Goal: Task Accomplishment & Management: Complete application form

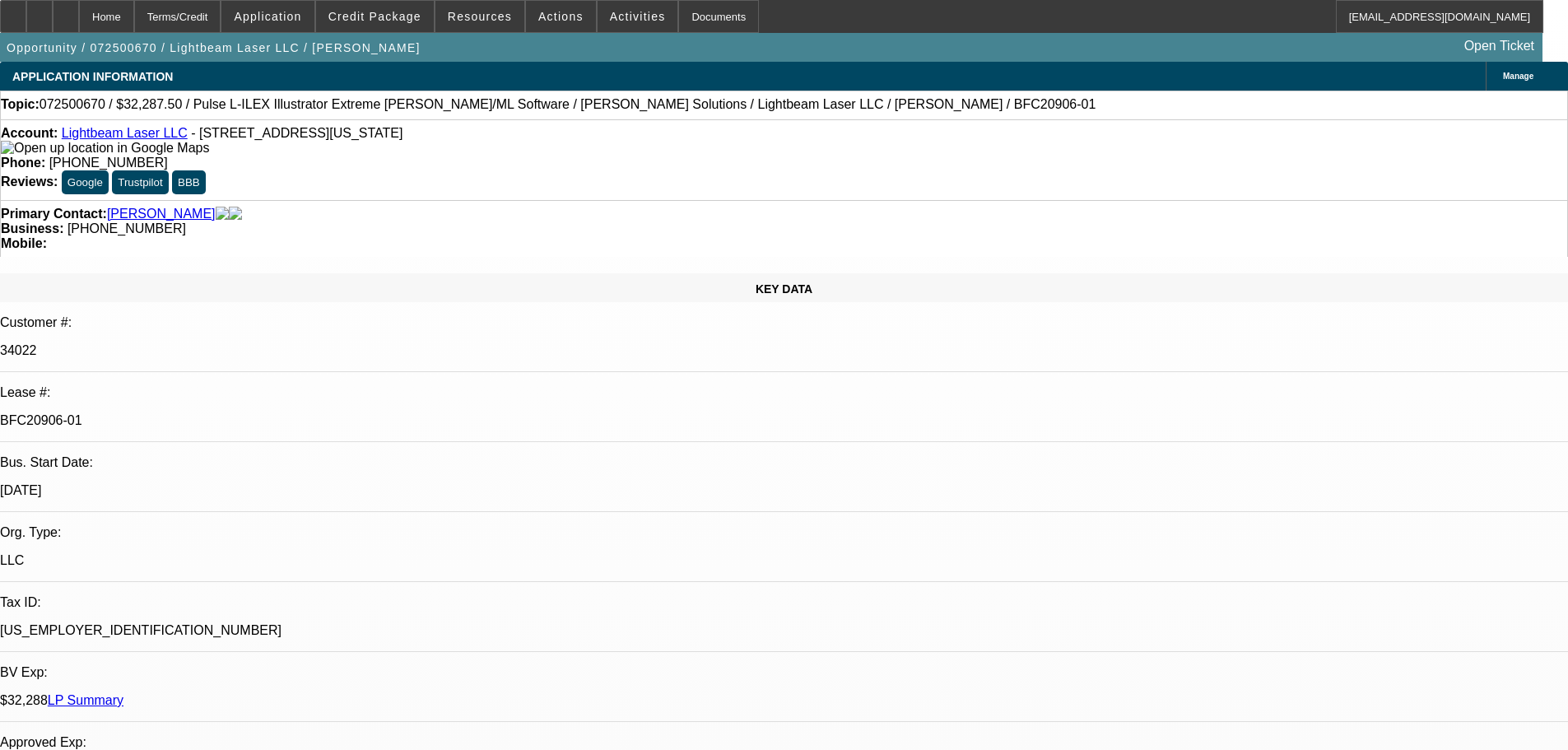
select select "0"
select select "2"
select select "0"
select select "6"
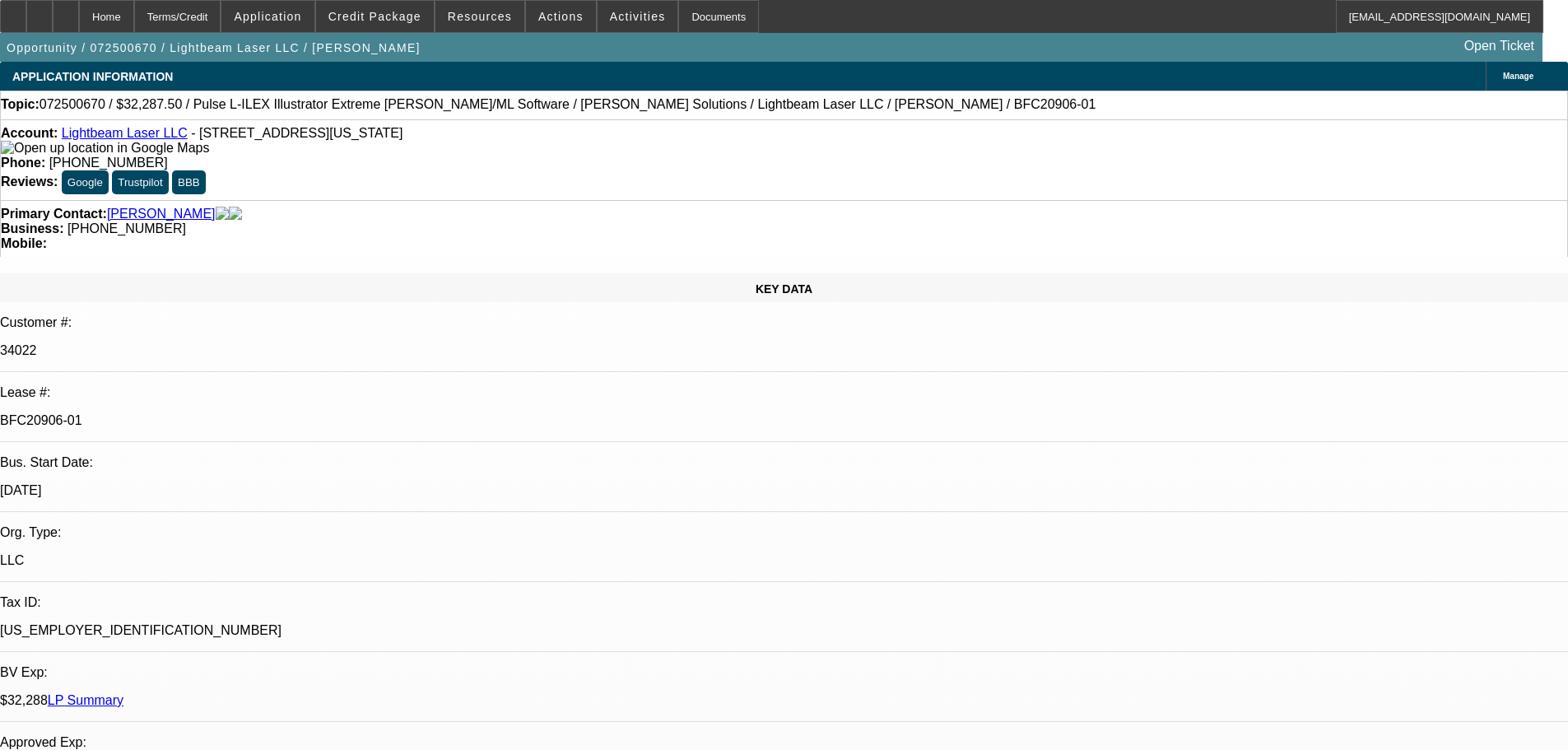
select select "0"
select select "2"
select select "0"
select select "6"
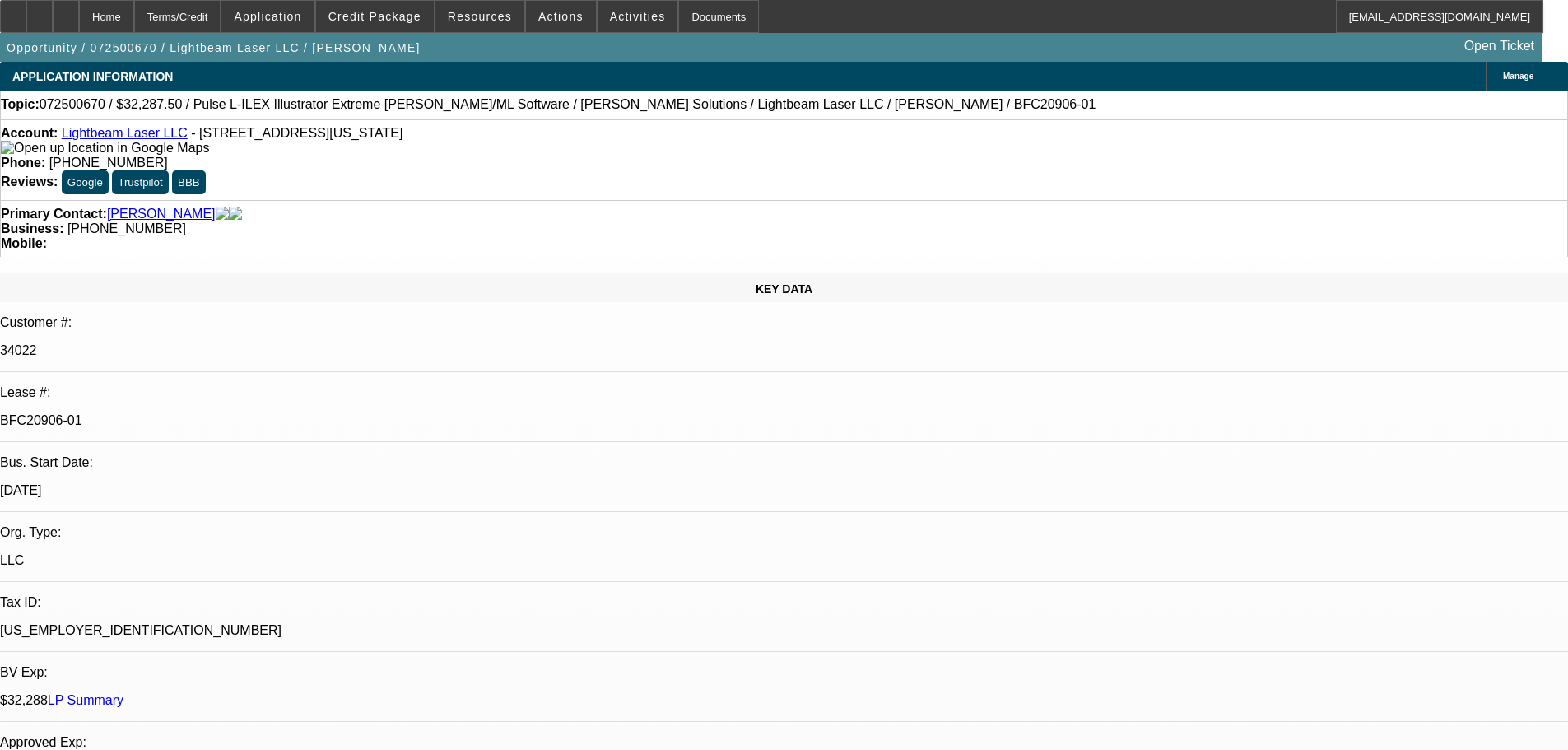
select select "0"
select select "2"
select select "0"
select select "6"
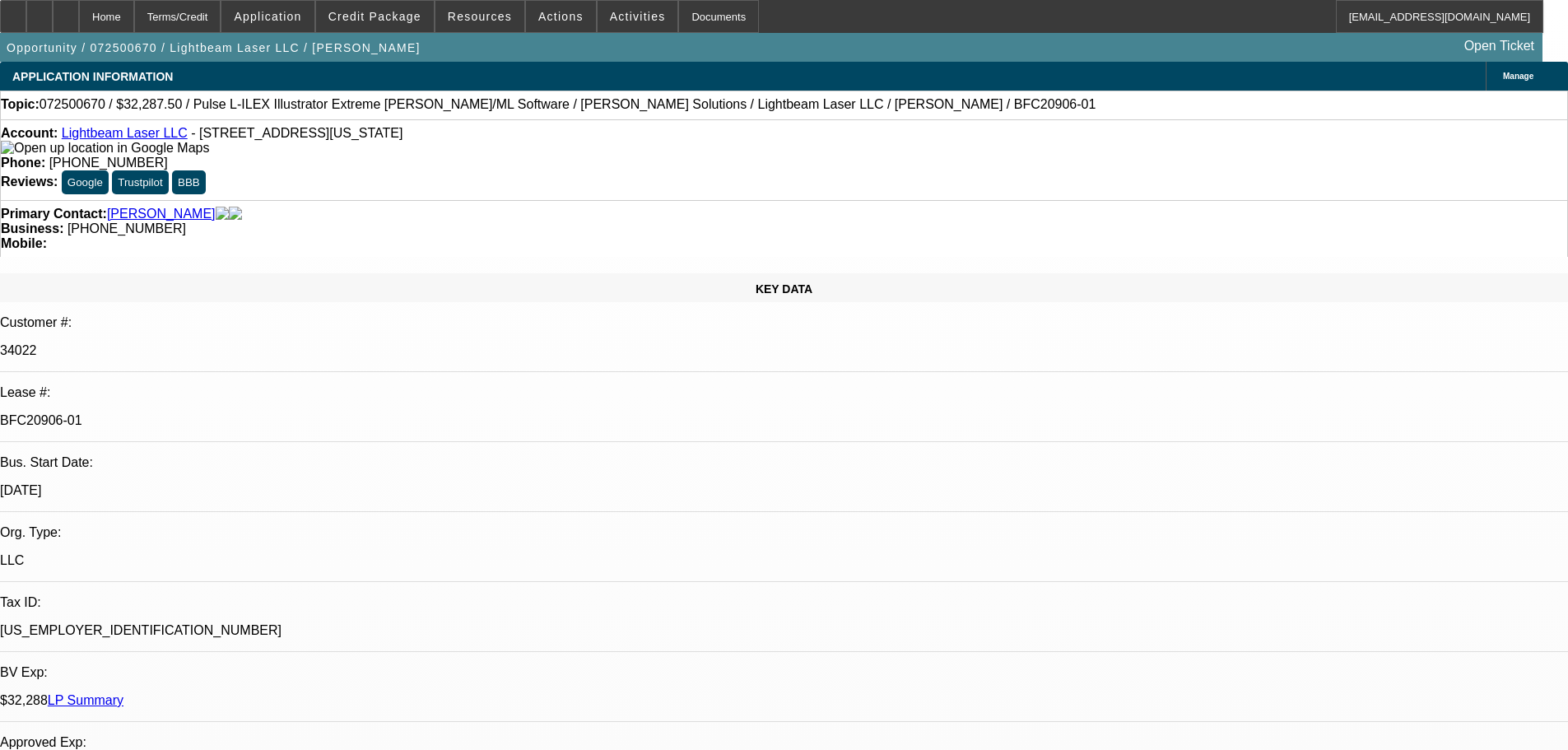
select select "0"
select select "2"
select select "0"
select select "6"
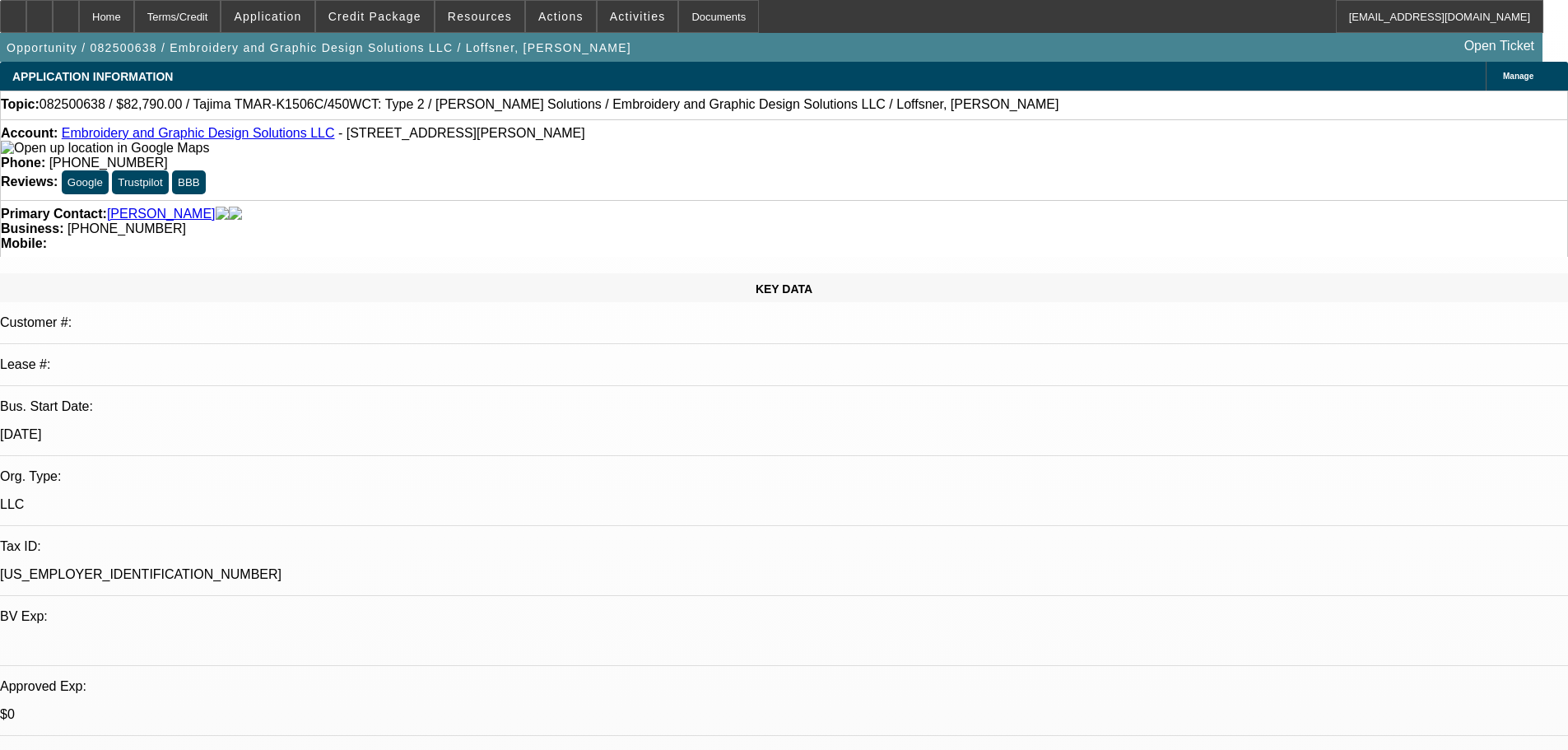
select select "0"
select select "2"
select select "0"
select select "6"
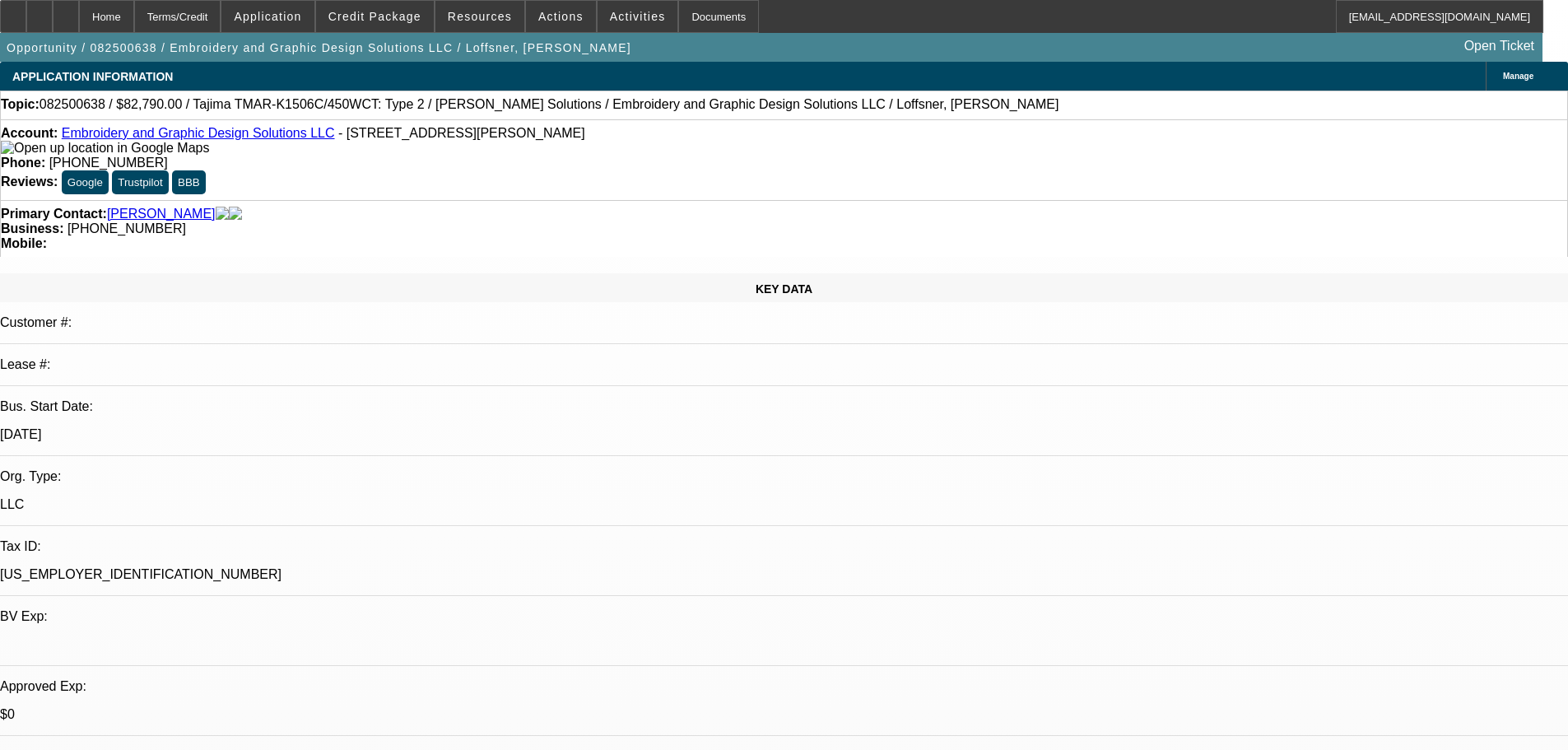
select select "0"
select select "2"
select select "0"
select select "6"
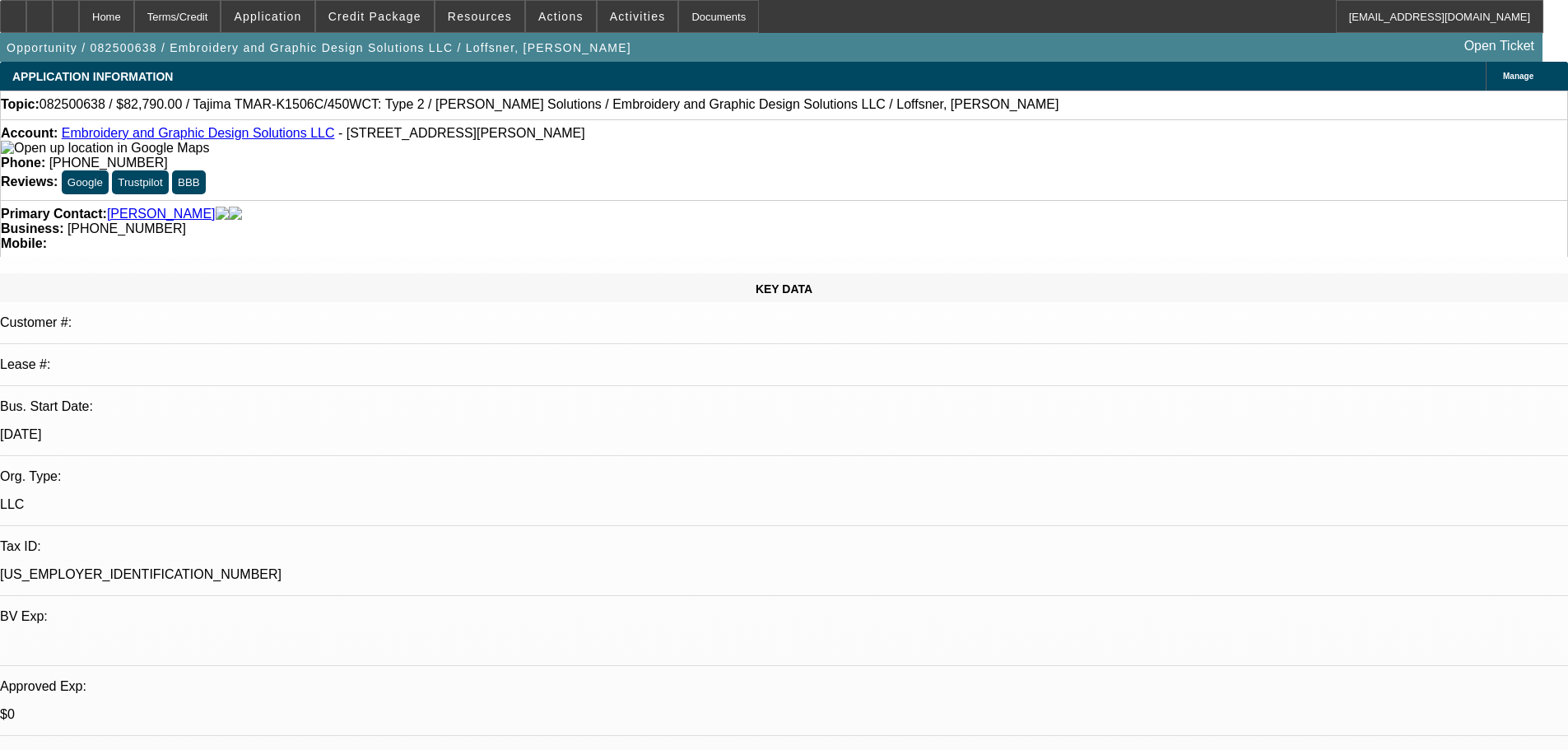
select select "0"
select select "2"
select select "0"
select select "6"
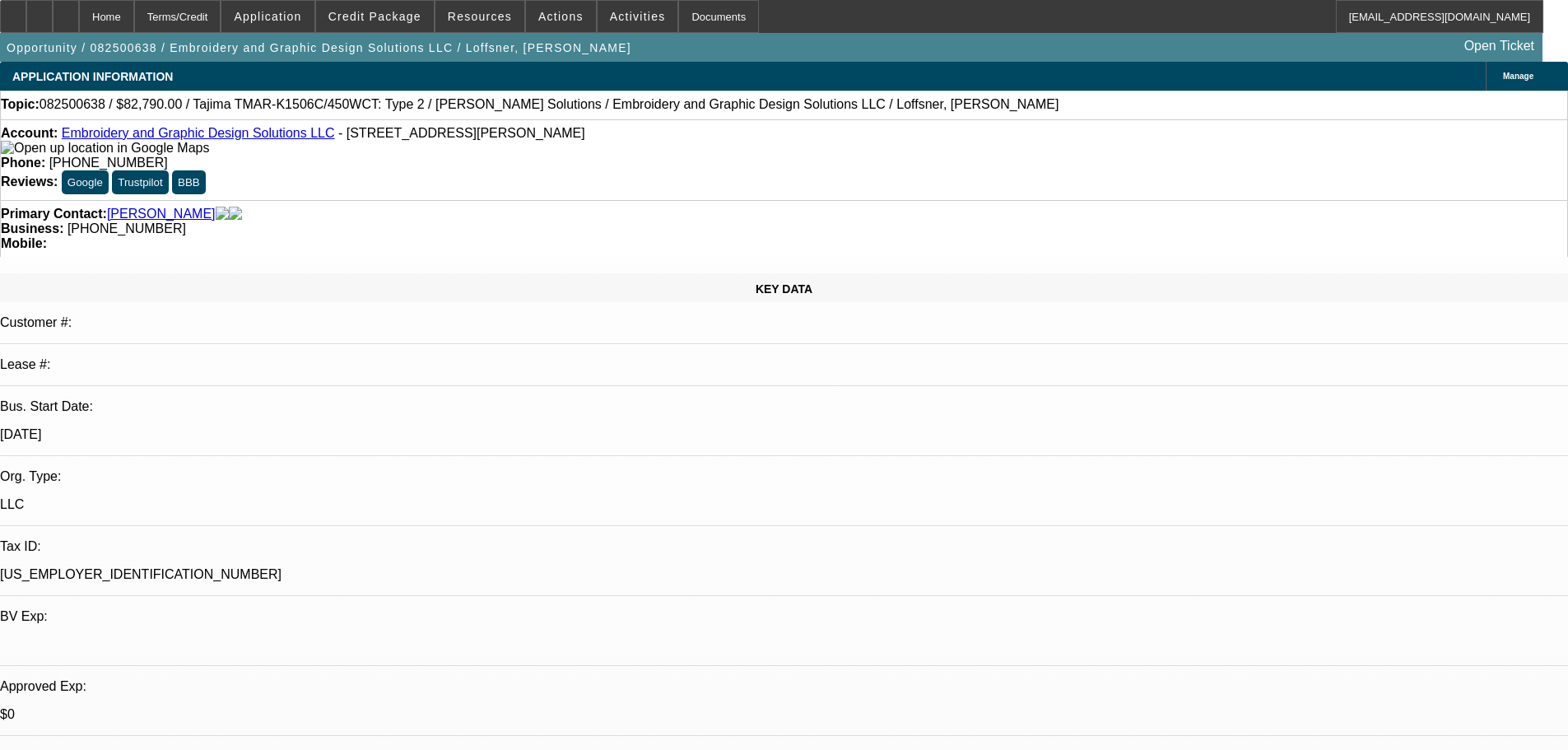
select select "0"
select select "2"
select select "0"
select select "6"
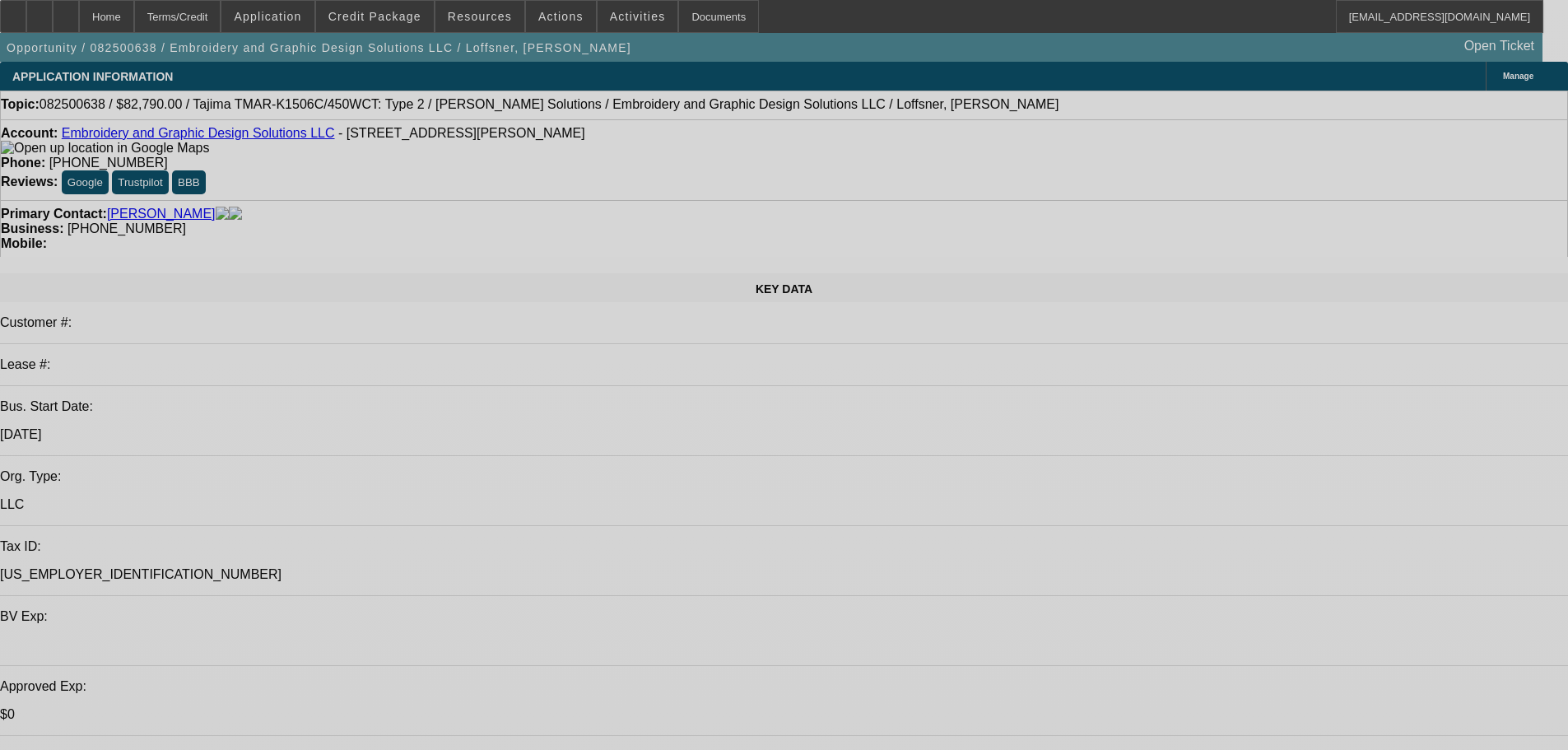
select select "0"
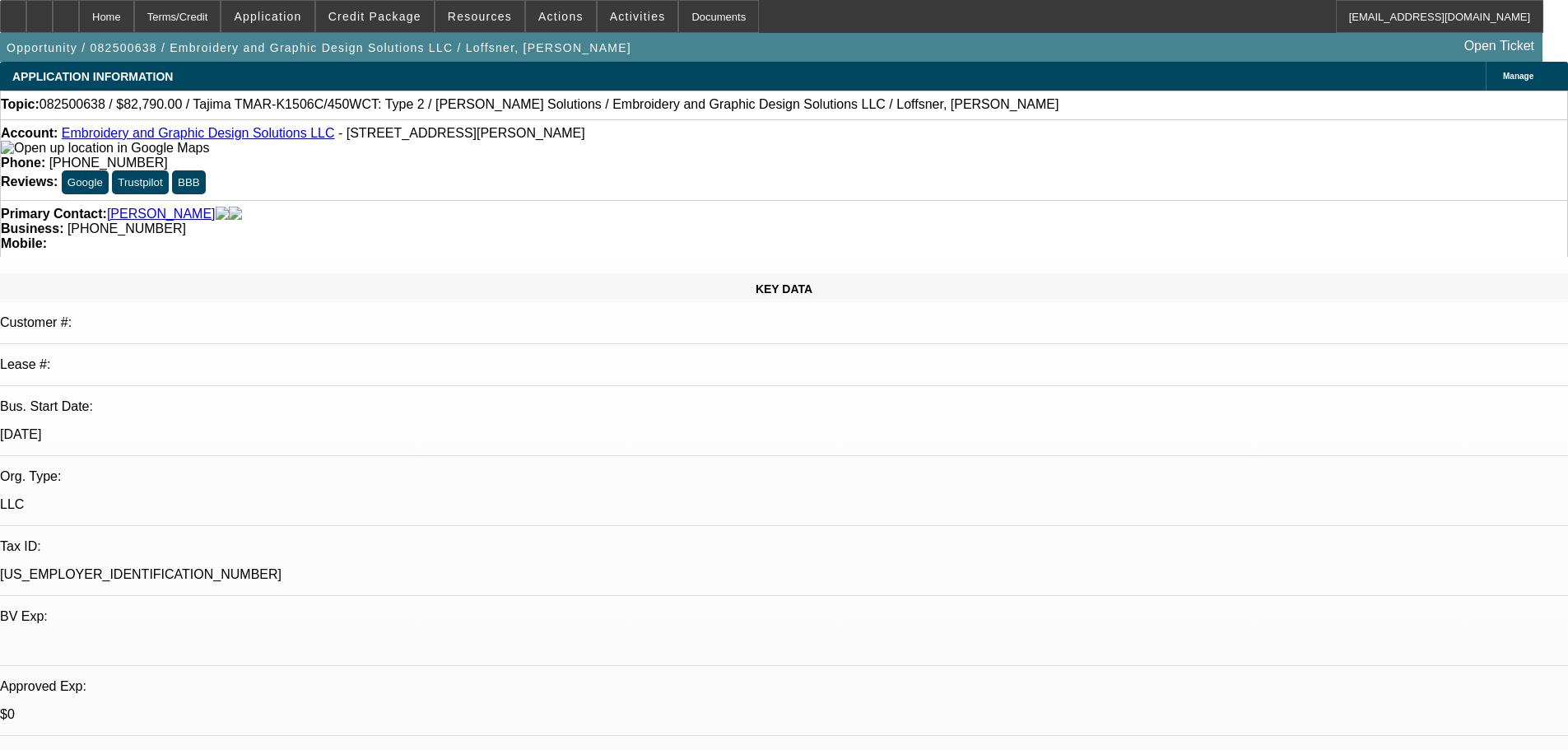
select select "2"
select select "0"
select select "6"
select select "0"
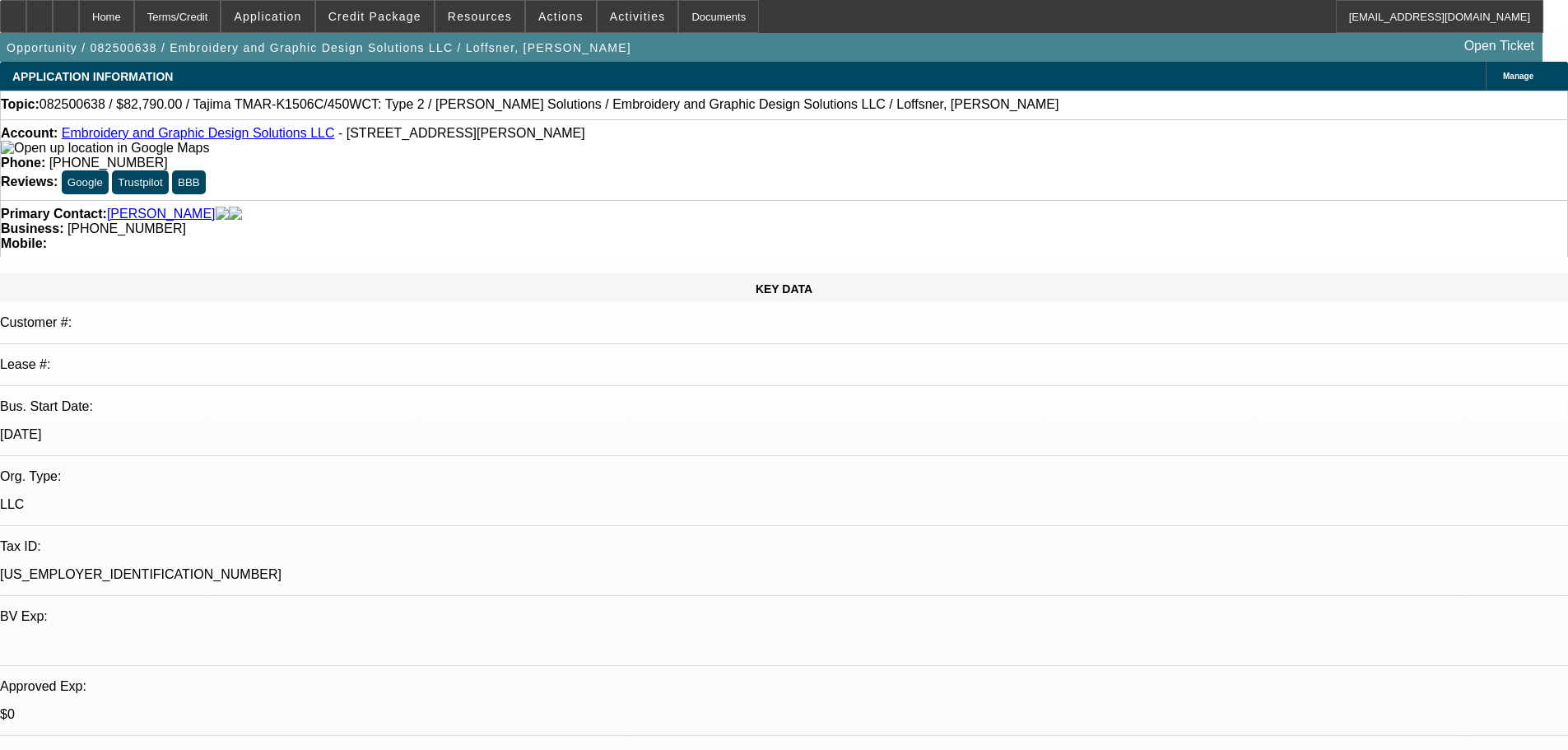
select select "2"
select select "0"
select select "6"
select select "0"
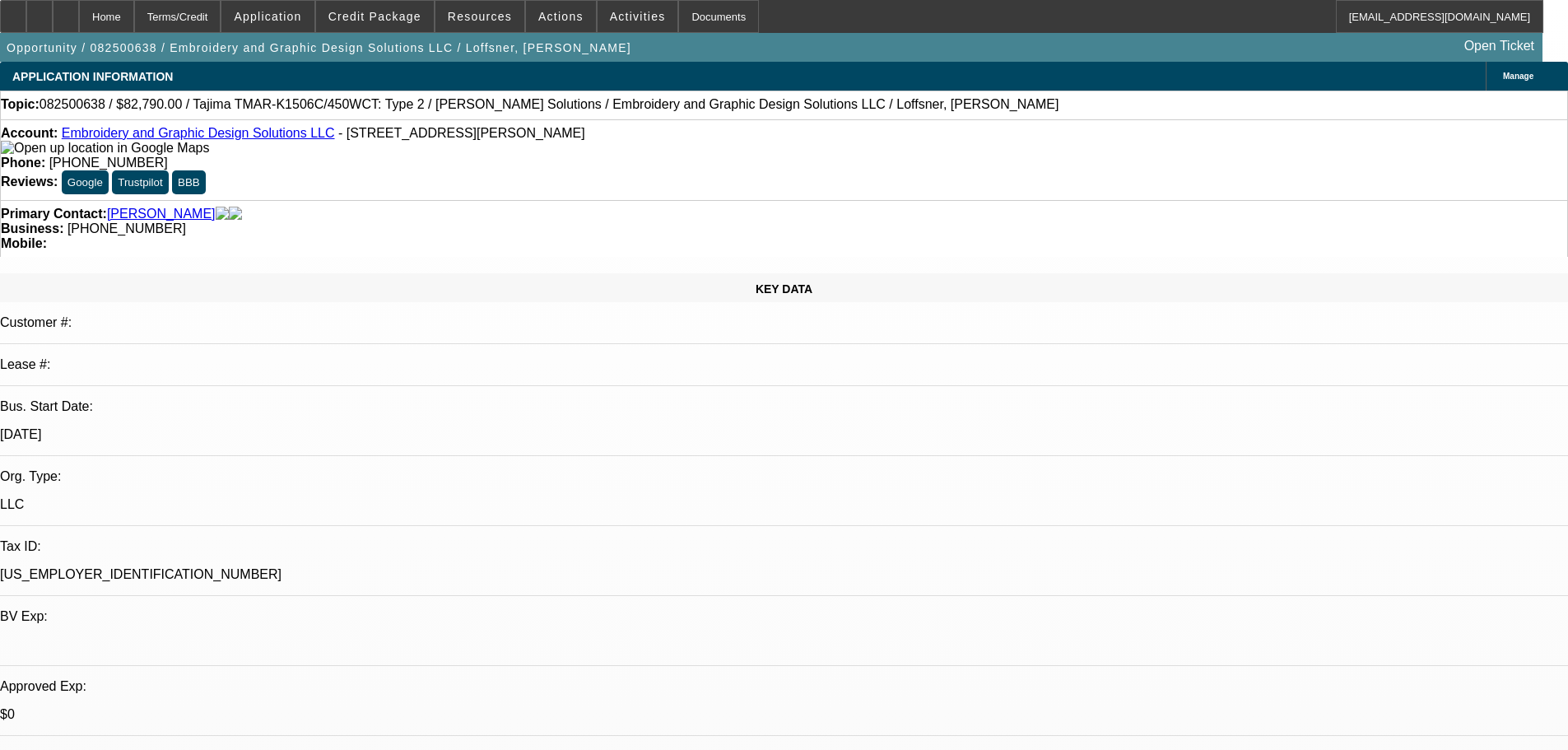
select select "2"
select select "0"
select select "6"
select select "0"
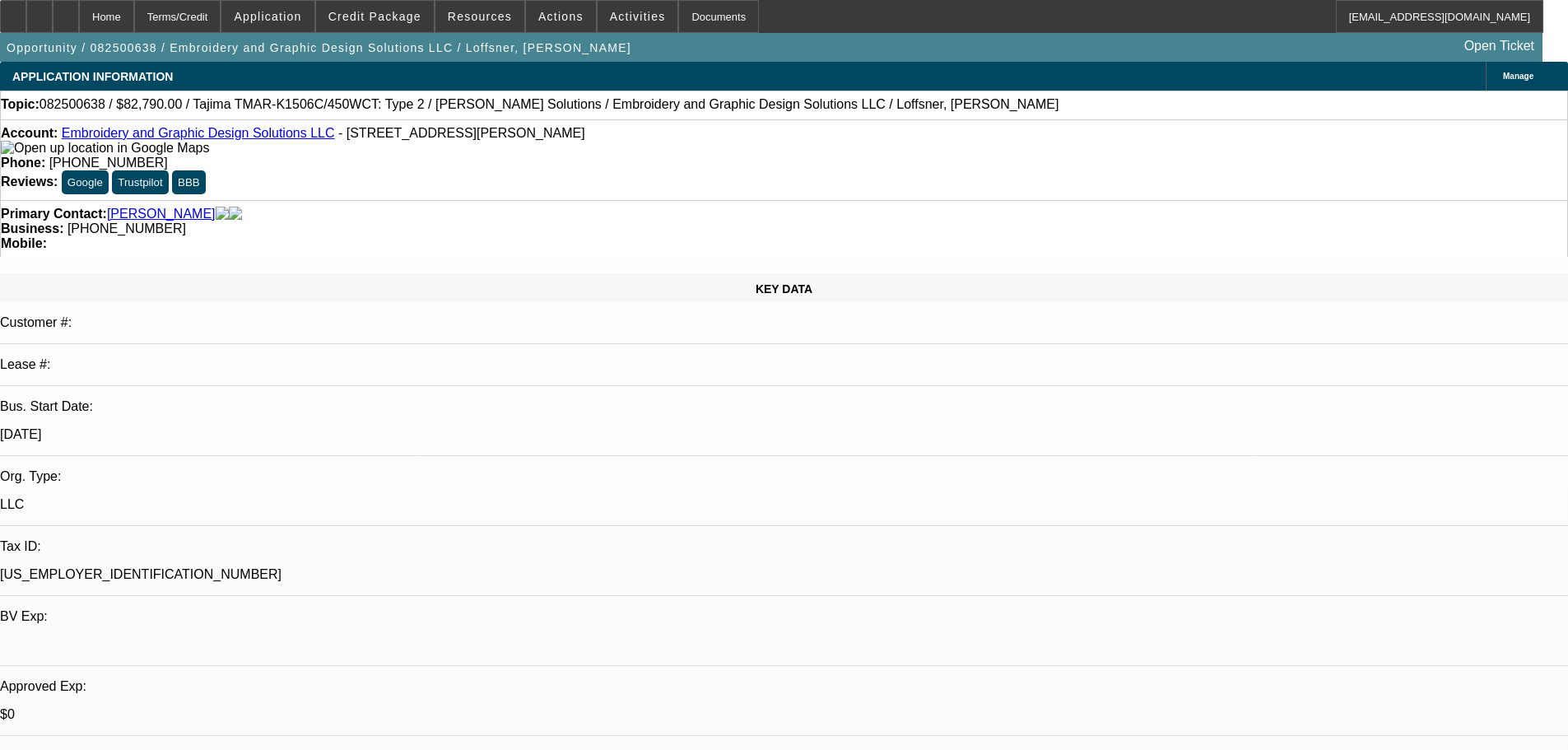
select select "2"
select select "0"
select select "6"
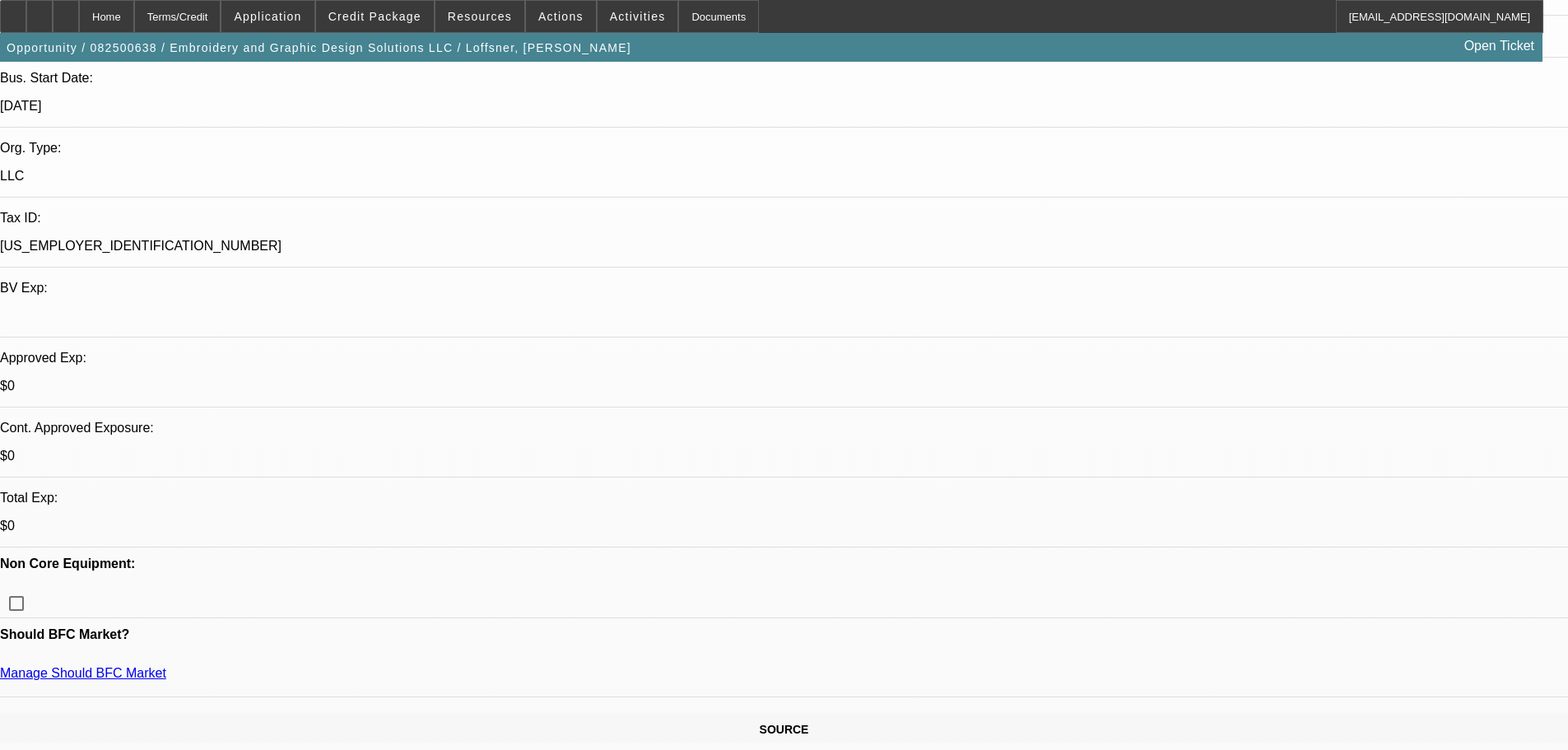
scroll to position [329, 0]
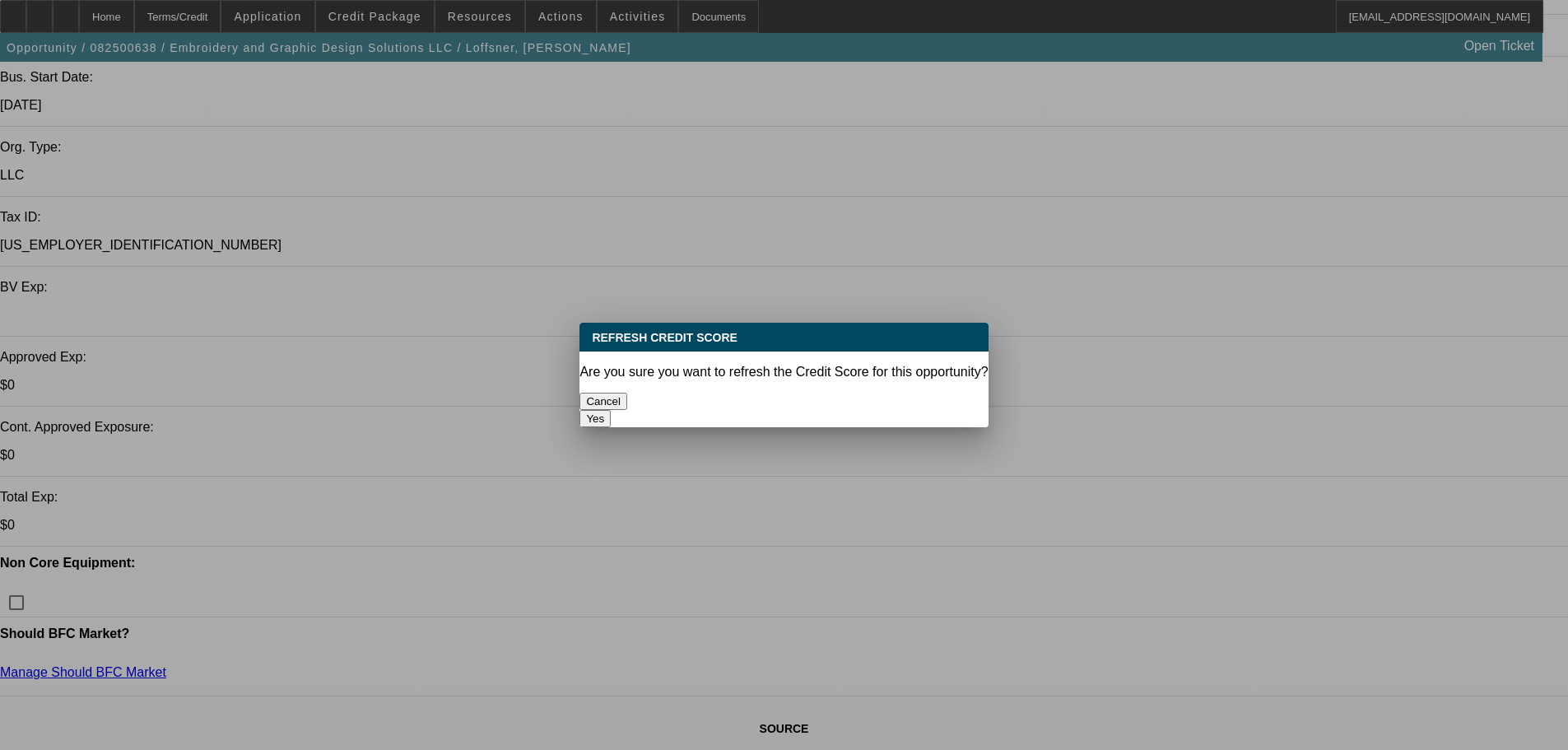
scroll to position [0, 0]
click at [611, 410] on button "Yes" at bounding box center [595, 419] width 31 height 17
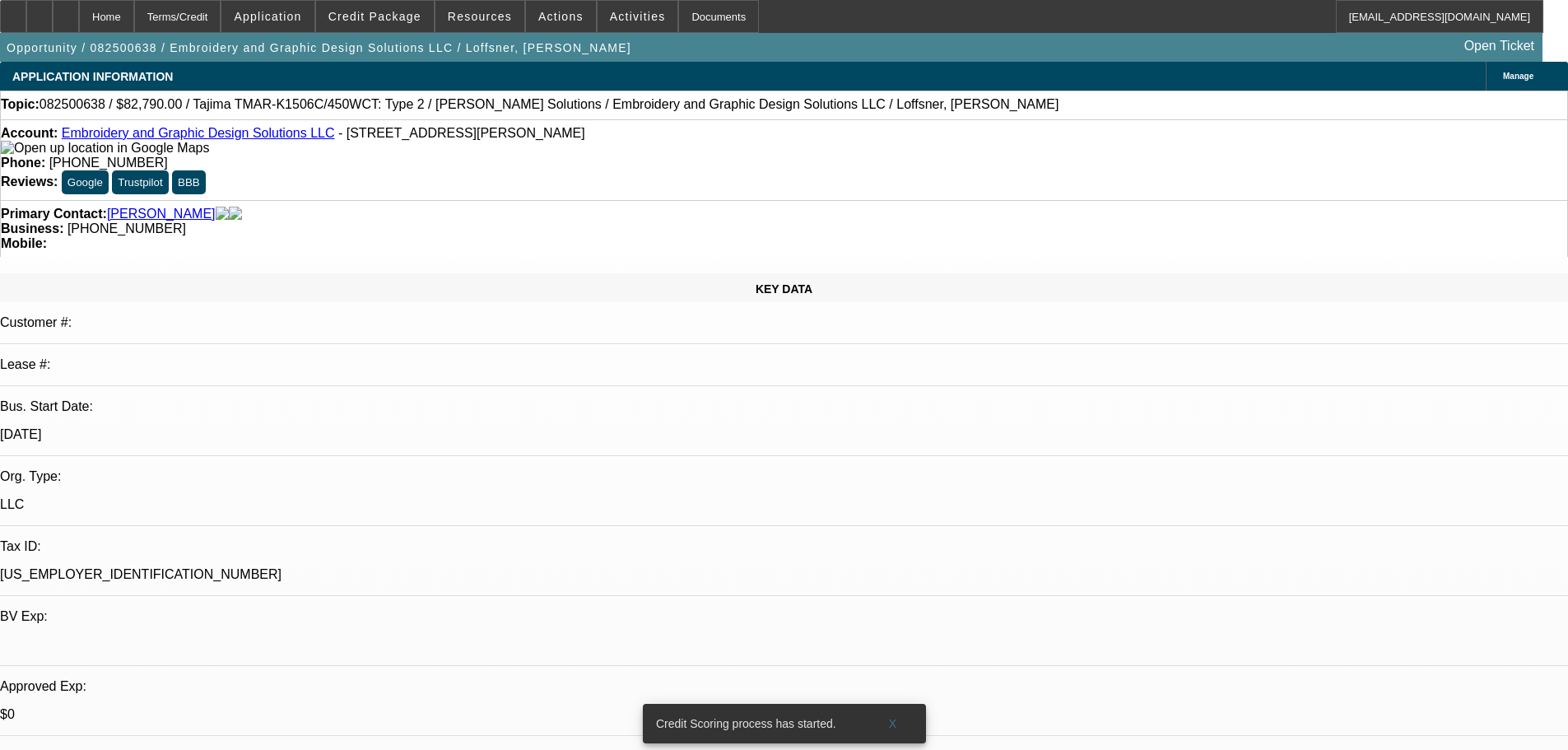
scroll to position [329, 0]
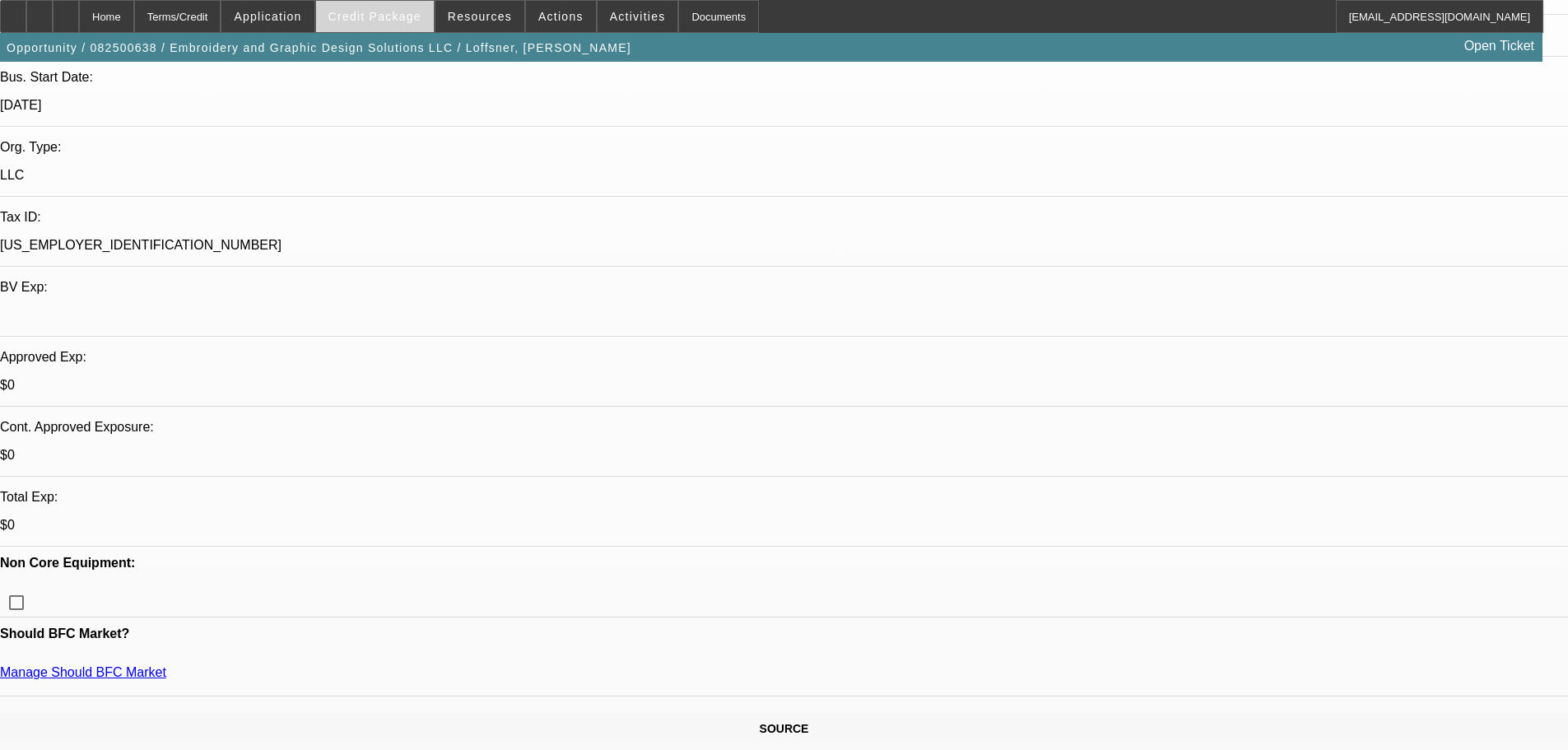
click at [387, 16] on span "Credit Package" at bounding box center [375, 17] width 93 height 14
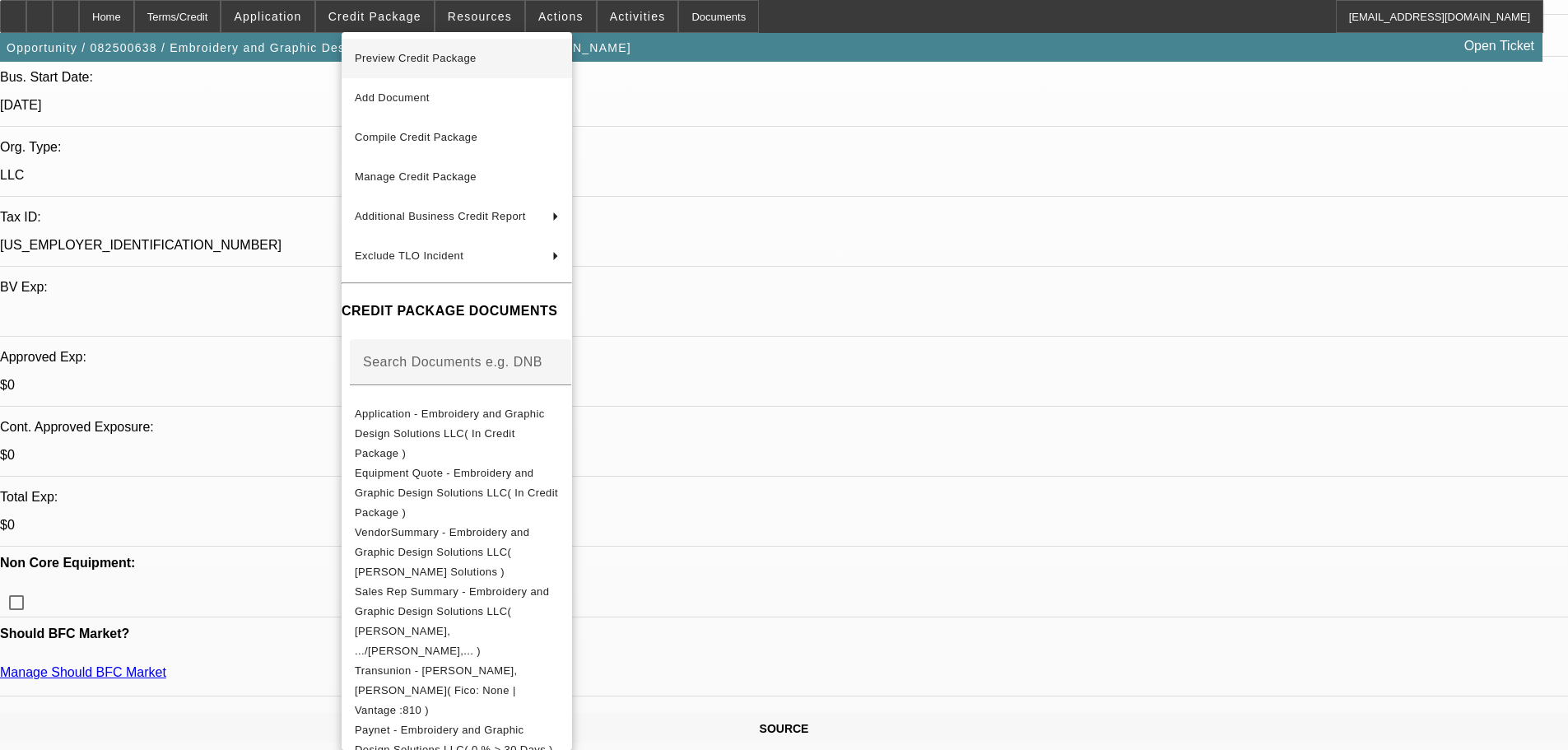
click at [408, 52] on span "Preview Credit Package" at bounding box center [415, 57] width 121 height 13
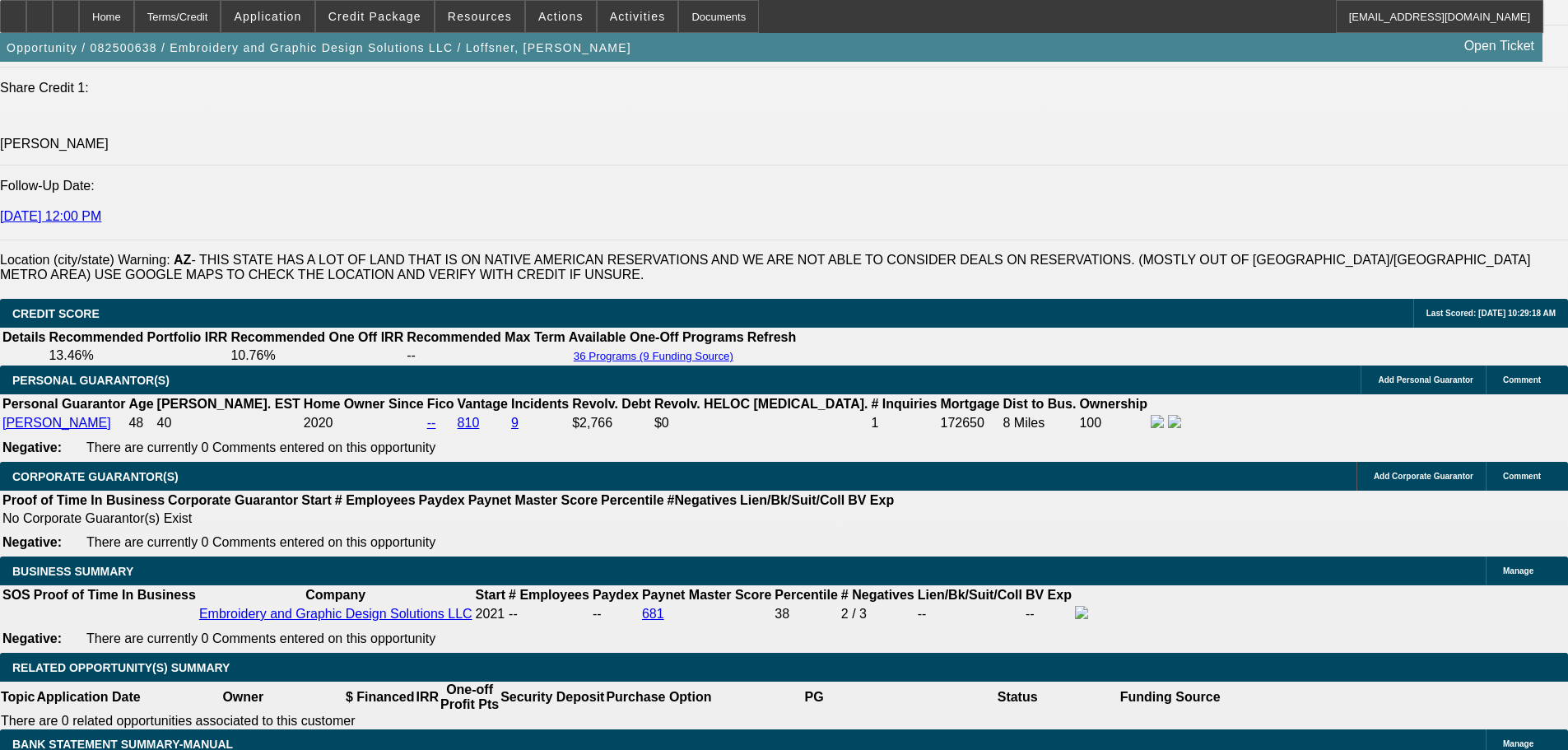
scroll to position [1730, 0]
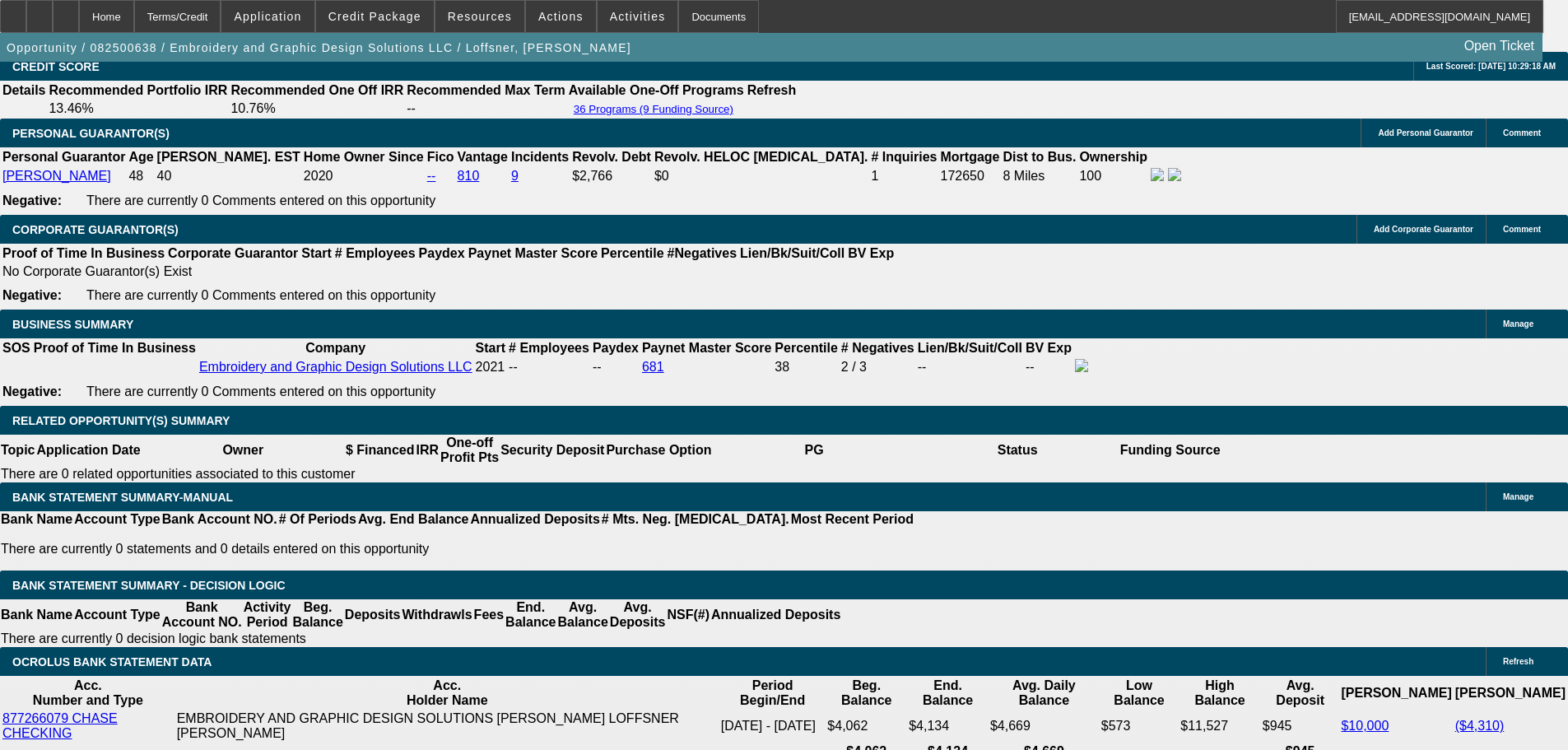
scroll to position [2718, 0]
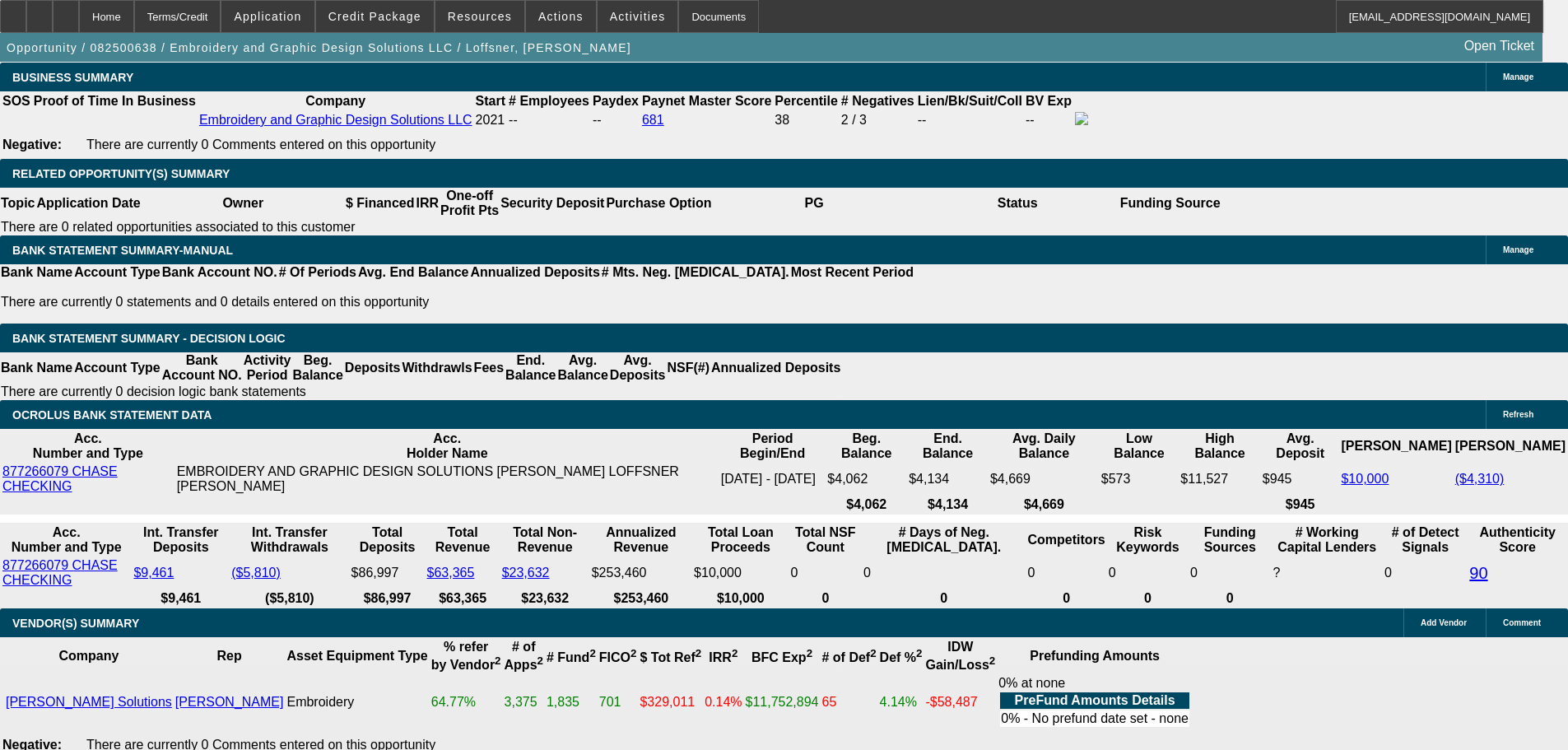
select select "5"
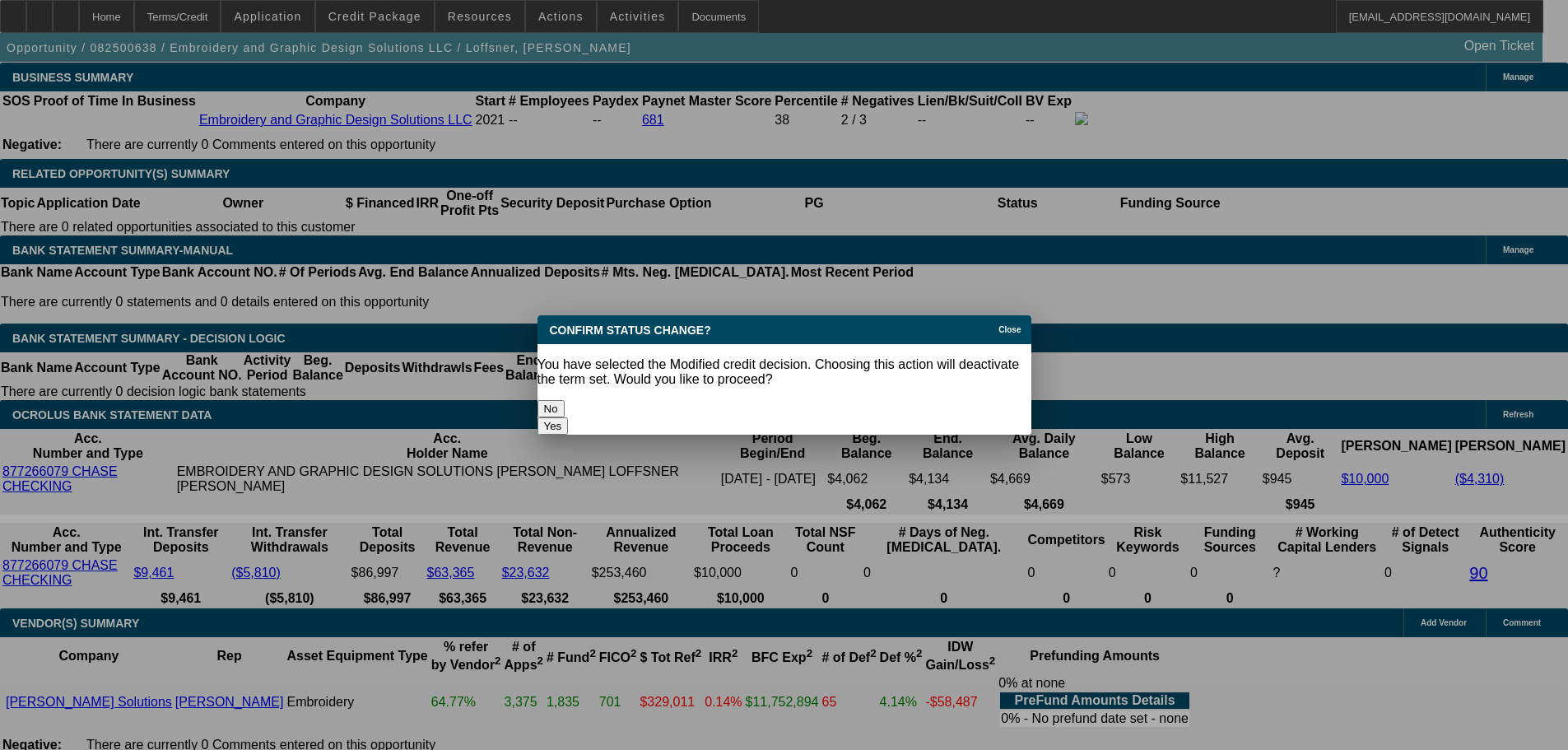
click at [569, 418] on button "Yes" at bounding box center [553, 426] width 31 height 17
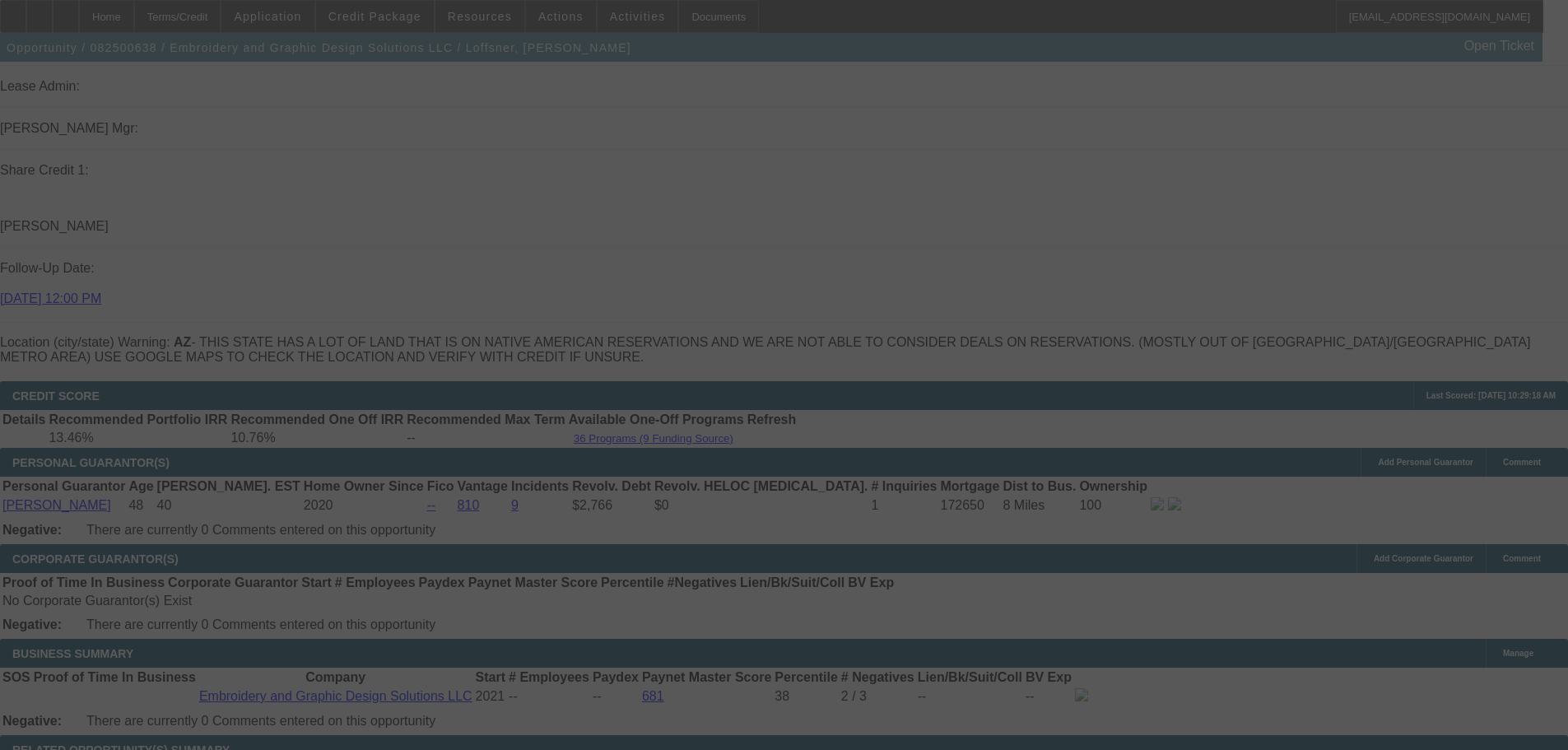
scroll to position [2389, 0]
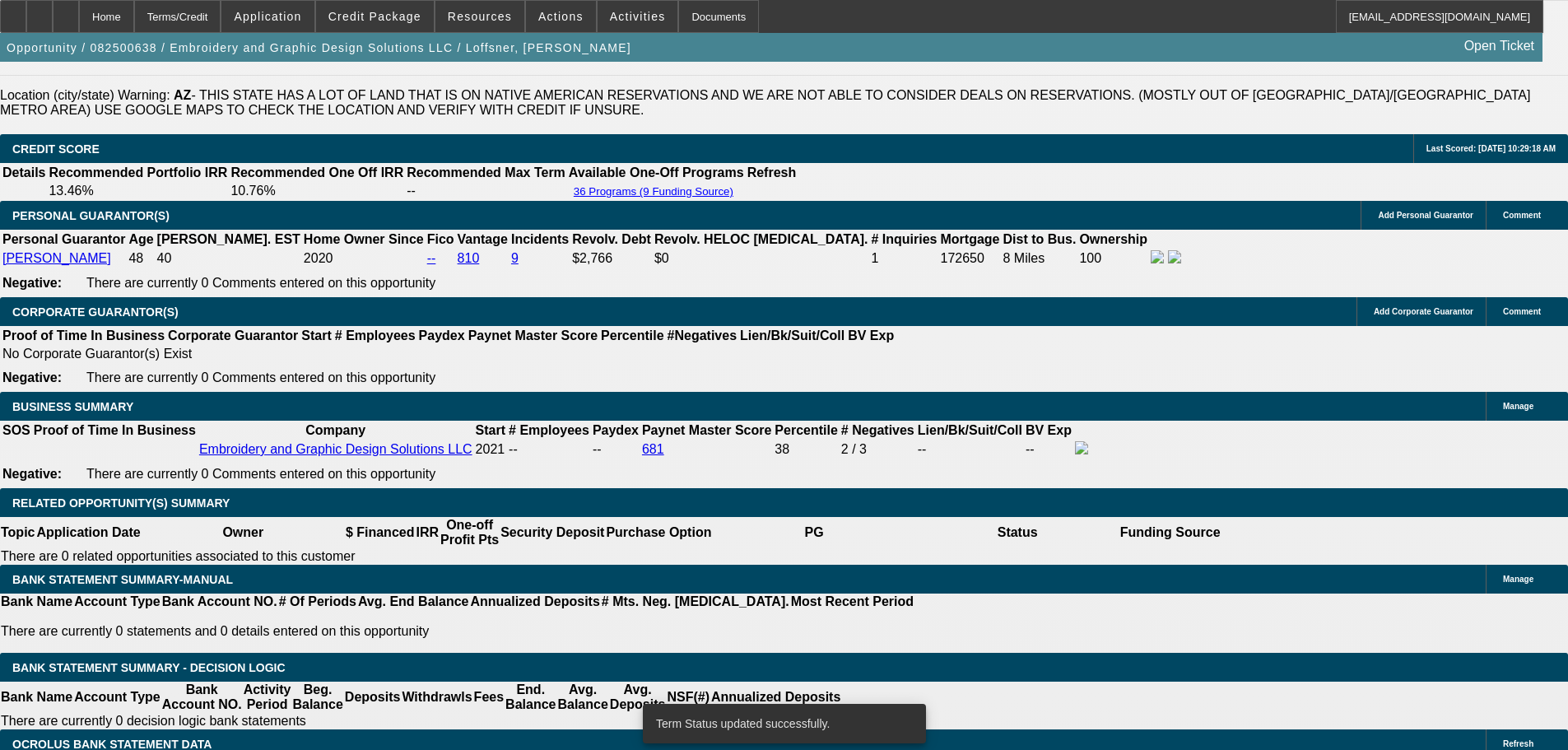
select select "0"
select select "2"
select select "0"
select select "6"
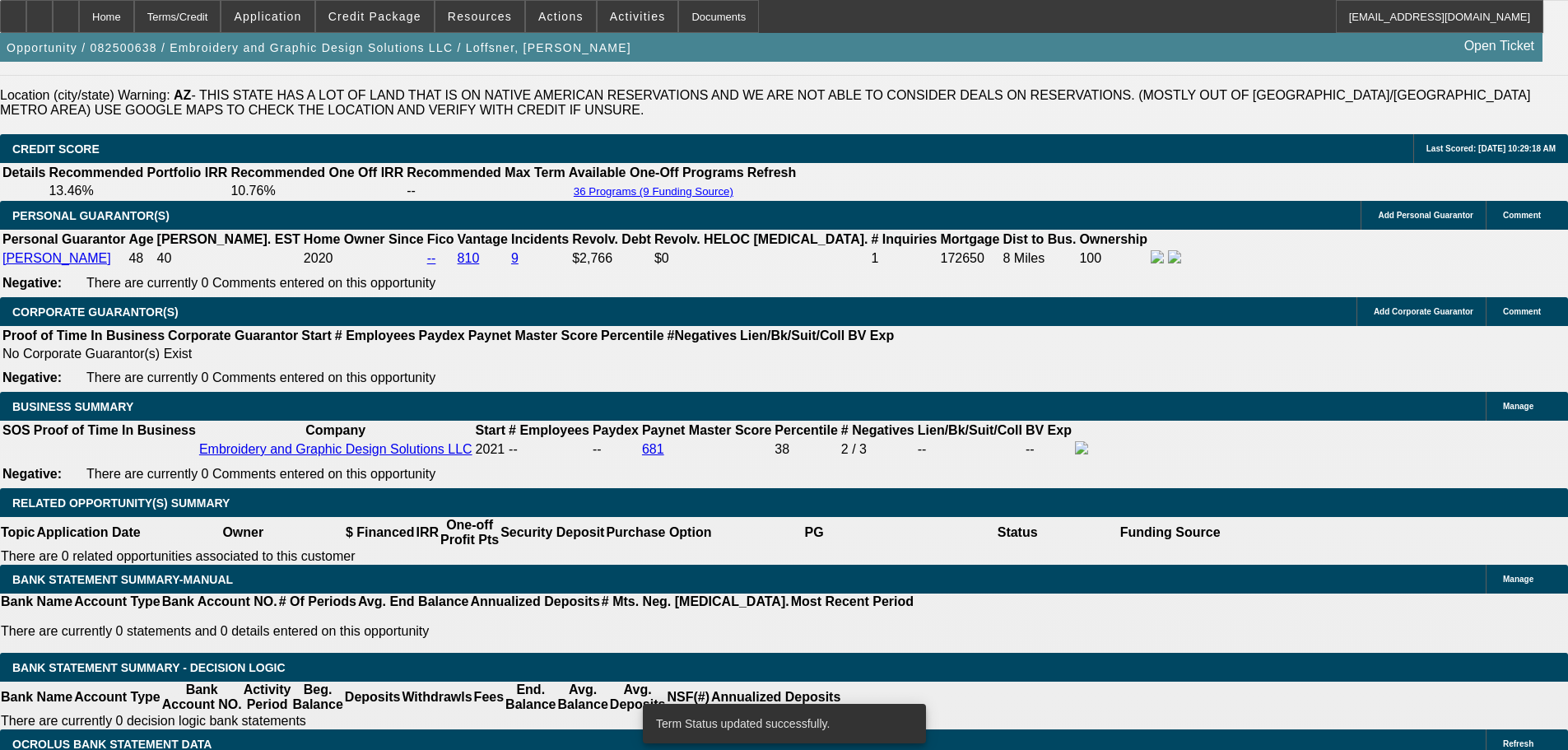
select select "0"
select select "2"
select select "0"
select select "6"
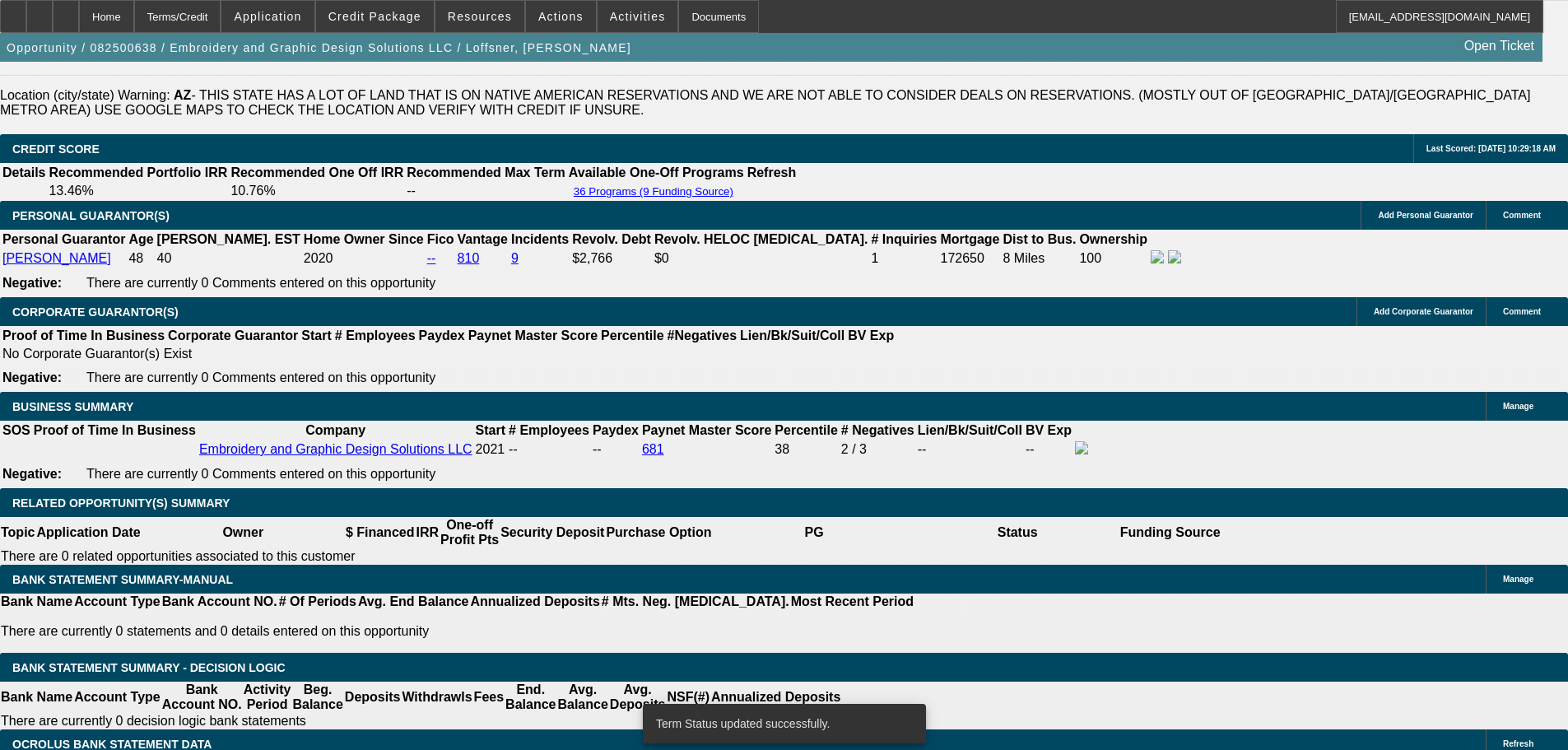
select select "0"
select select "2"
select select "0"
select select "6"
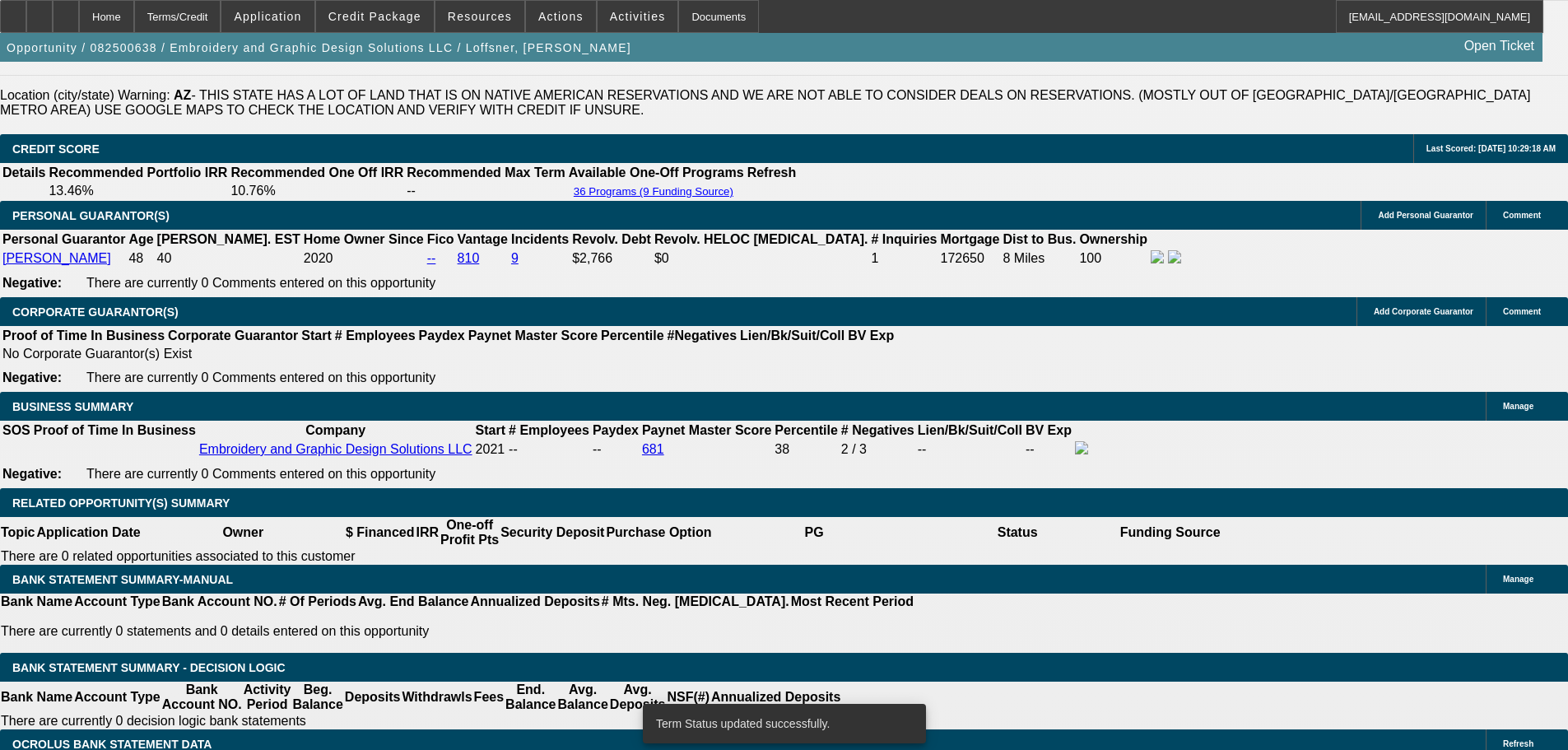
select select "0"
select select "2"
select select "0"
select select "6"
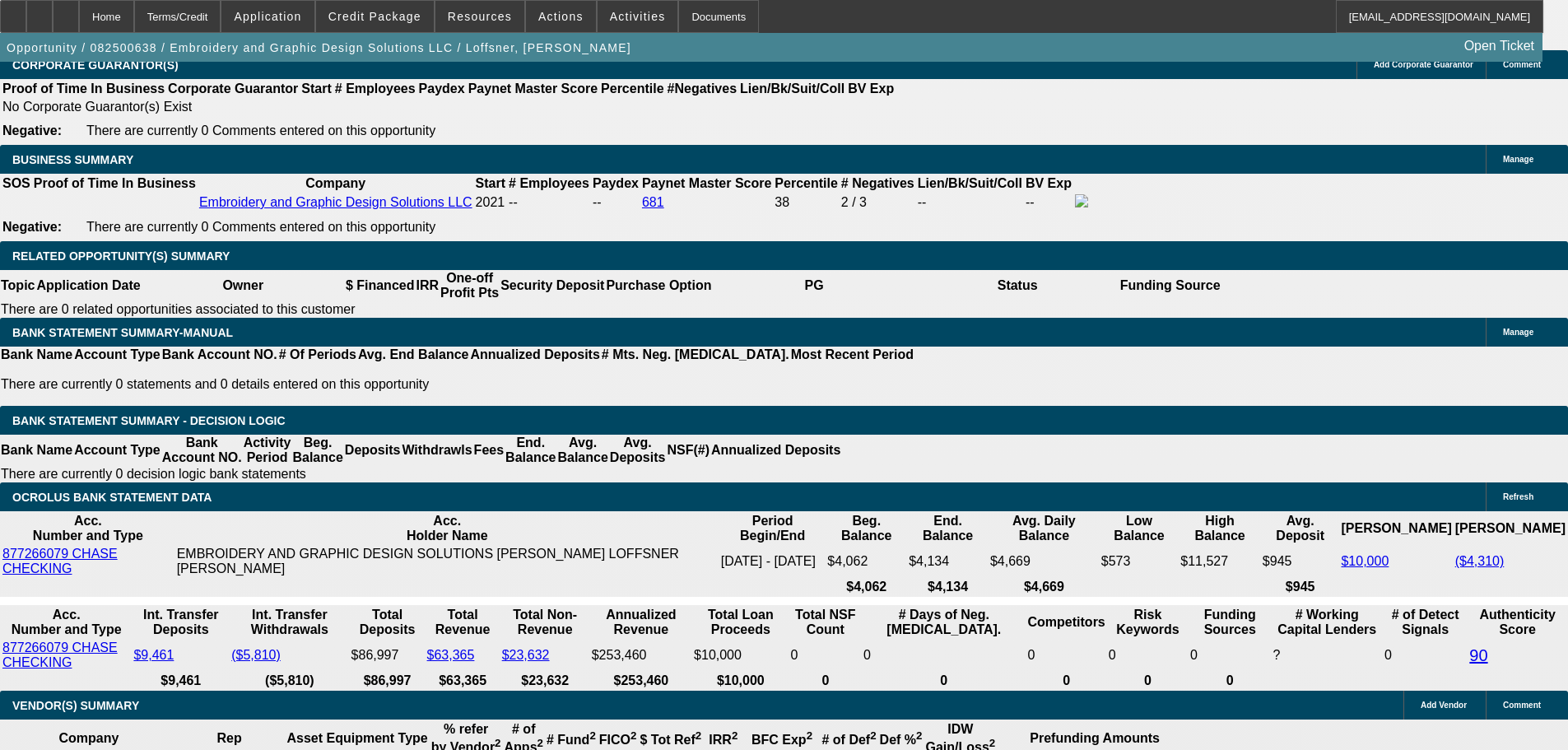
scroll to position [2801, 0]
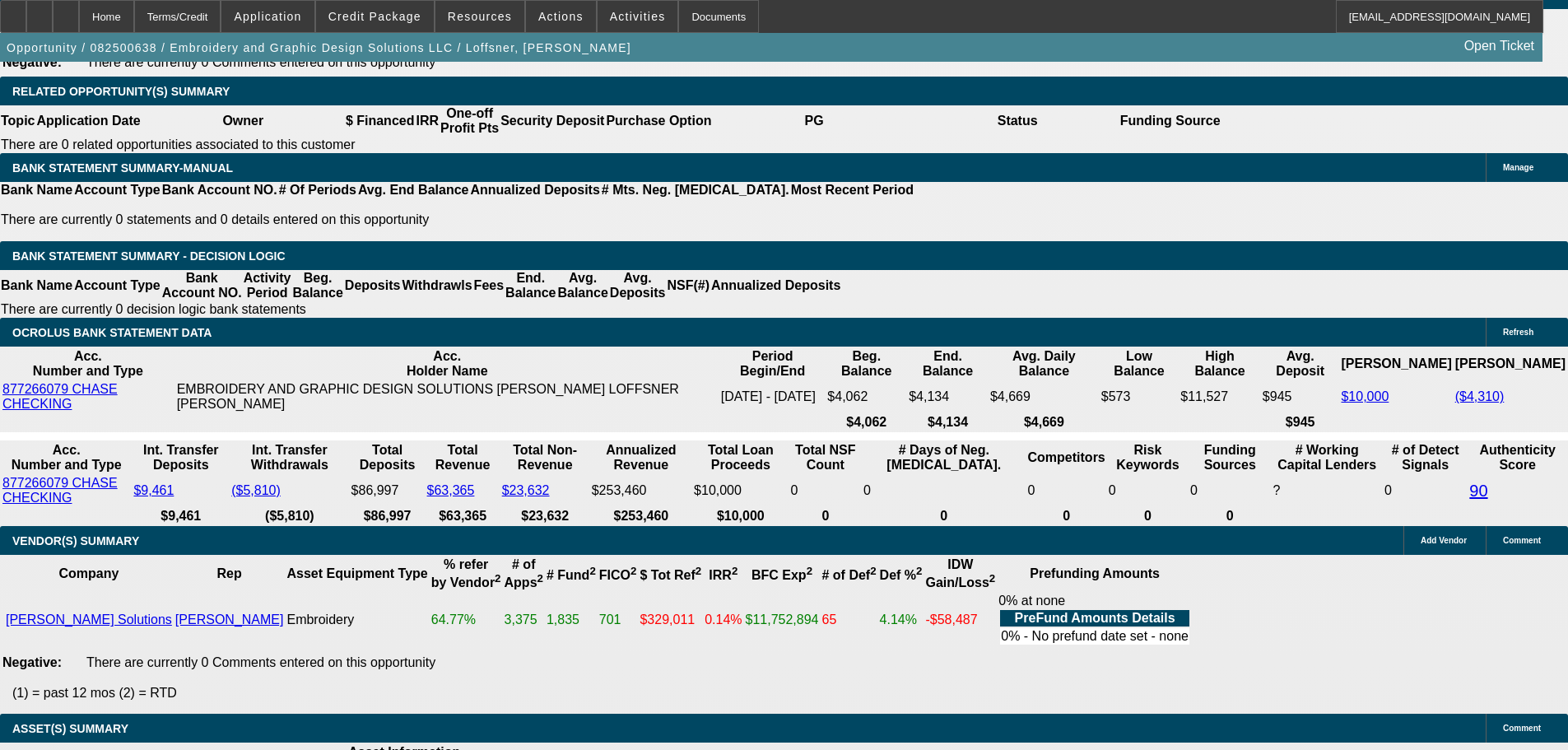
select select "5"
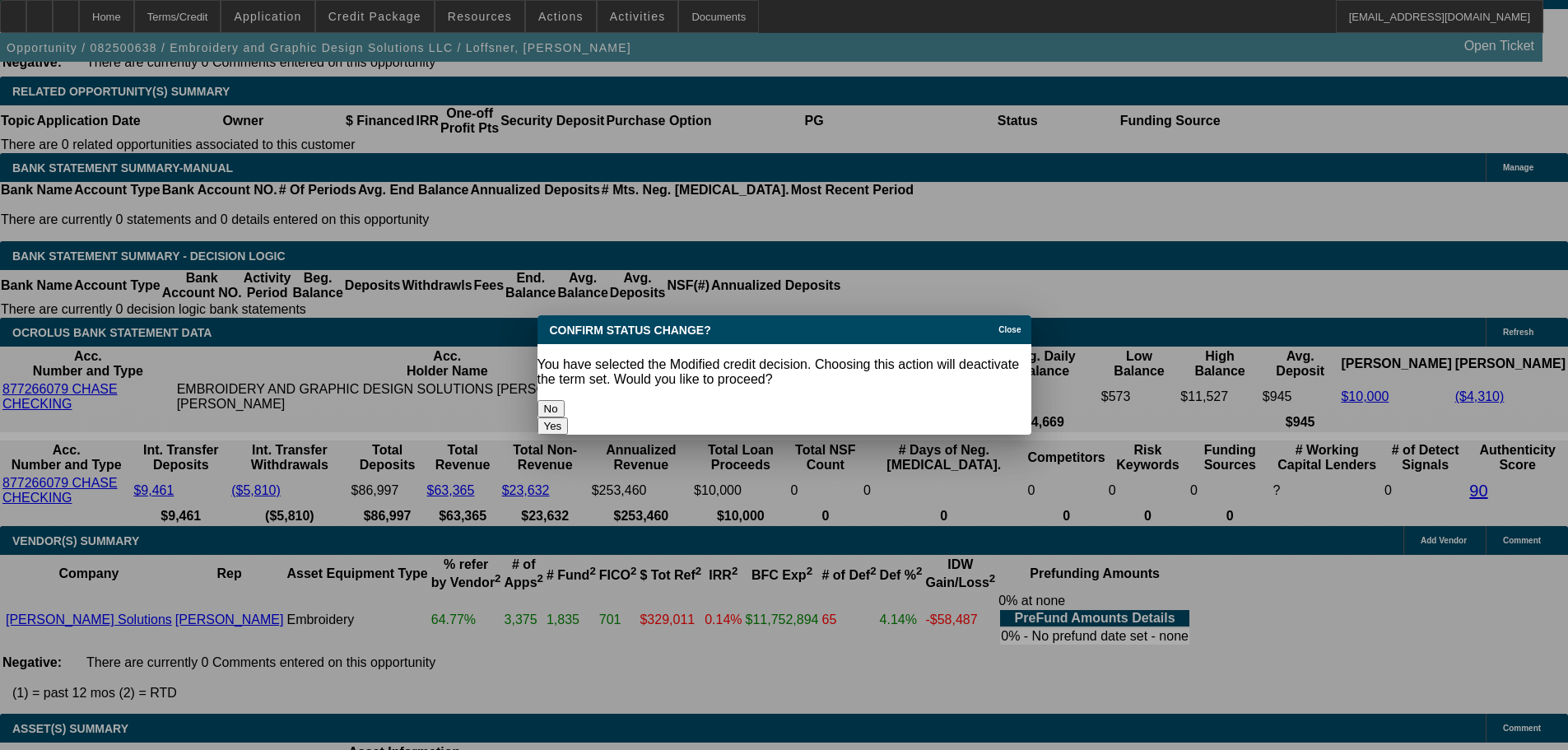
scroll to position [0, 0]
click at [569, 418] on button "Yes" at bounding box center [553, 426] width 31 height 17
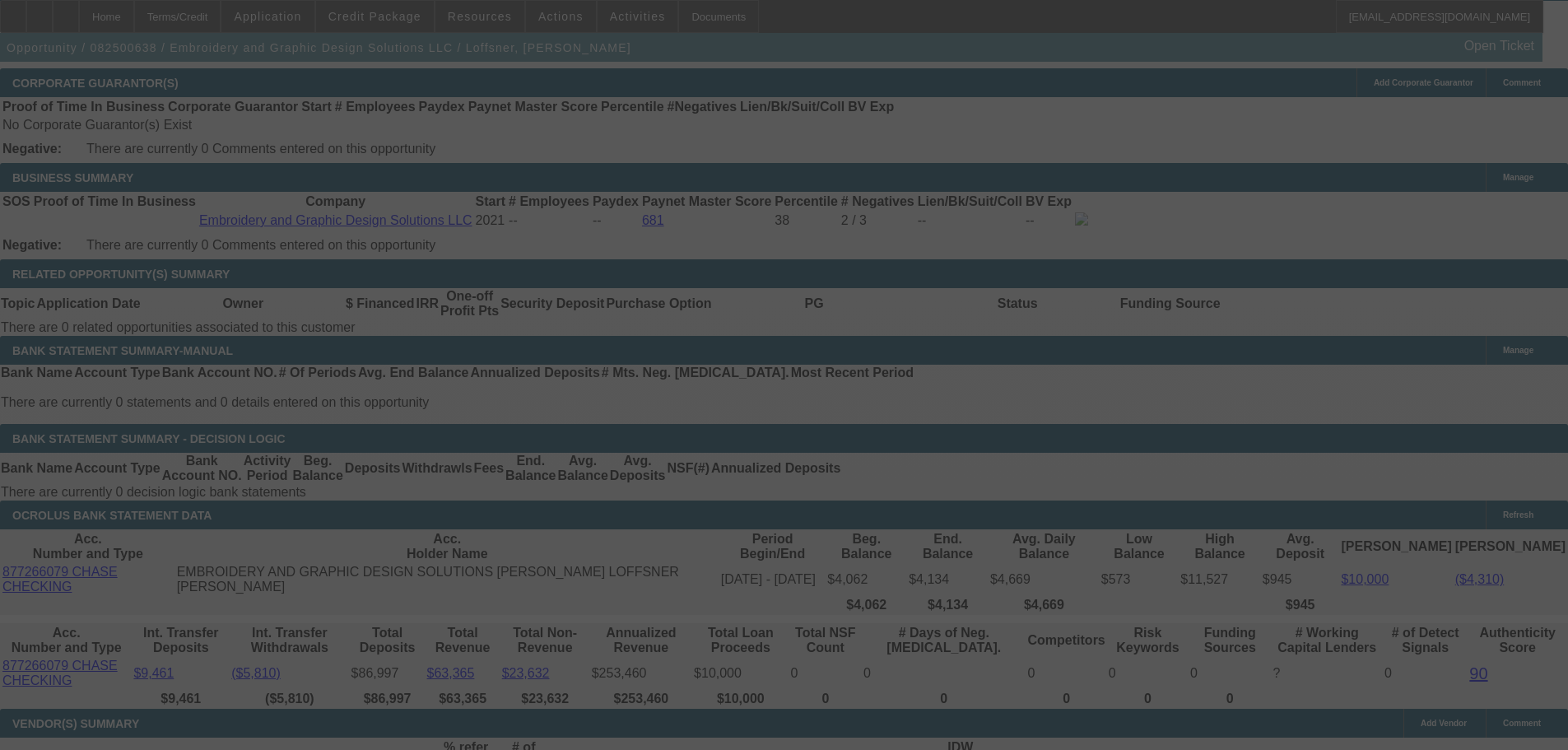
scroll to position [2718, 0]
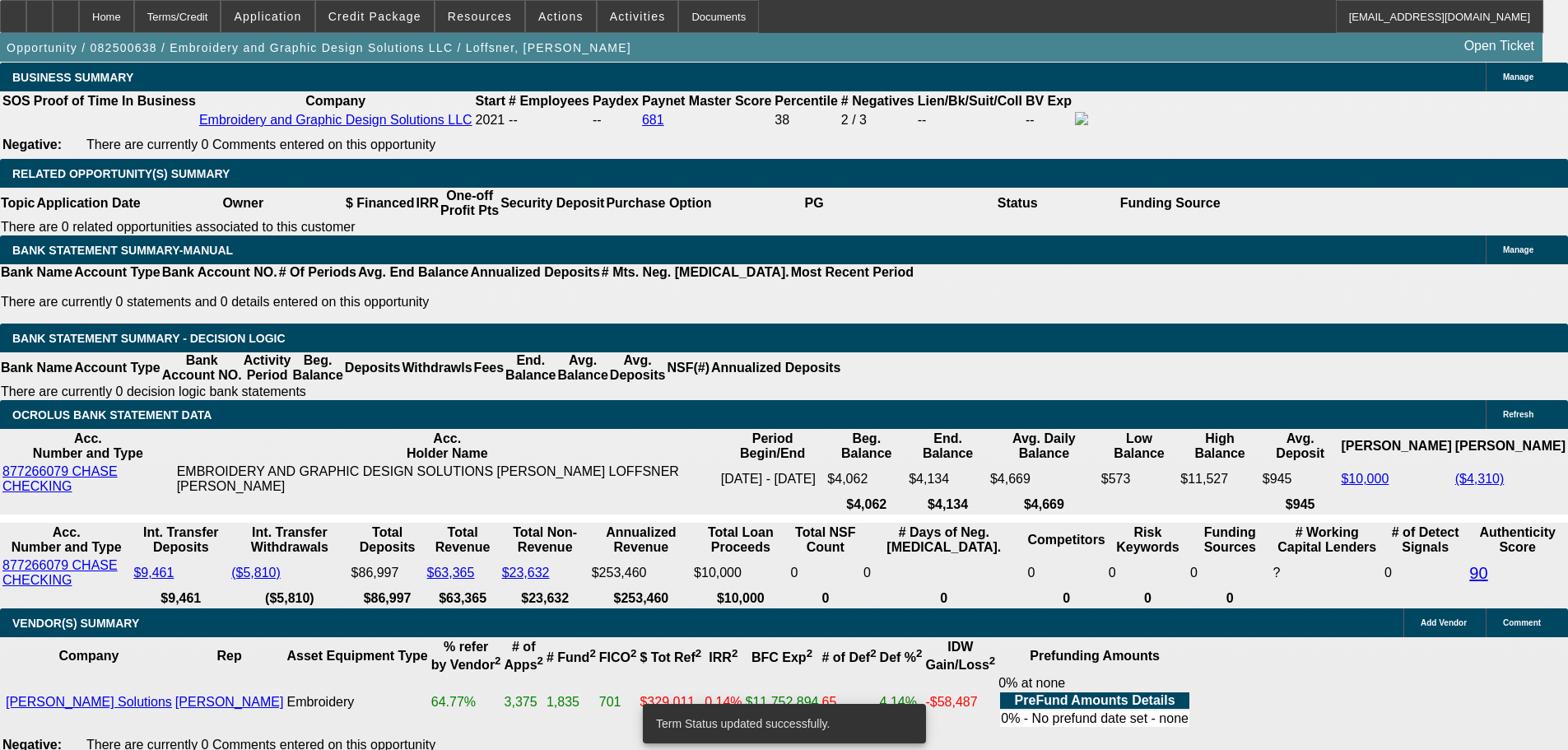
select select "0"
select select "2"
select select "0"
select select "6"
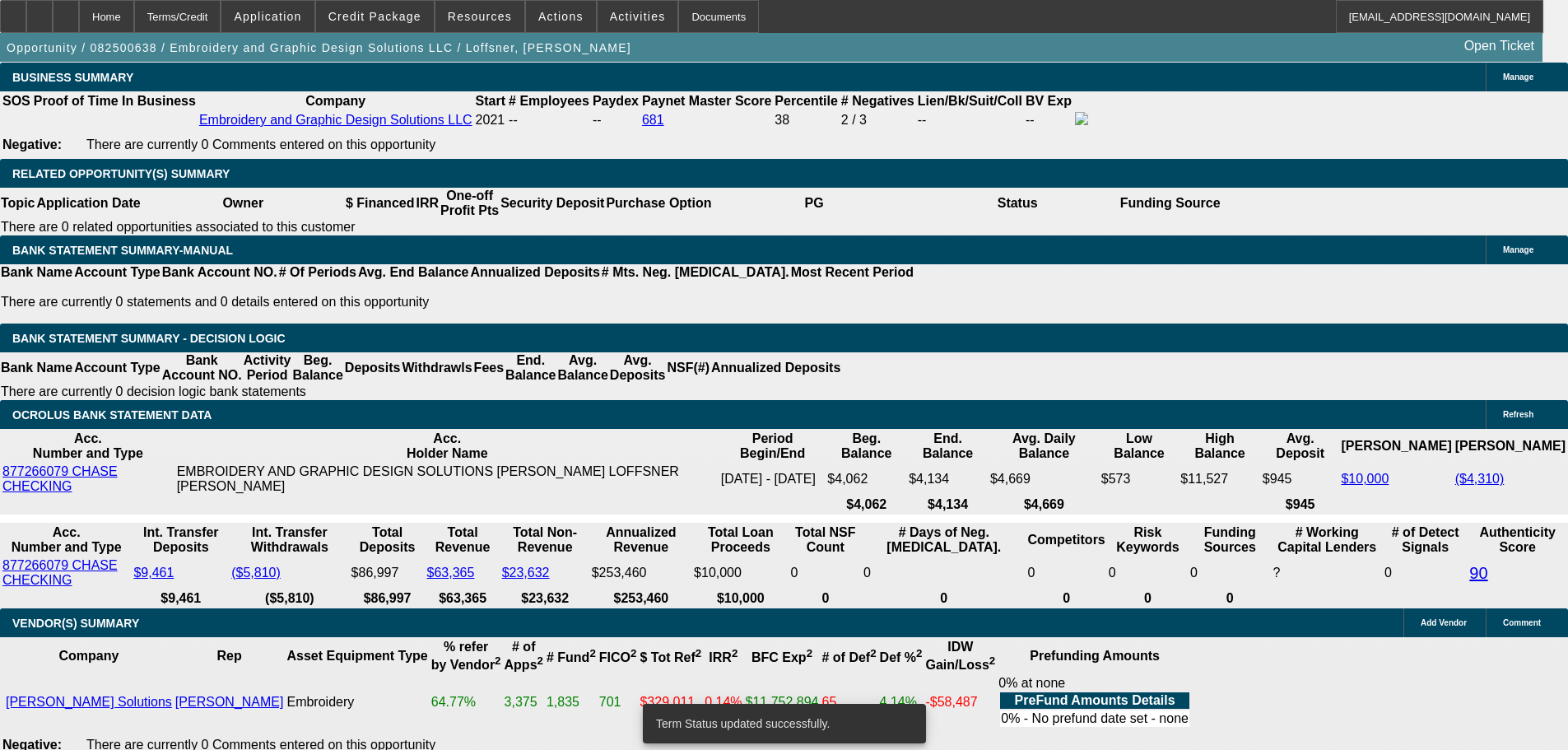
select select "0"
select select "2"
select select "0"
select select "6"
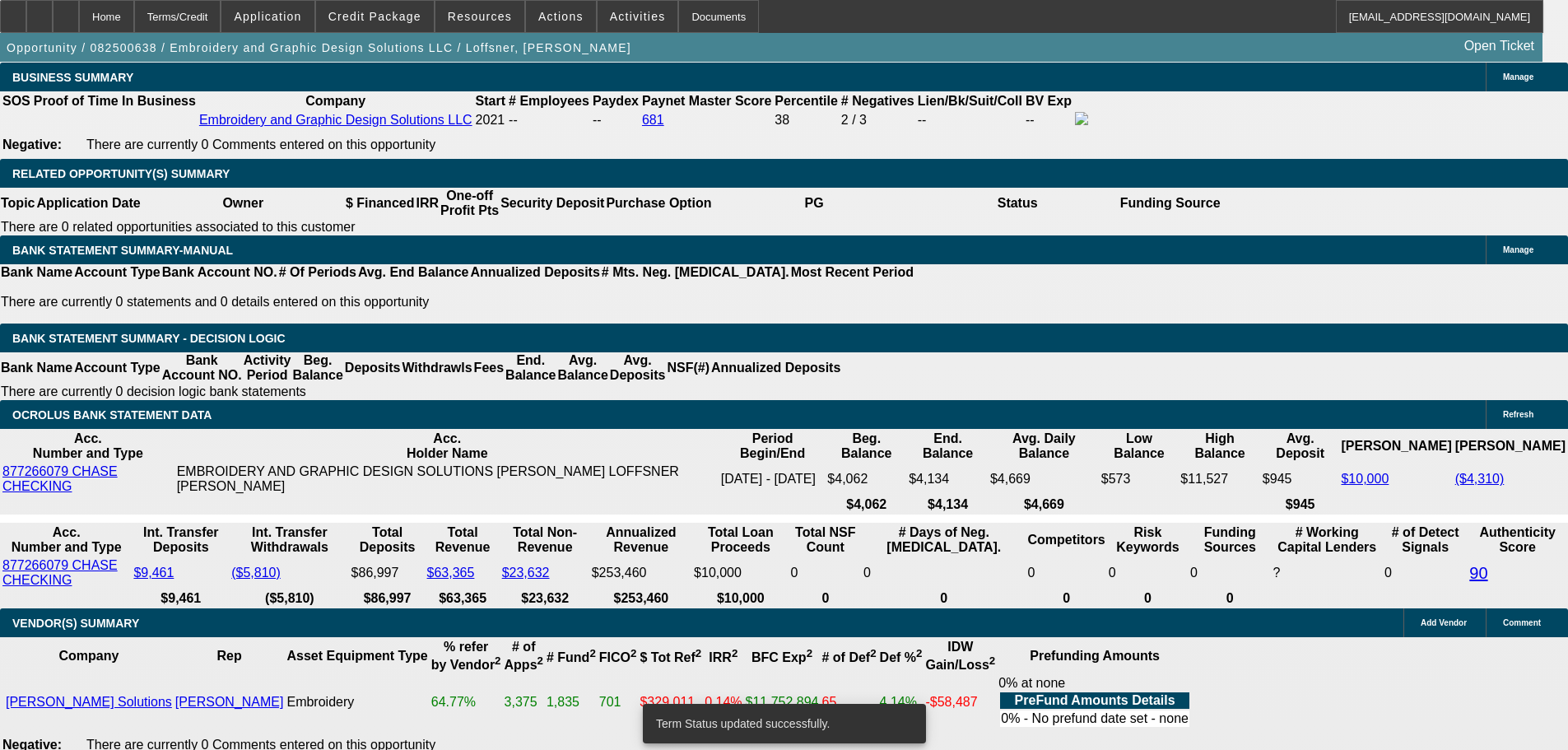
select select "0"
select select "2"
select select "0"
select select "6"
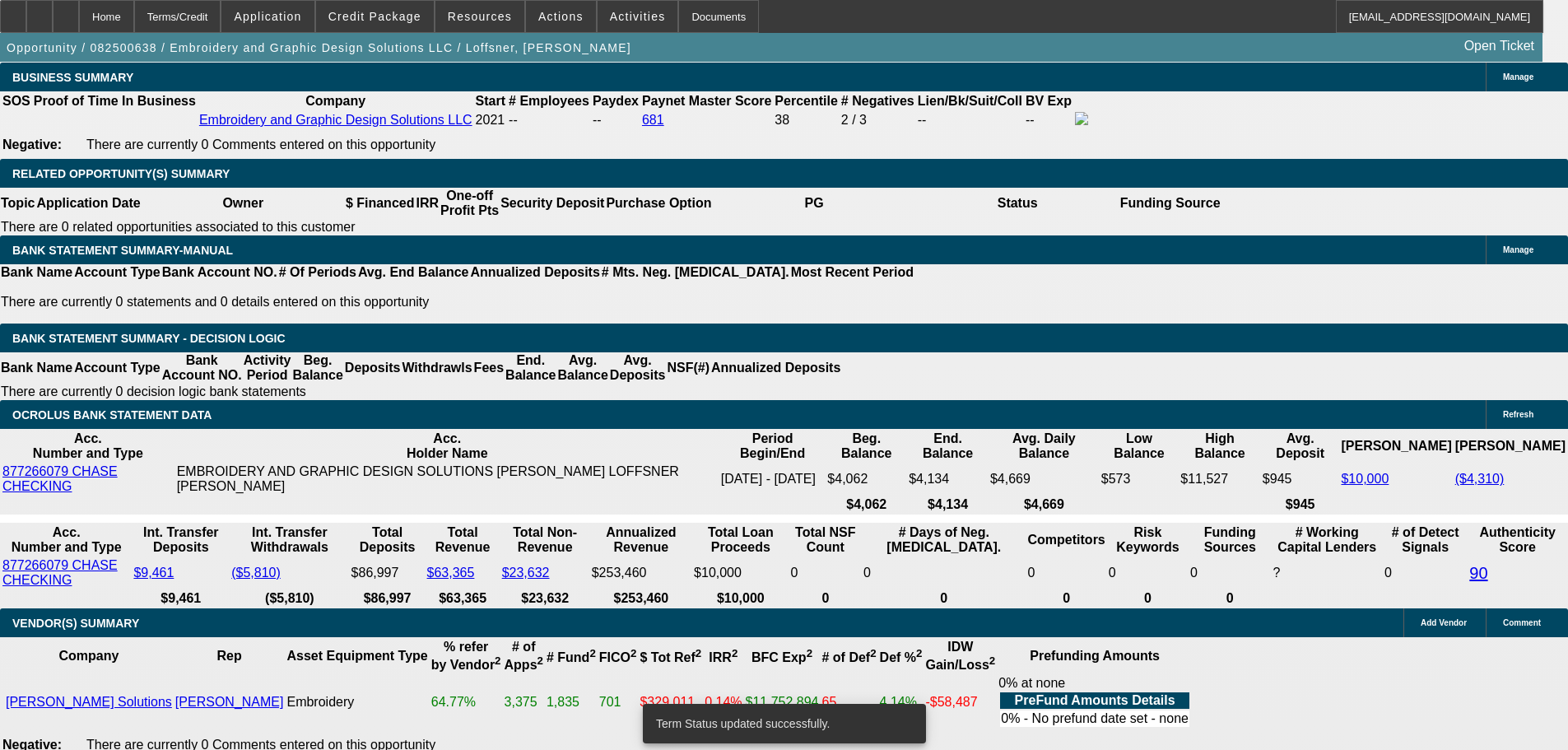
select select "0"
select select "2"
select select "0"
select select "6"
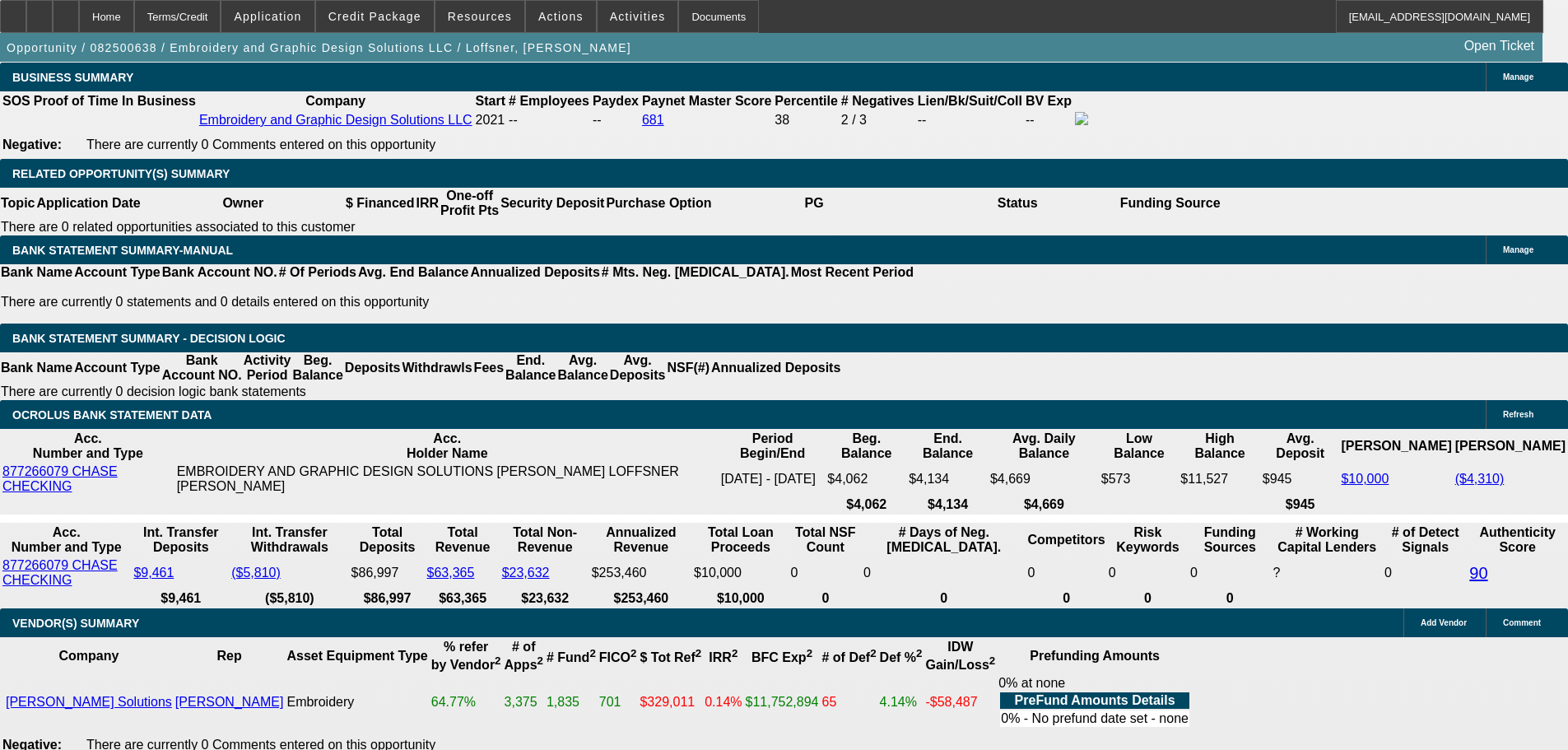
drag, startPoint x: 558, startPoint y: 189, endPoint x: 597, endPoint y: 186, distance: 39.1
type input "UNKNOWN"
type input "12"
type input "$2,370.36"
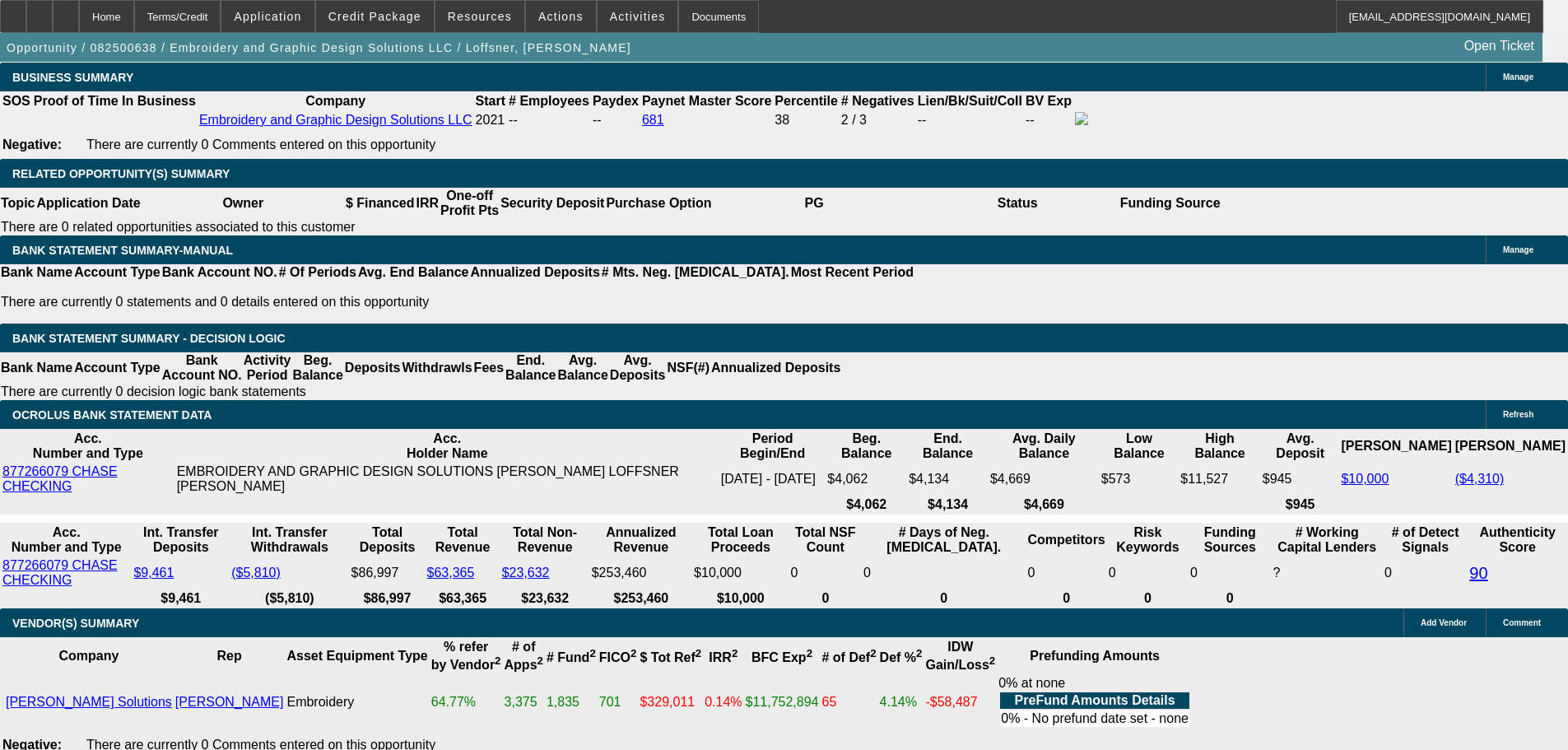
type input "$1,185.18"
type input "12."
type input "$3,237.12"
type input "$1,618.56"
type input "12.9"
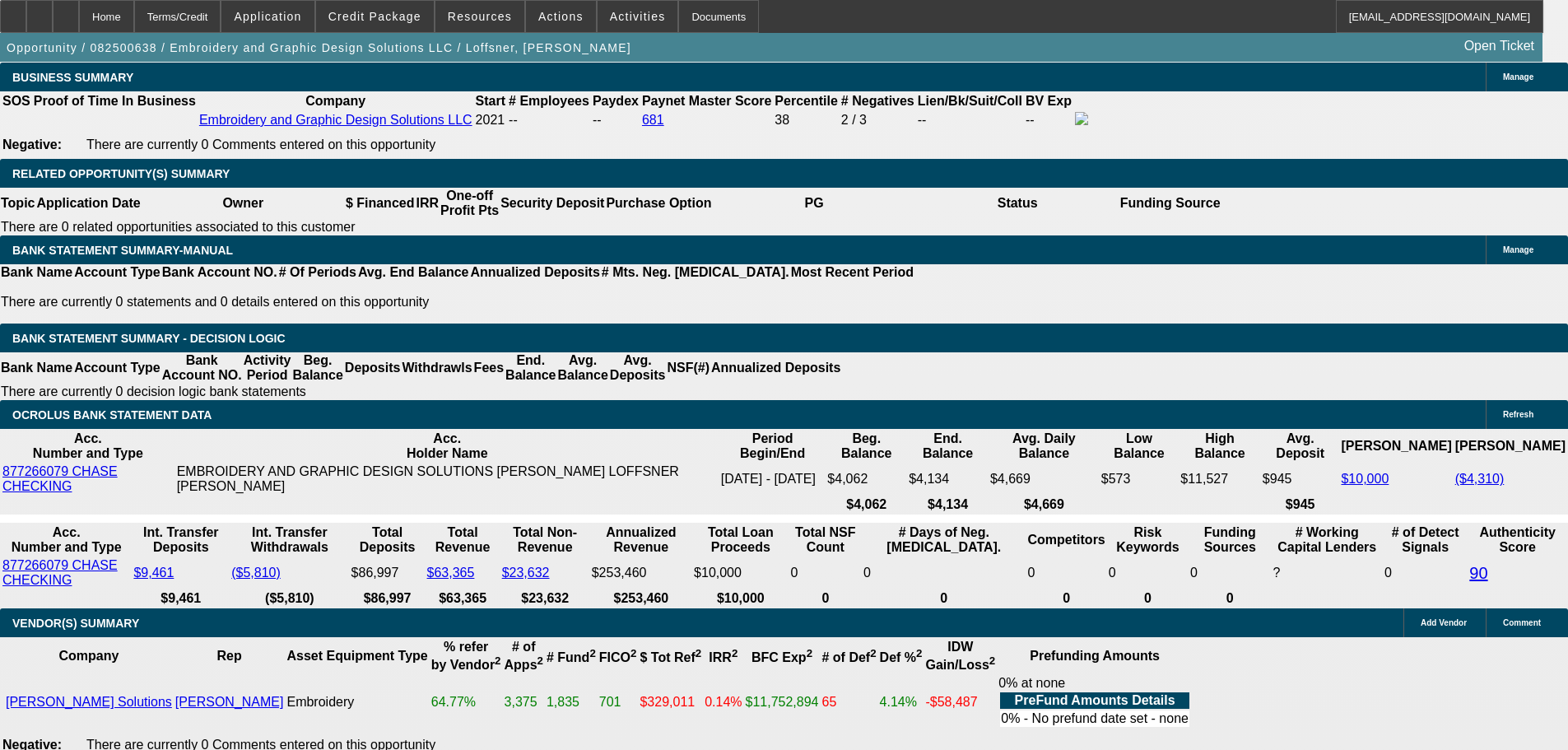
type input "$3,315.14"
type input "$1,657.57"
type input "12.9"
type input "$0.00"
drag, startPoint x: 347, startPoint y: 190, endPoint x: 403, endPoint y: 200, distance: 56.9
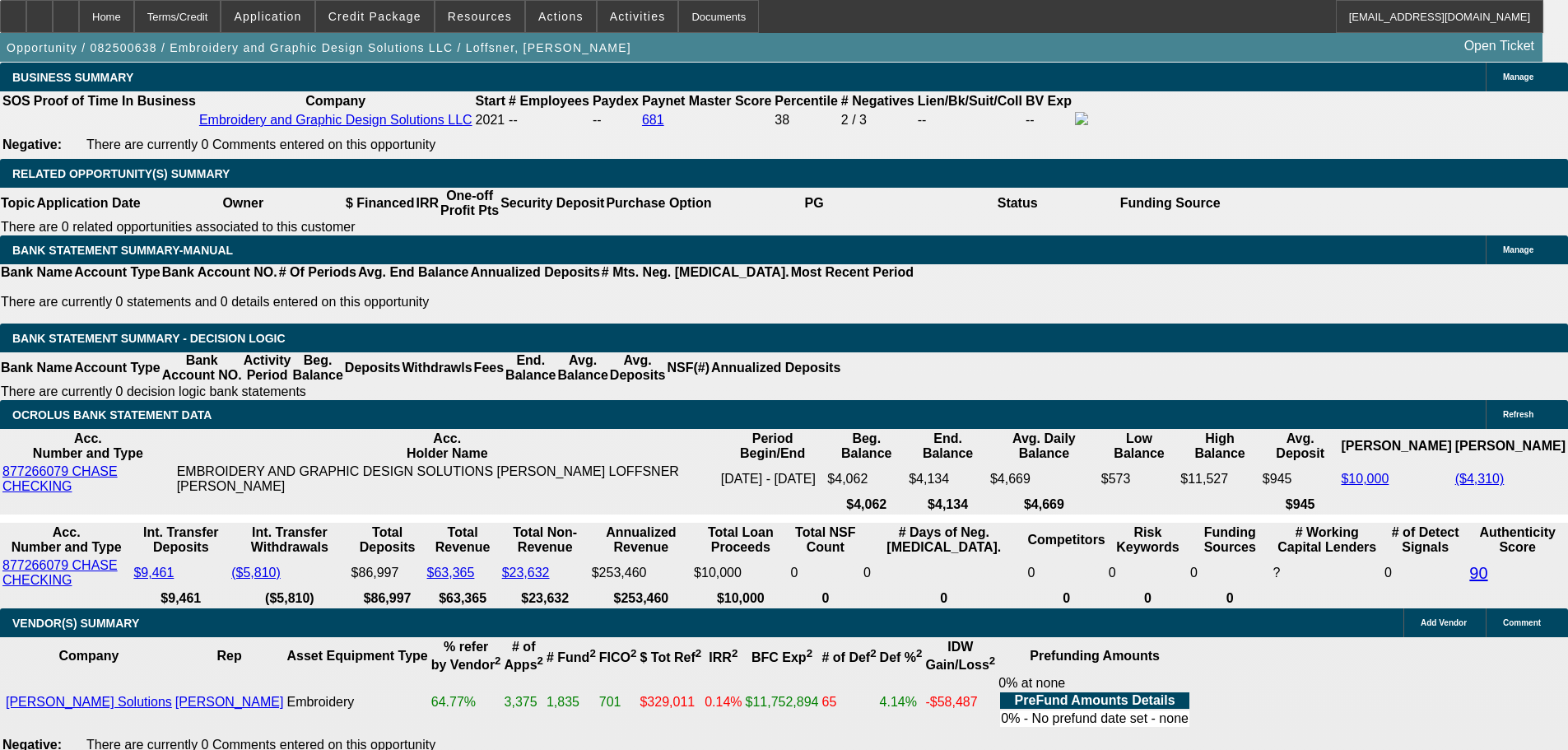
type input "UNKNOWN"
type input "12"
type input "$2,830.38"
type input "$1,415.19"
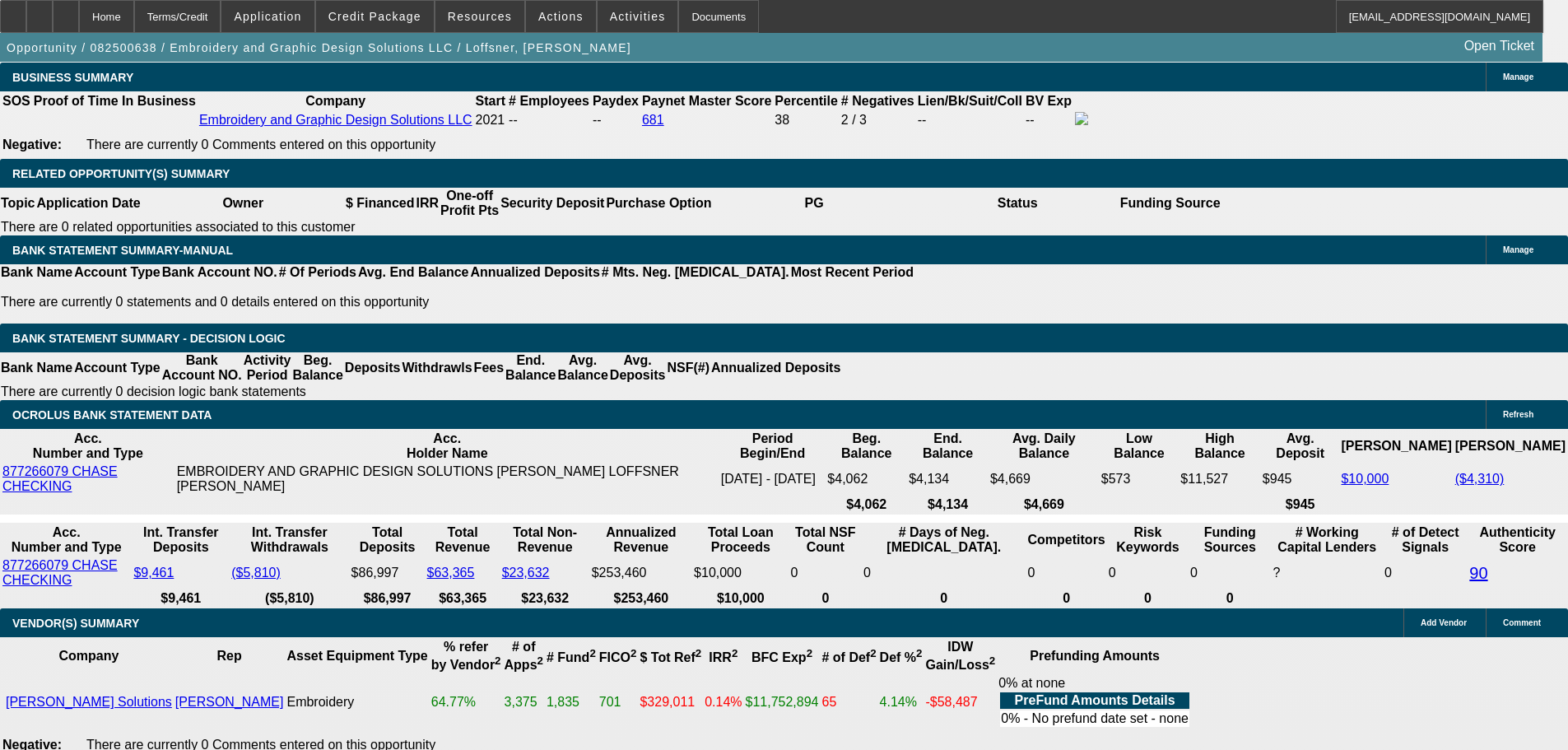
type input "$3,683.24"
type input "$1,841.62"
type input "12.5"
type input "$3,725.20"
type input "$1,862.60"
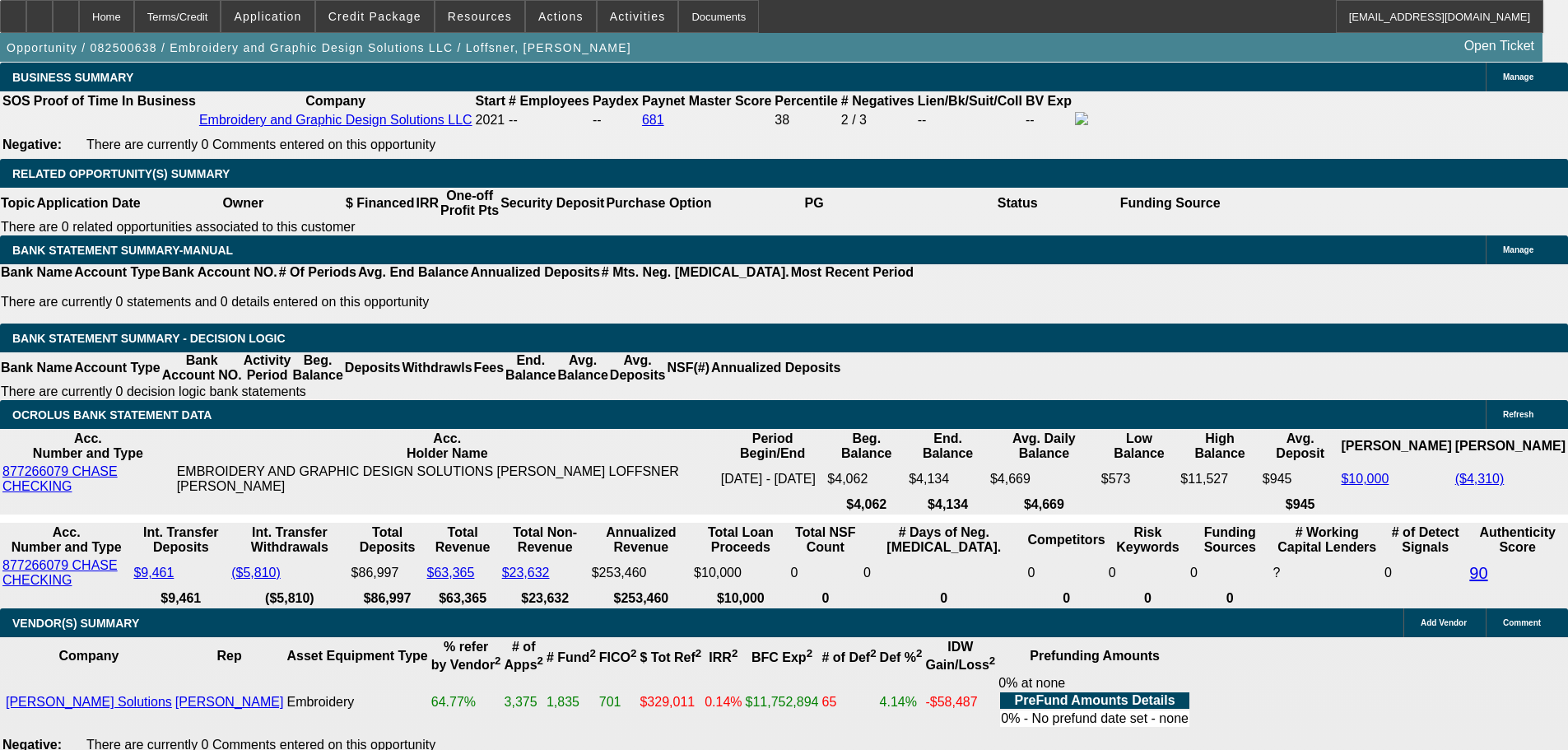
type input "12.5"
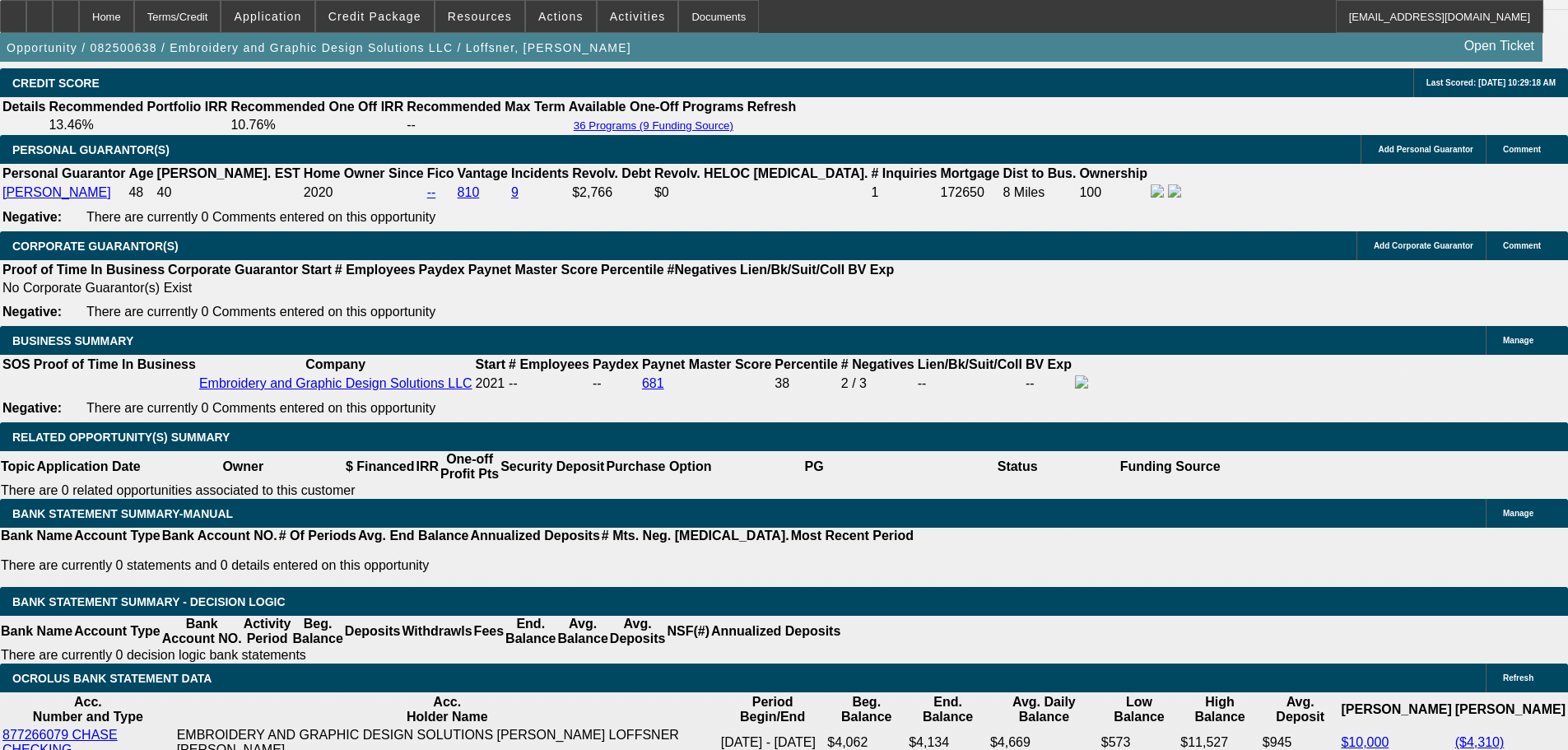
scroll to position [2389, 0]
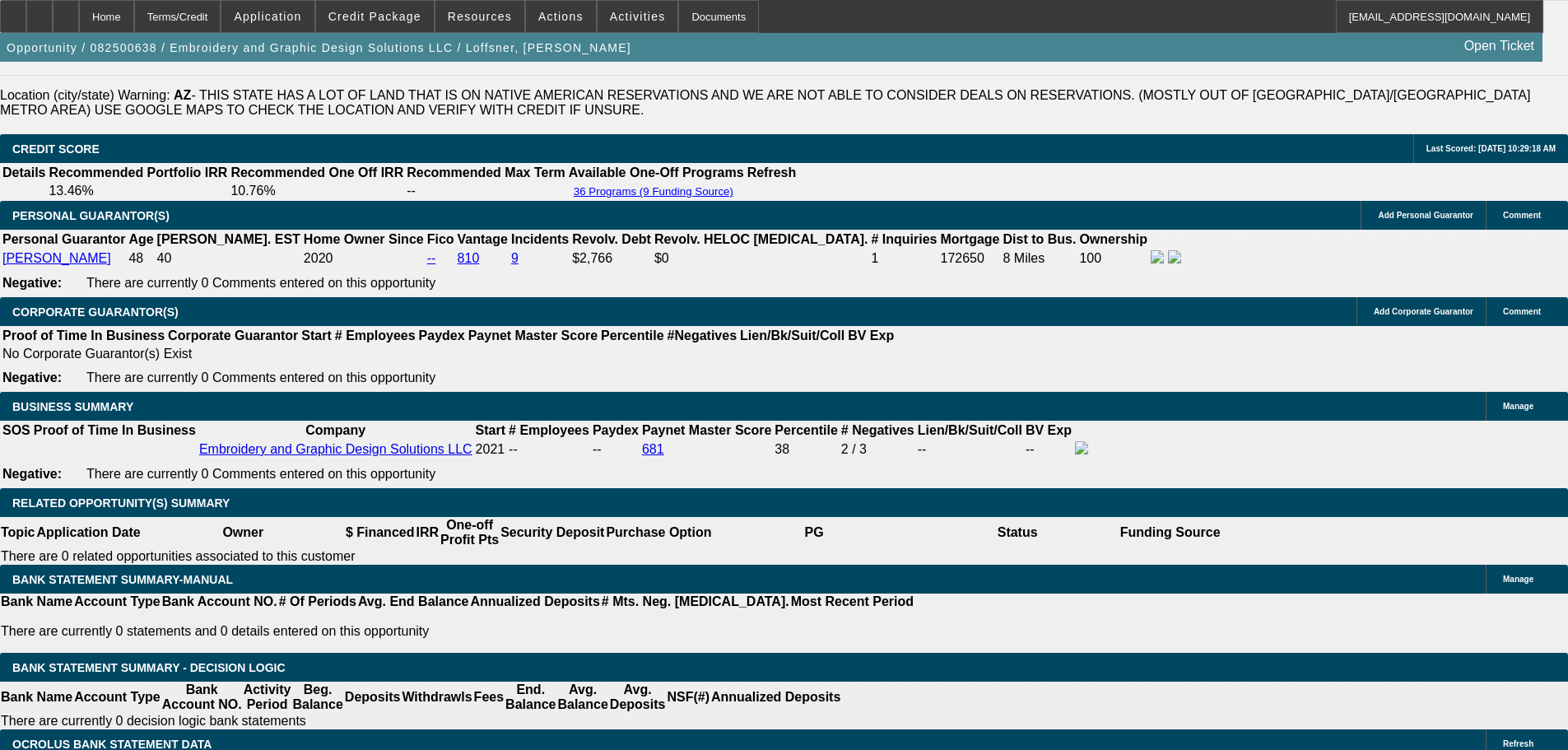
type input "$0.00"
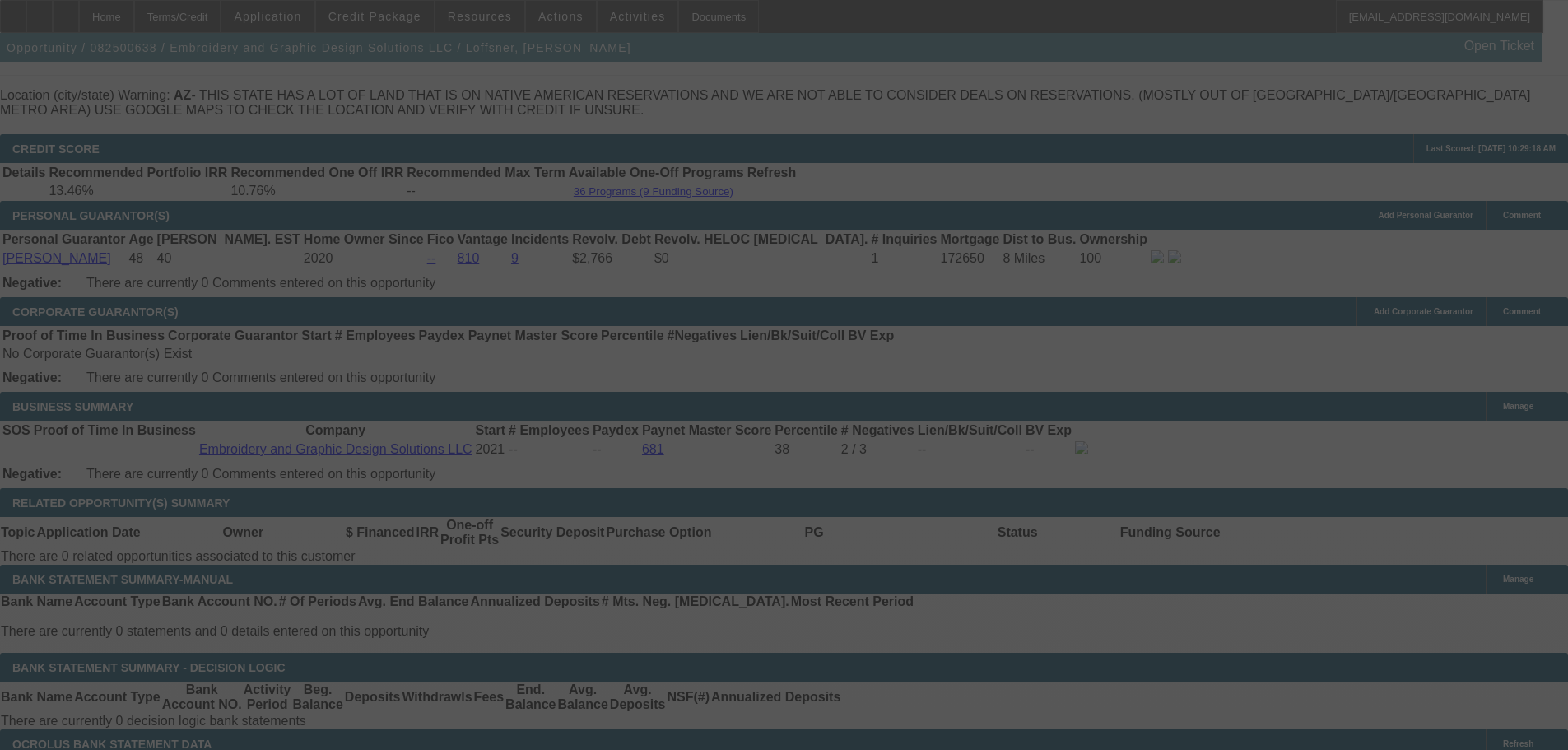
select select "0"
select select "2"
select select "0"
select select "6"
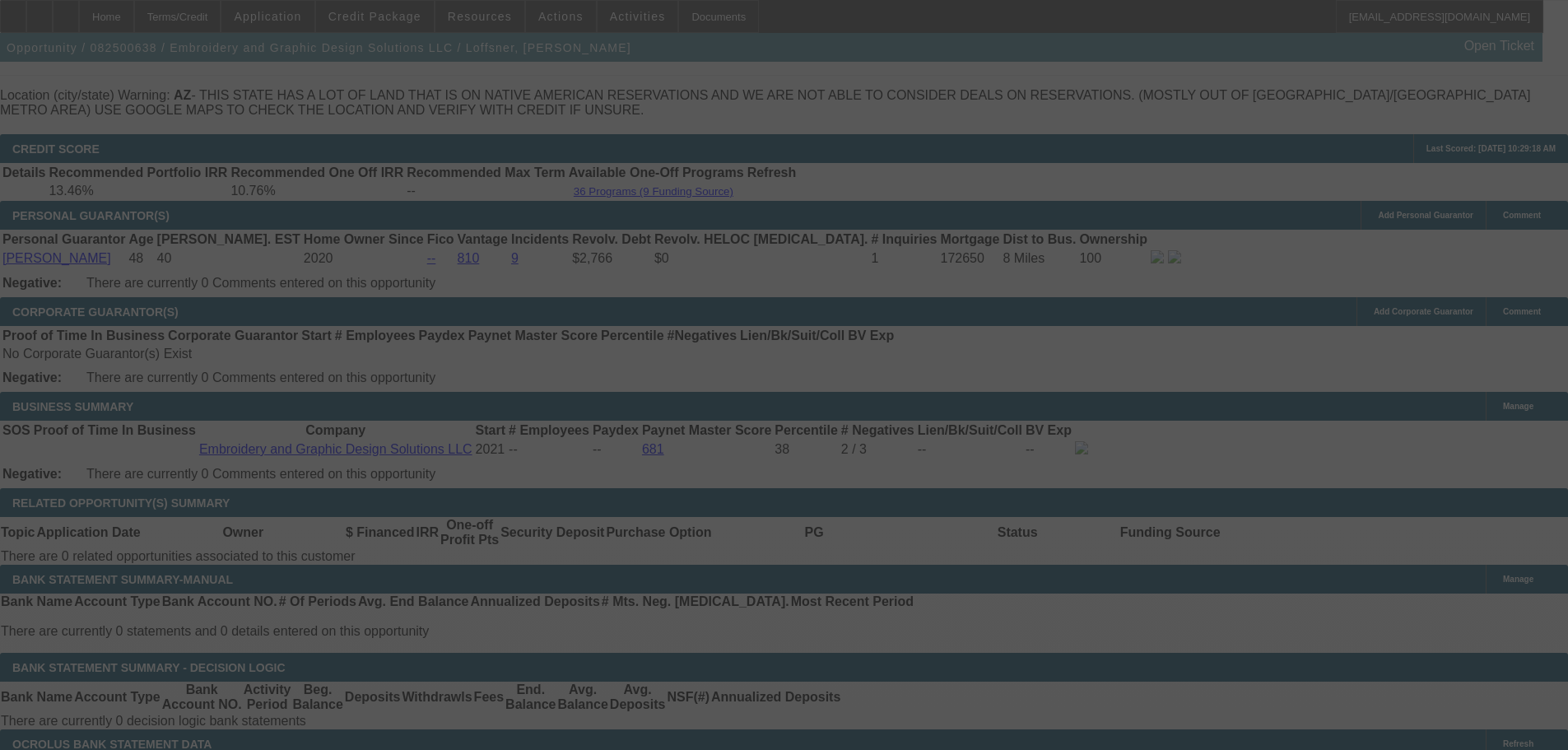
select select "0"
select select "2"
select select "0"
select select "6"
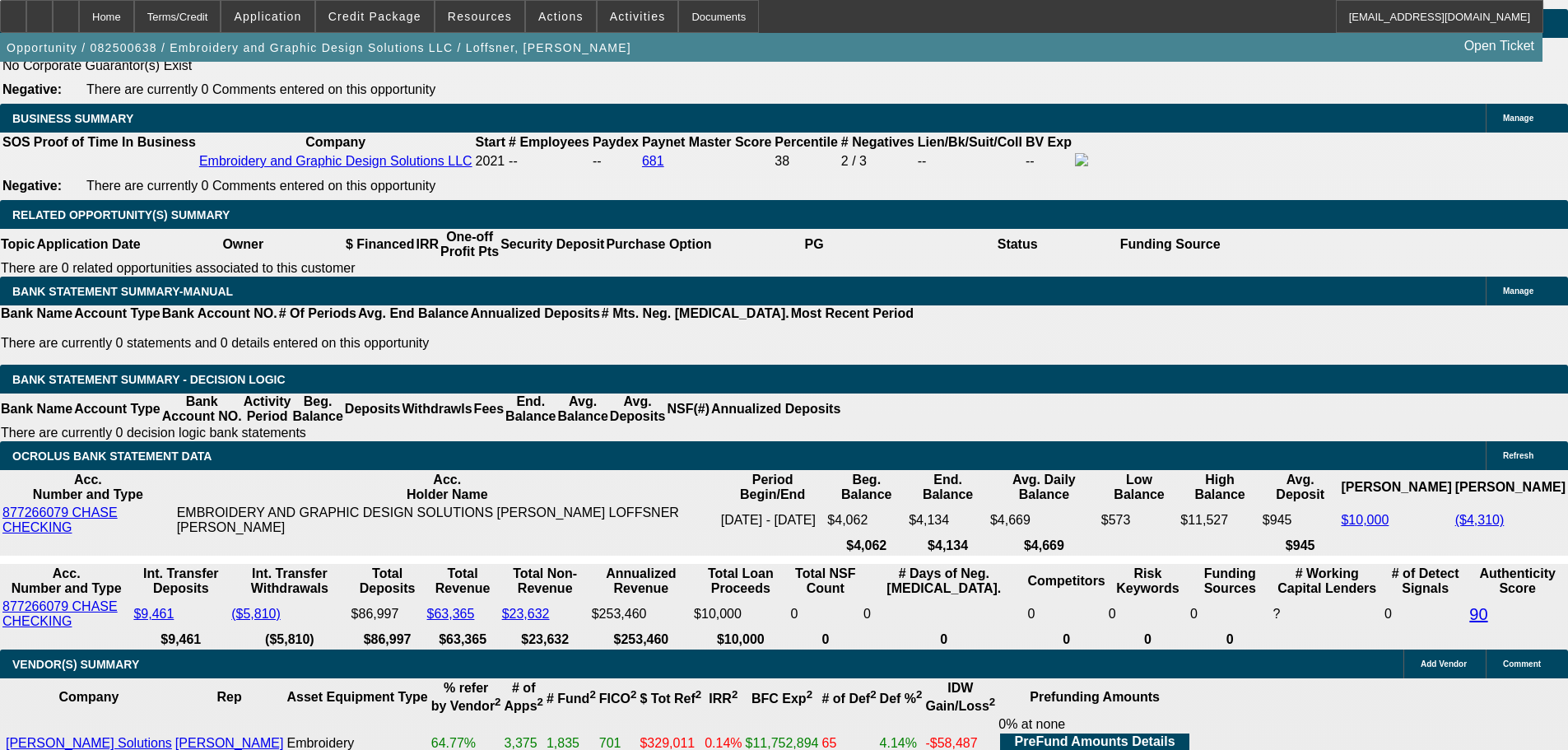
scroll to position [2554, 0]
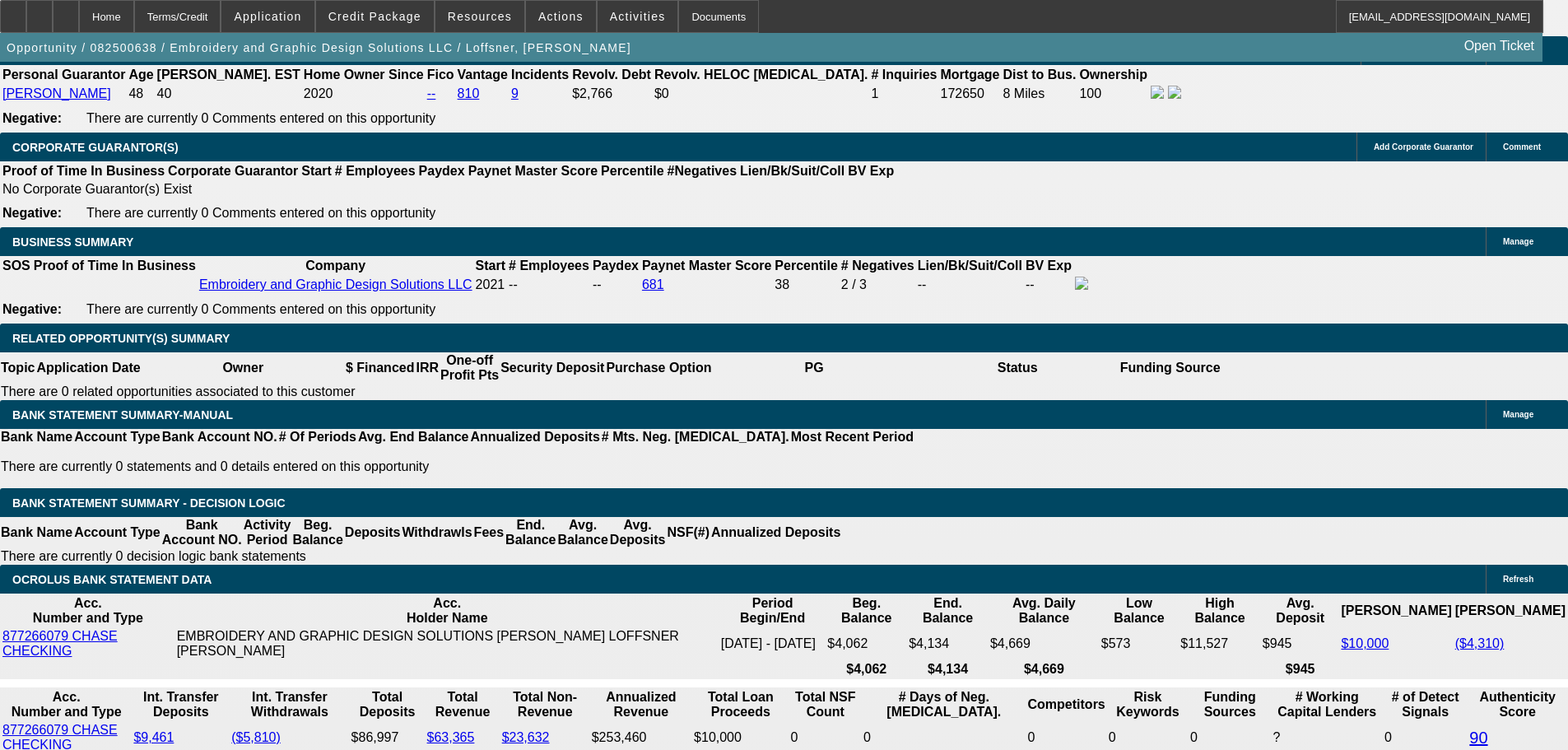
type input "186.60"
type input "$373.20"
type input "UNKNOWN"
type input "1863.60"
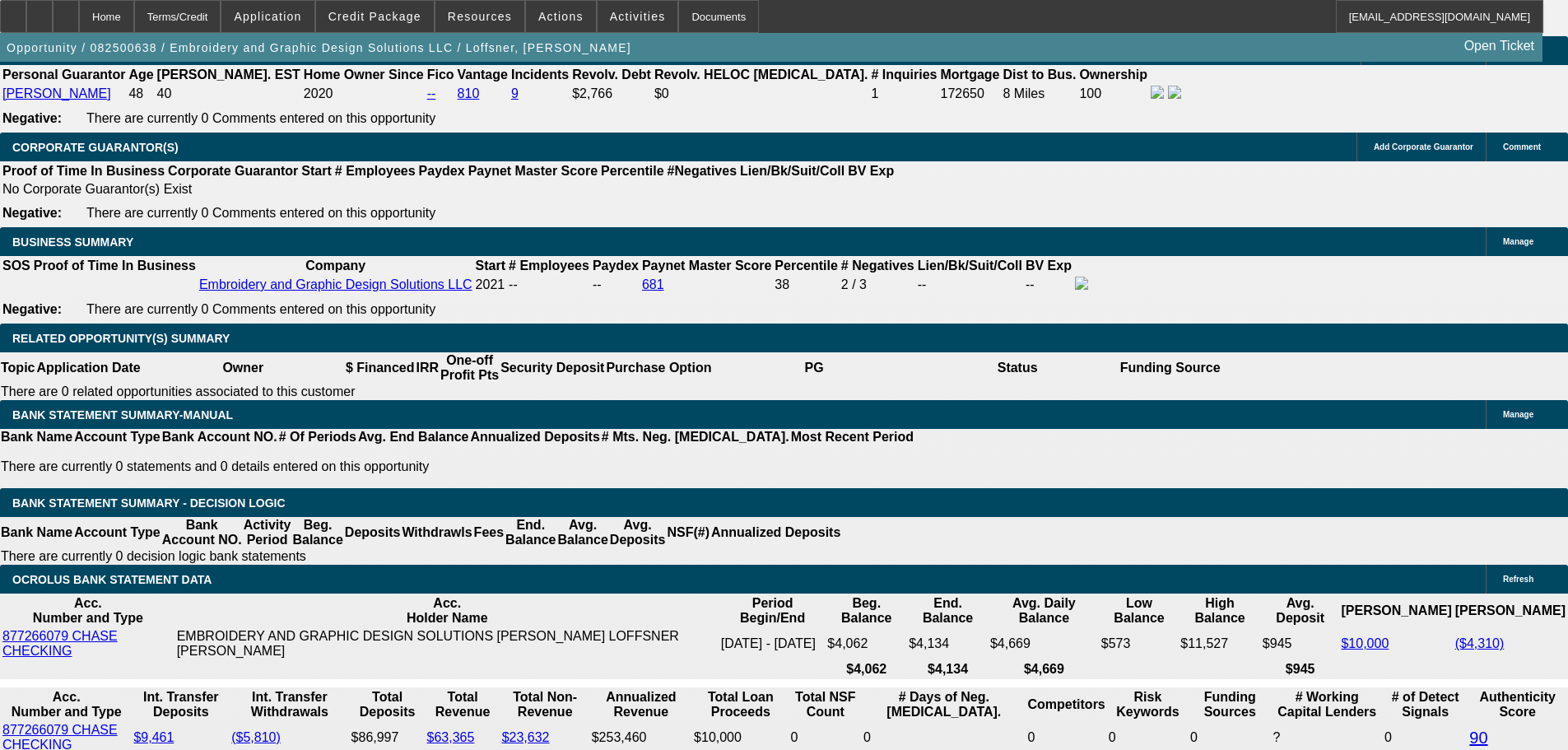
type input "$3,727.20"
type input "12.5"
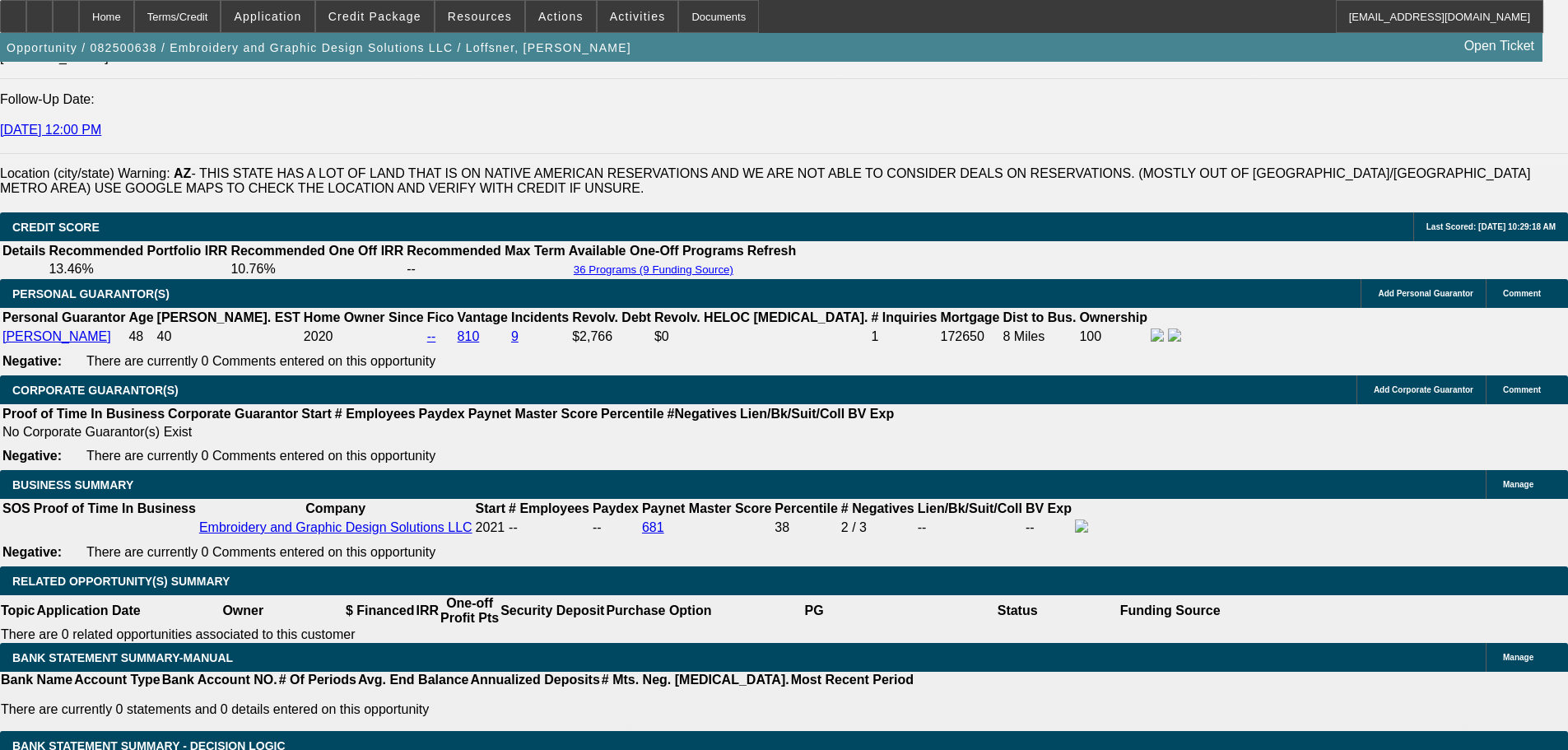
scroll to position [2306, 0]
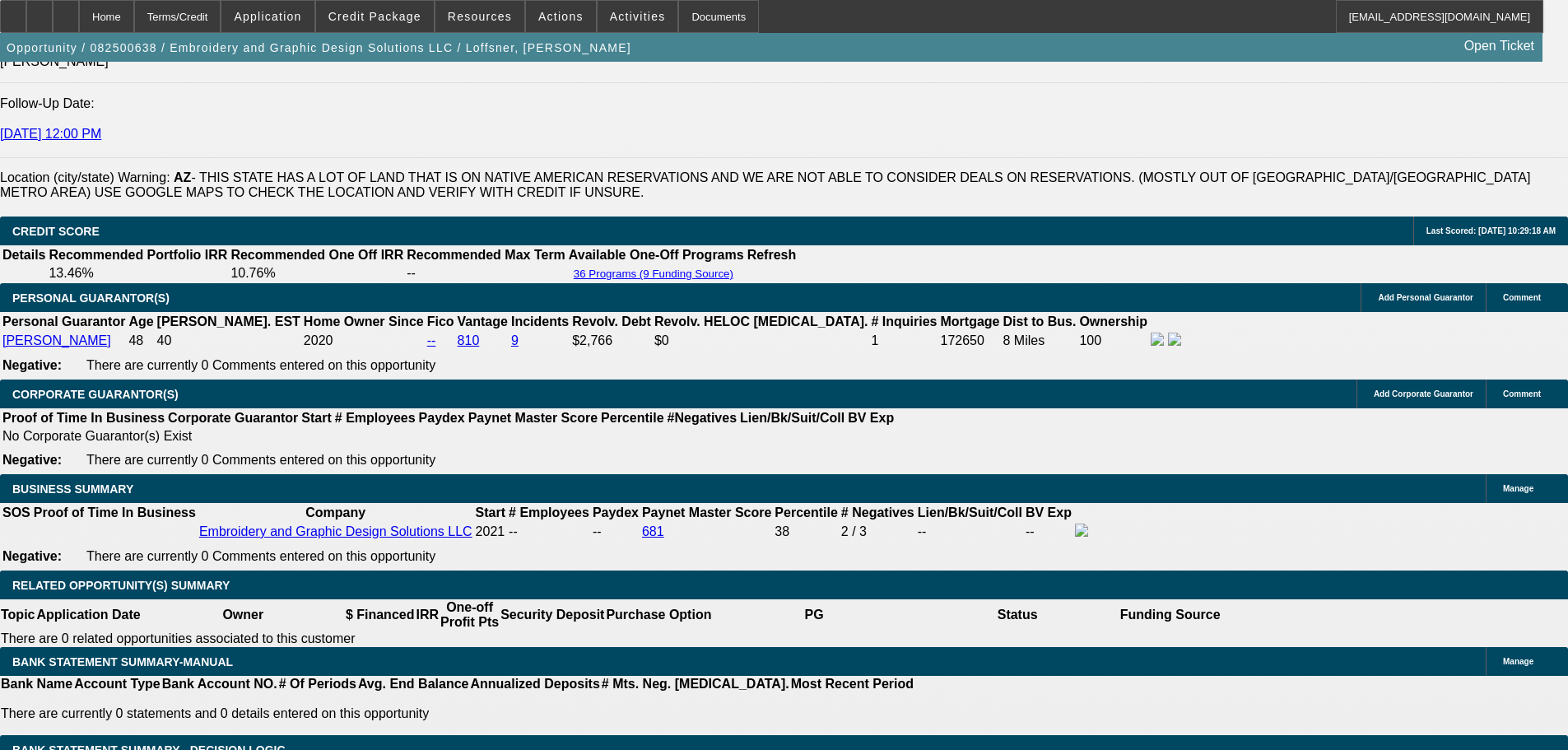
type input "$1,863.60"
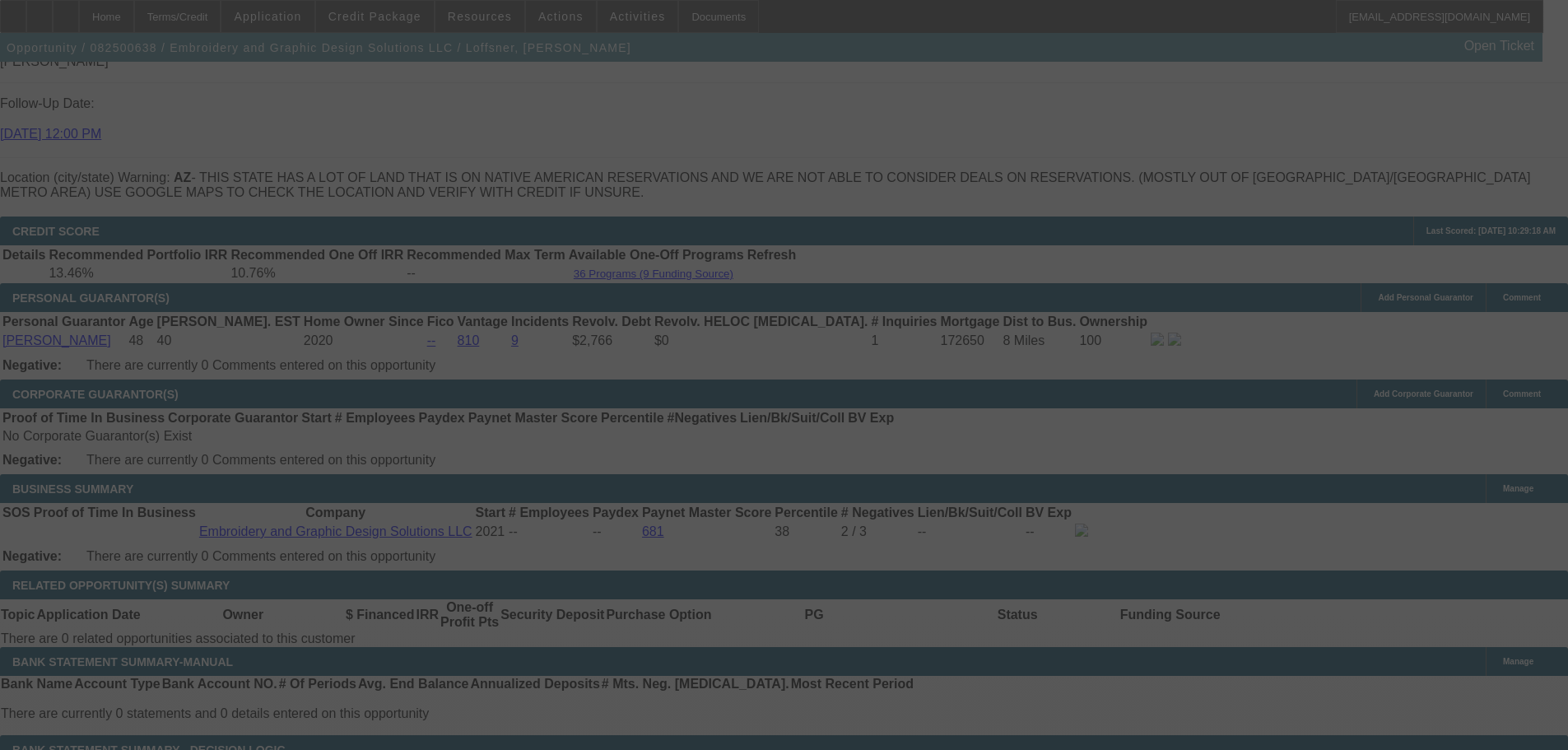
select select "0"
select select "2"
select select "0"
select select "6"
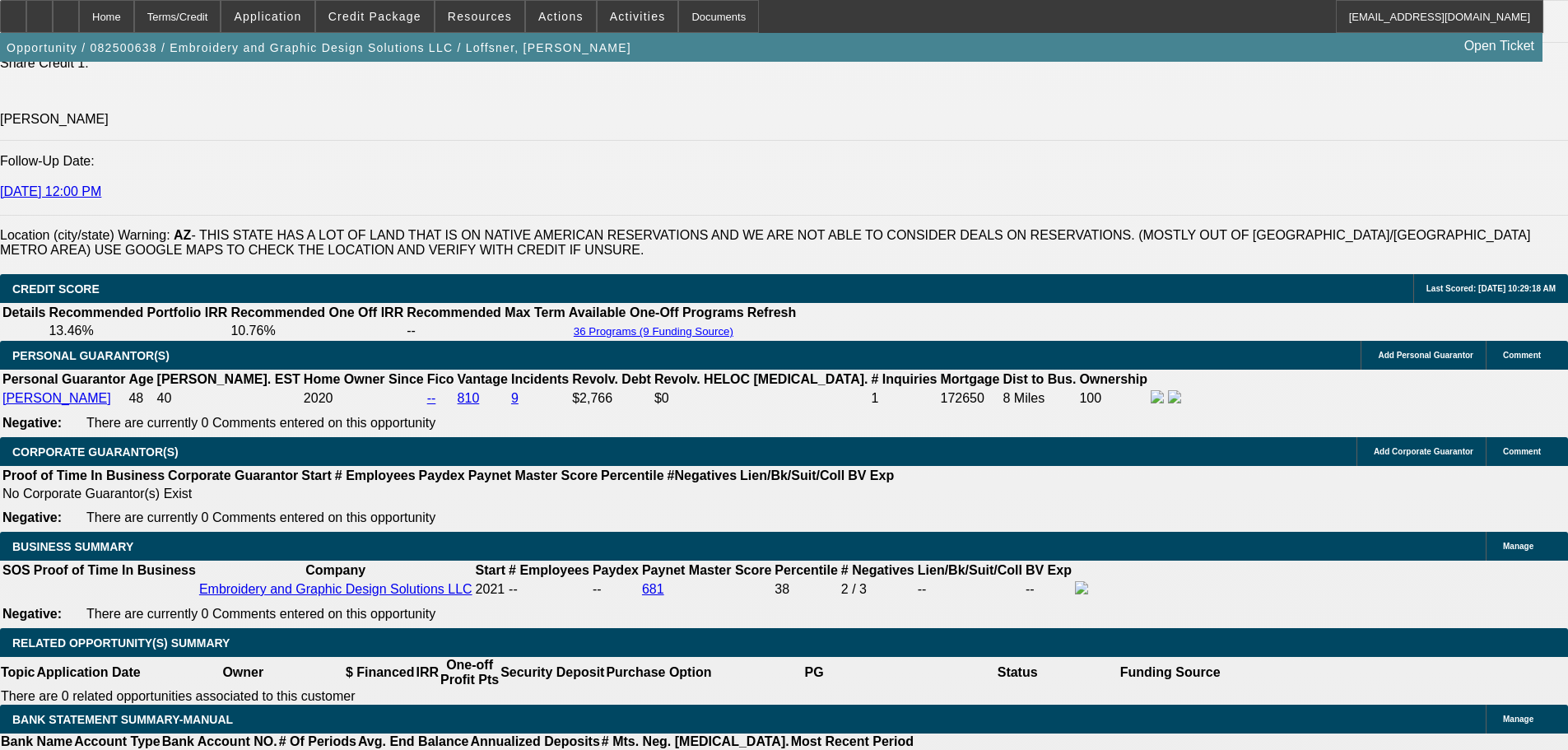
scroll to position [2554, 0]
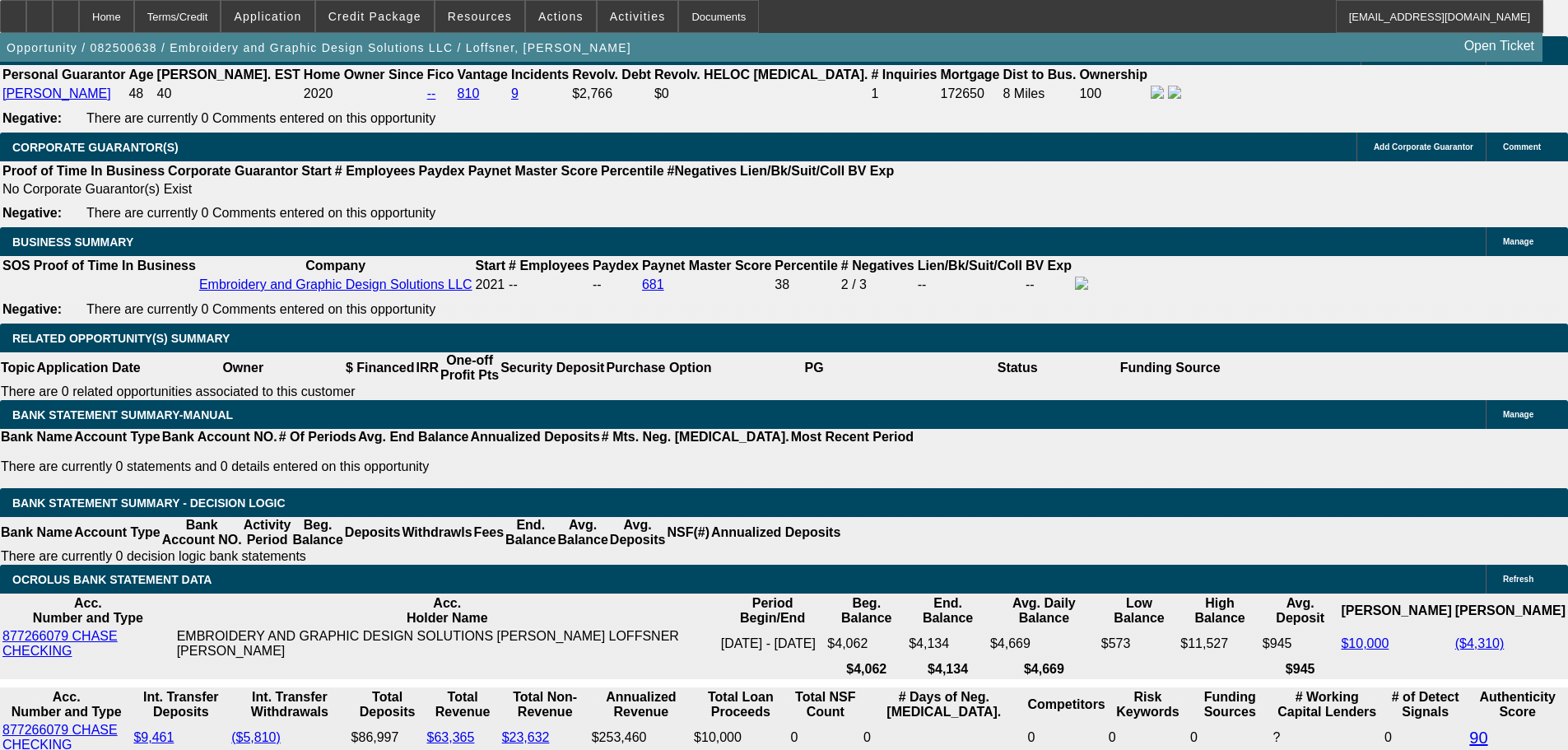
type input "186.60"
type input "$373.20"
type input "UNKNOWN"
type input "1864.60"
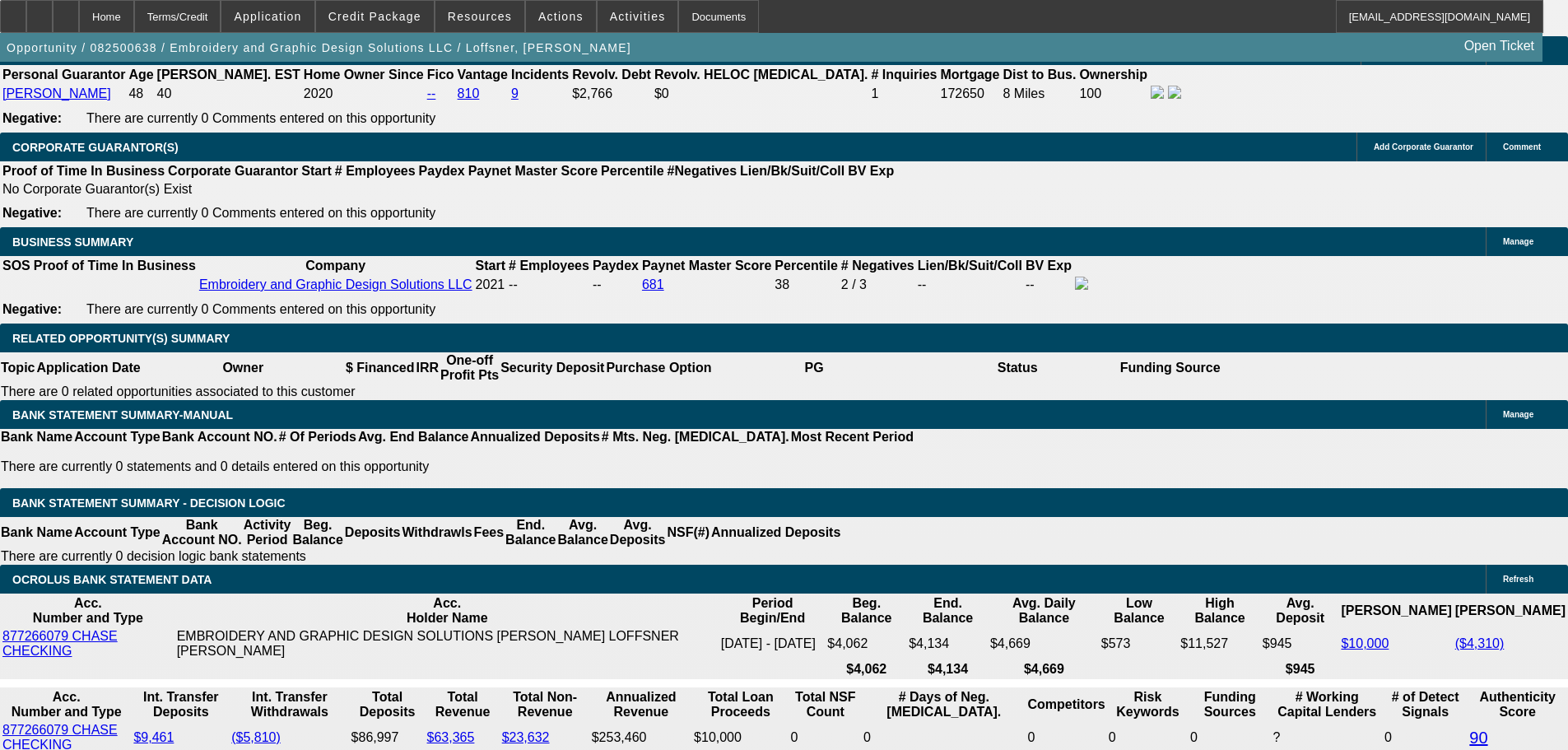
type input "12.5"
type input "$3,729.20"
type input "$1,864.60"
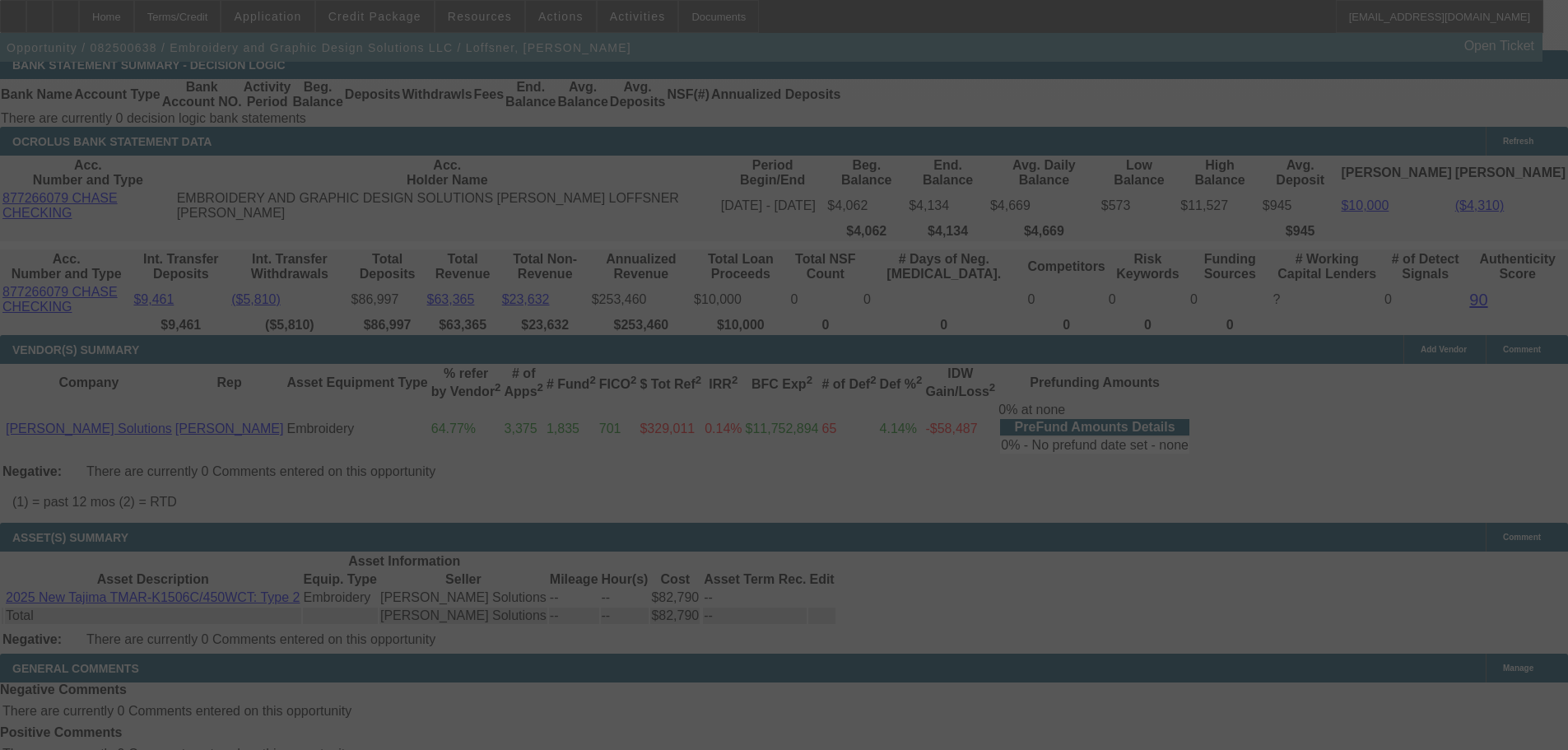
scroll to position [3006, 0]
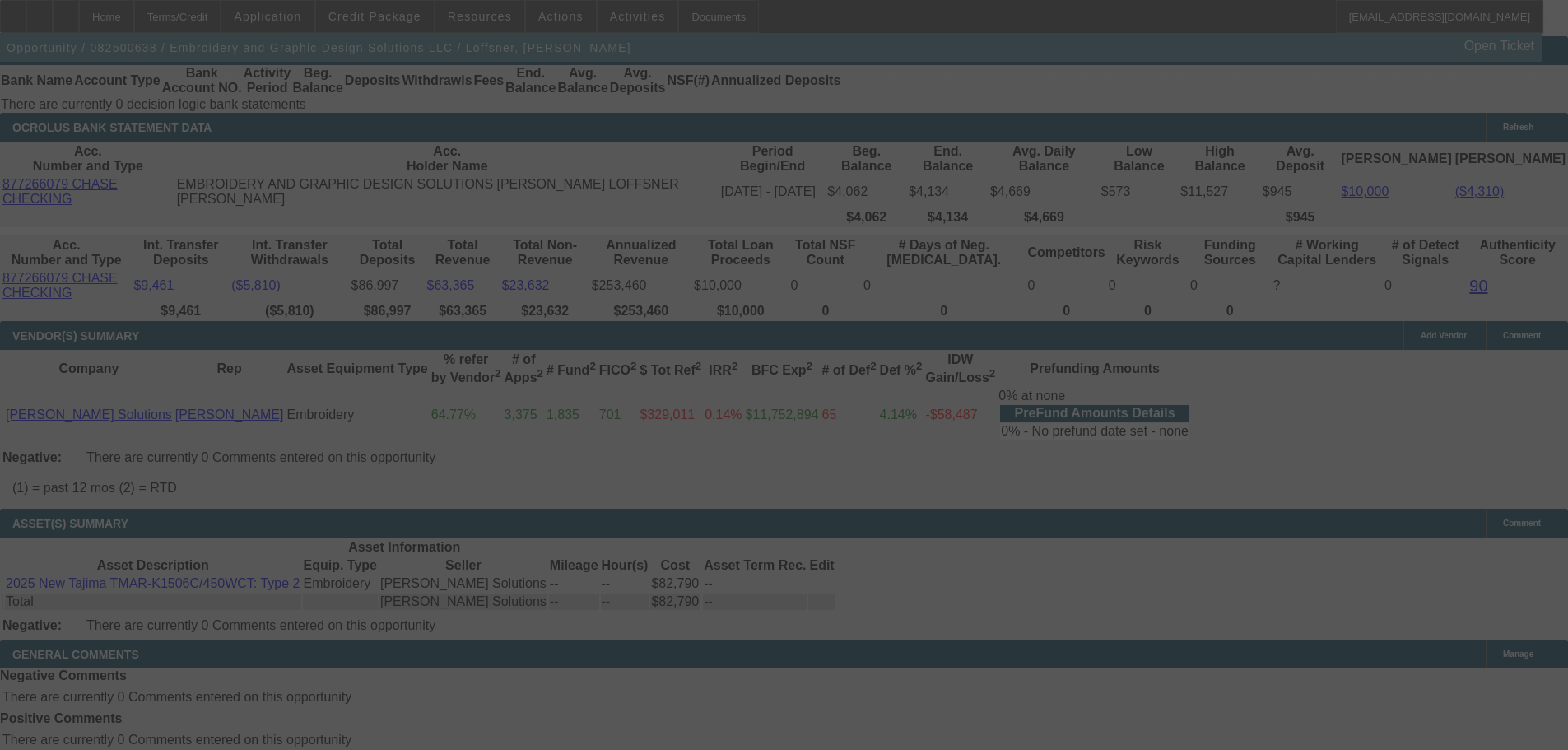
select select "0"
select select "2"
select select "0"
select select "6"
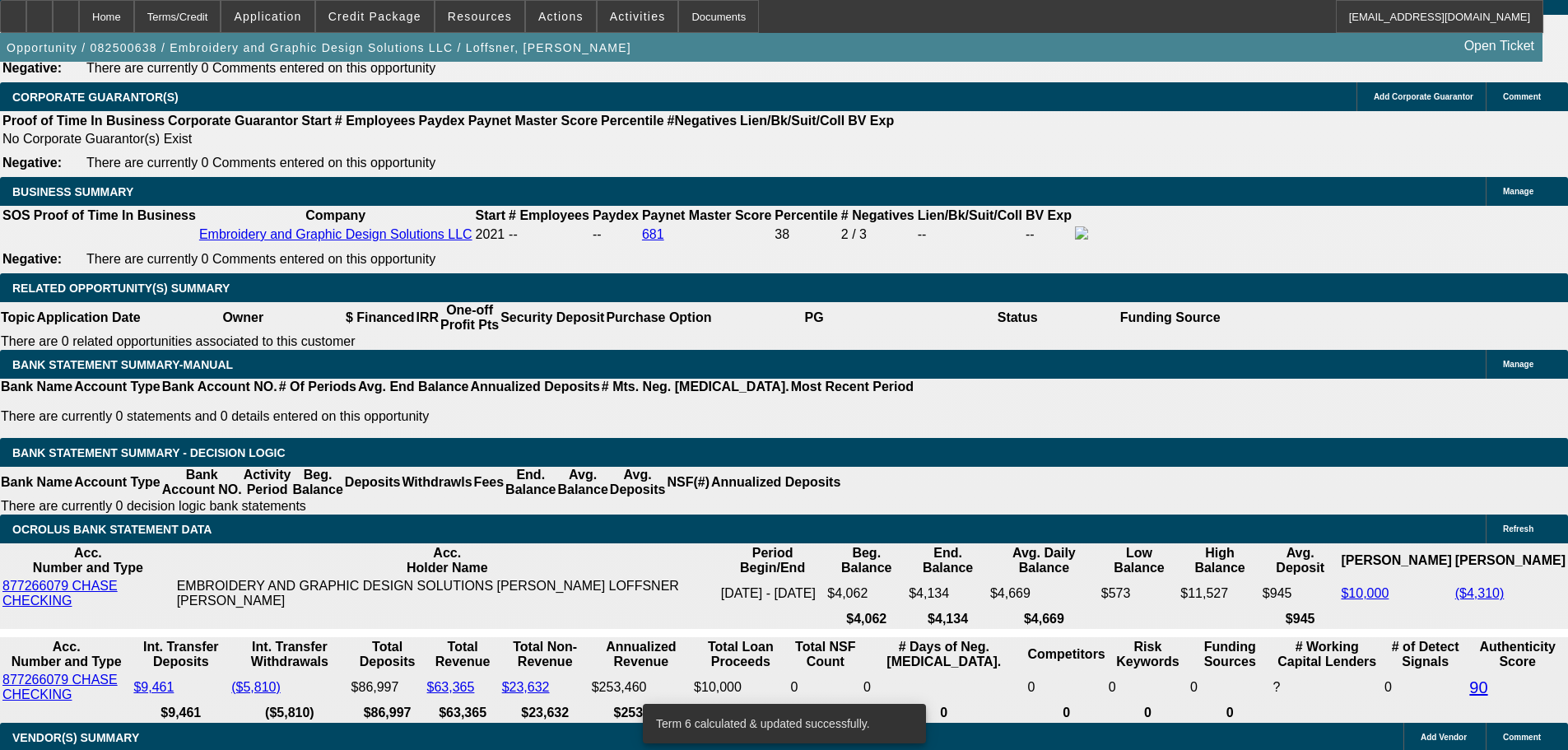
scroll to position [2594, 0]
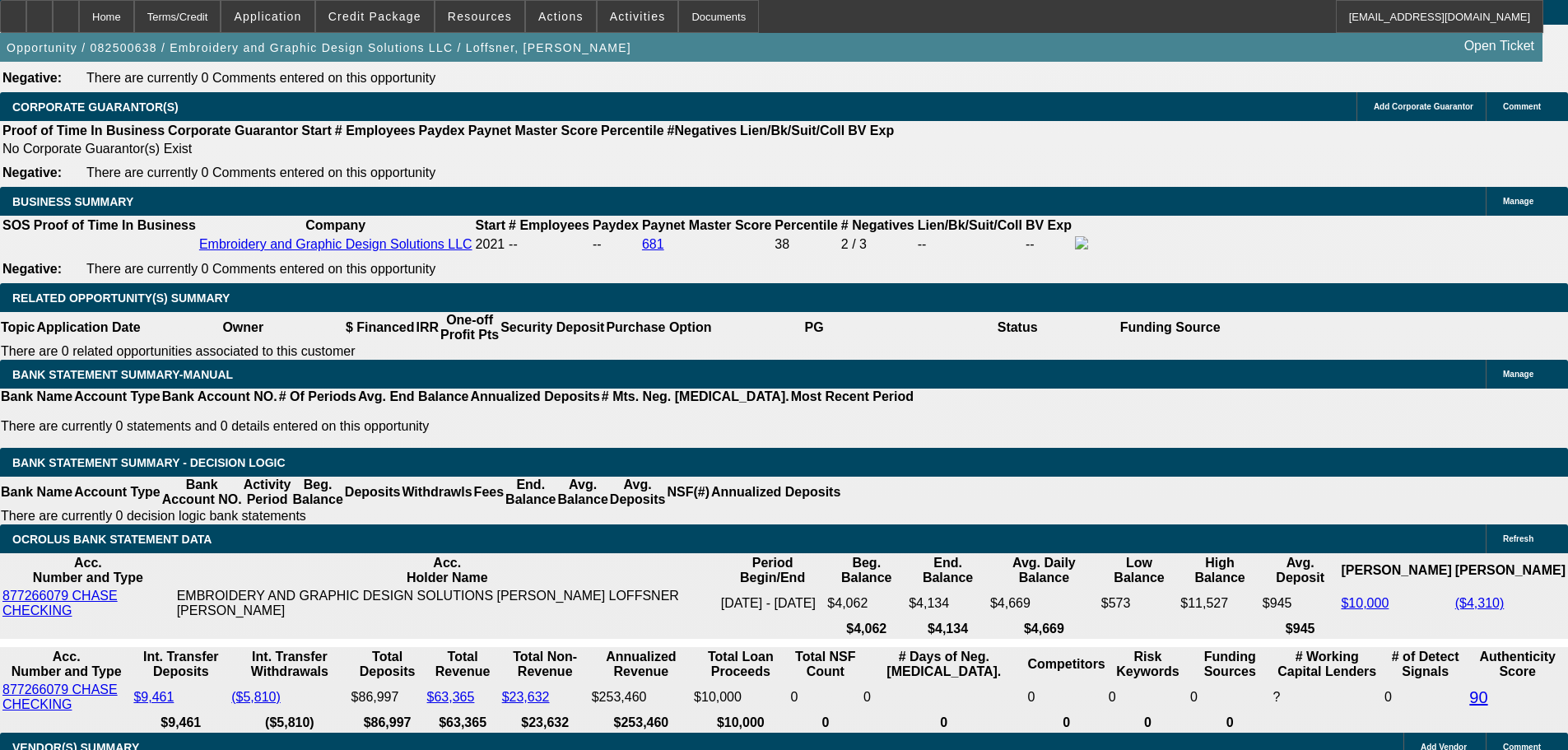
type input "1864.90"
type input "$3,729.80"
type input "UNKNOWN"
type input "12.6"
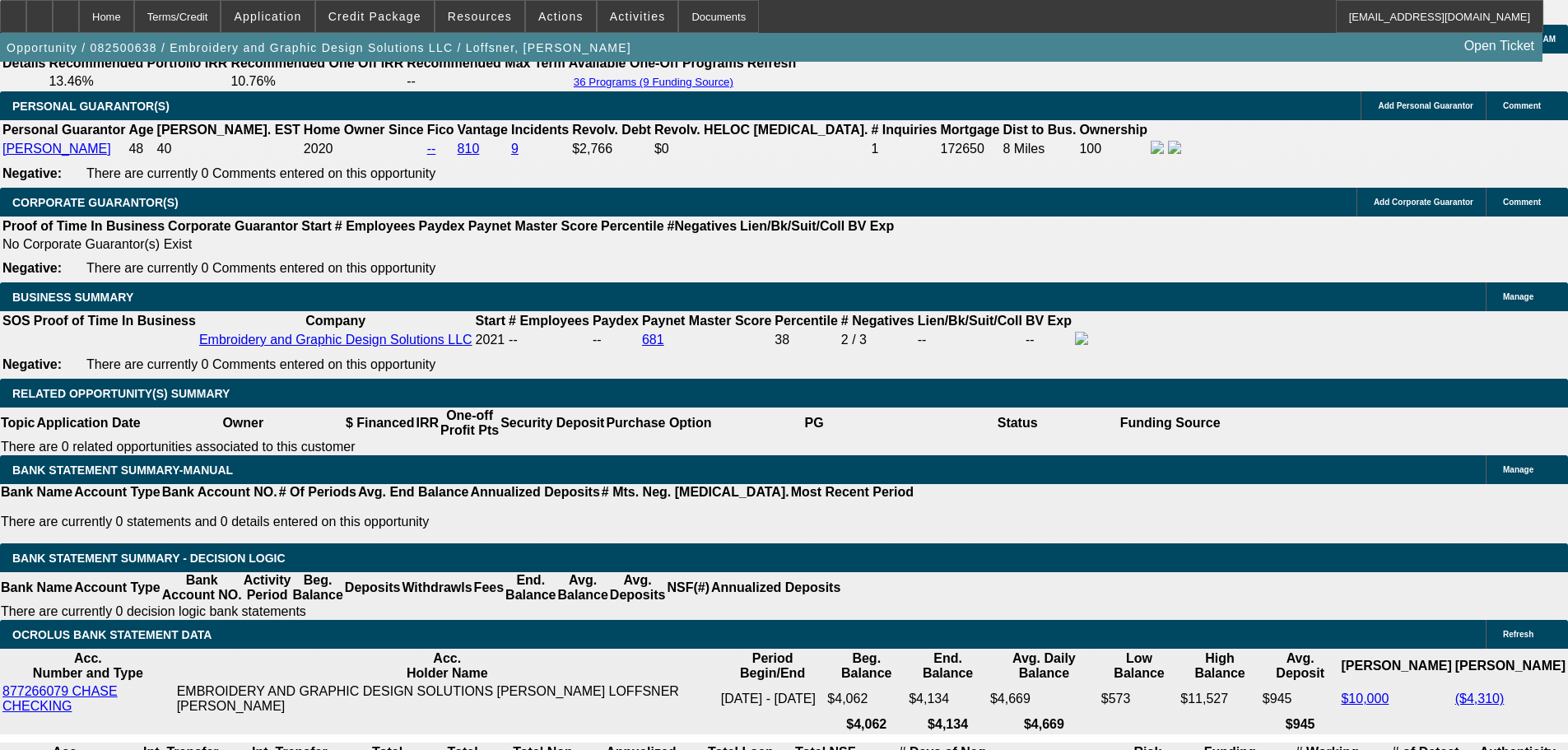
scroll to position [2265, 0]
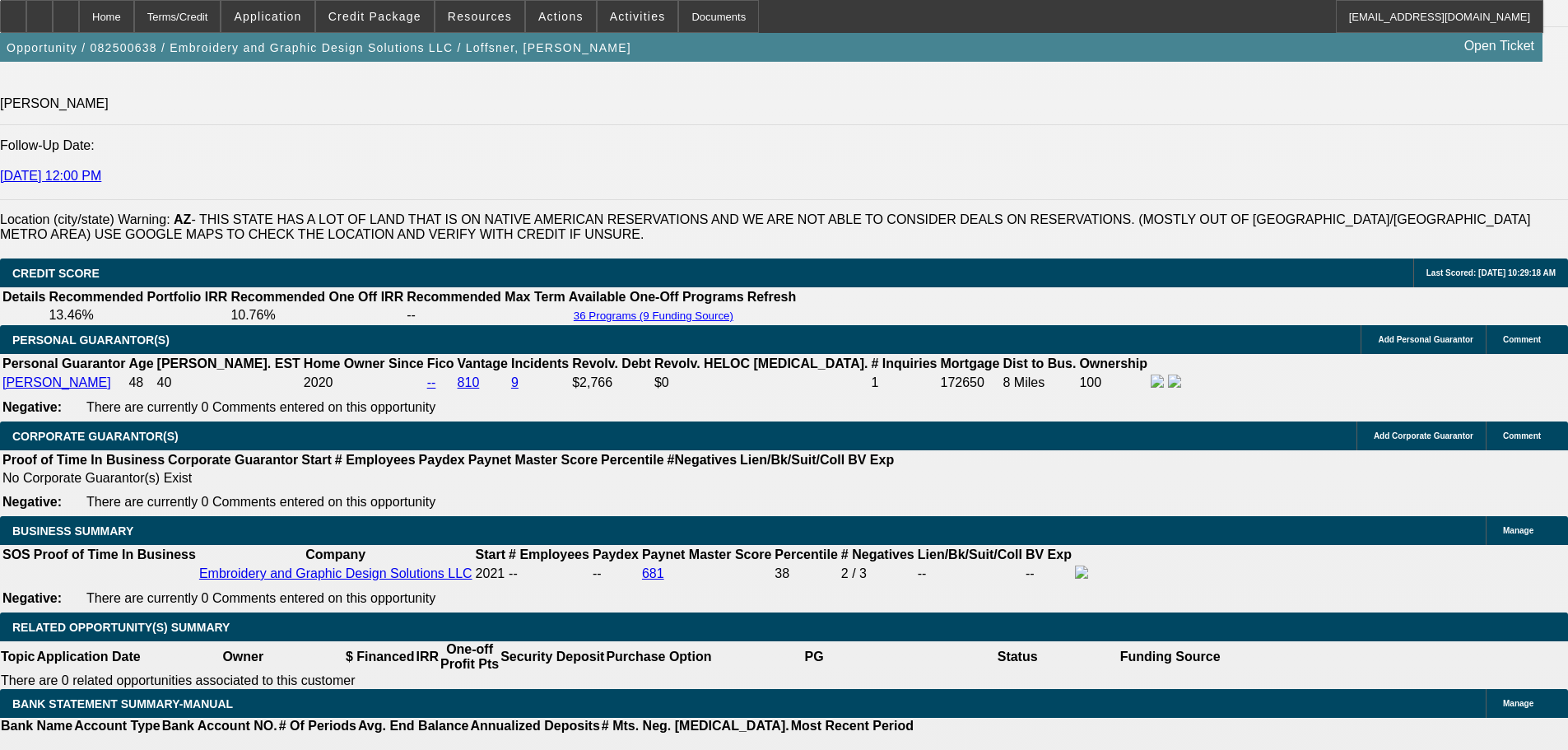
type input "186.90"
type input "$373.80"
type input "1865.90"
type input "$3,731.80"
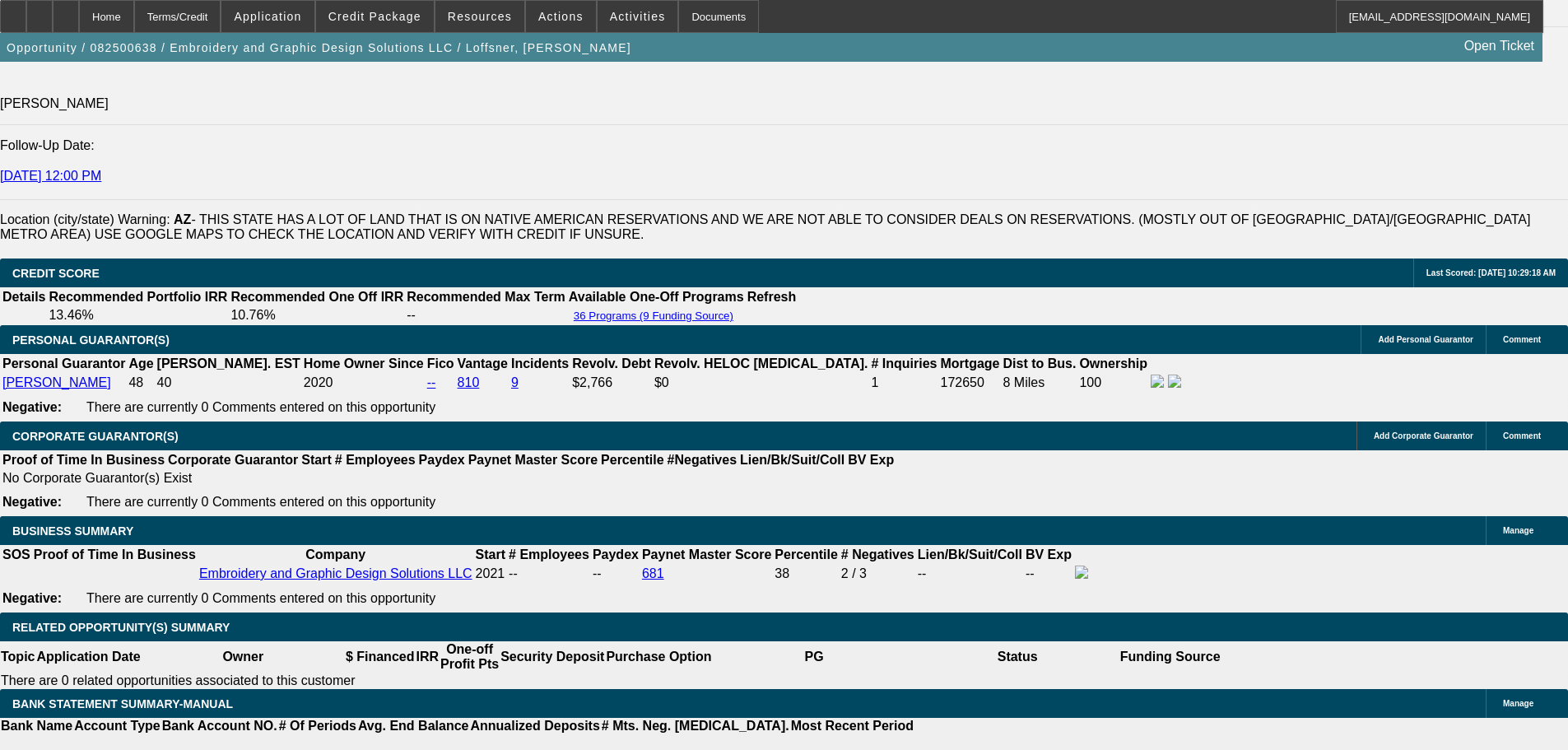
type input "12.6"
type input "$1,865.90"
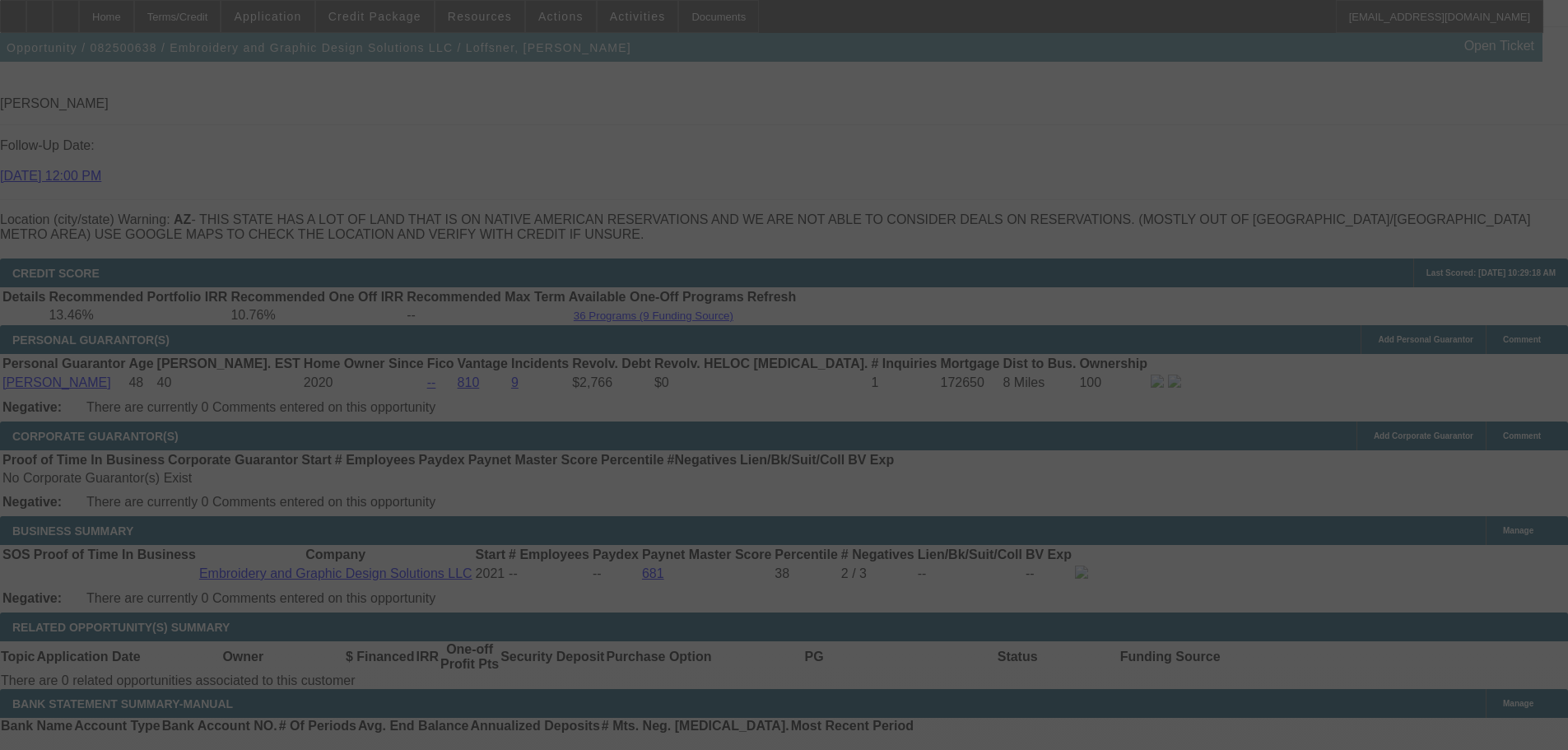
select select "0"
select select "2"
select select "0"
select select "6"
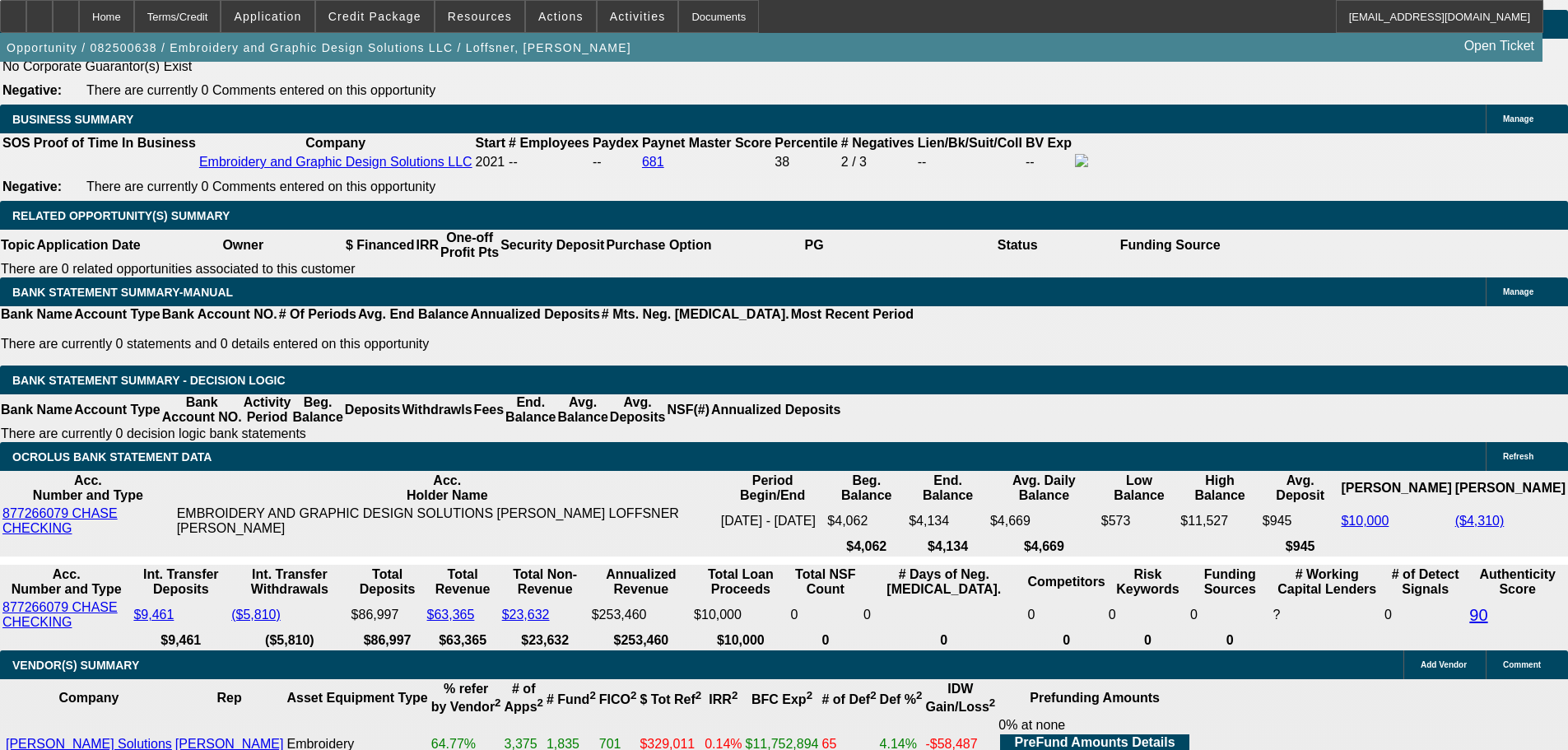
scroll to position [2594, 0]
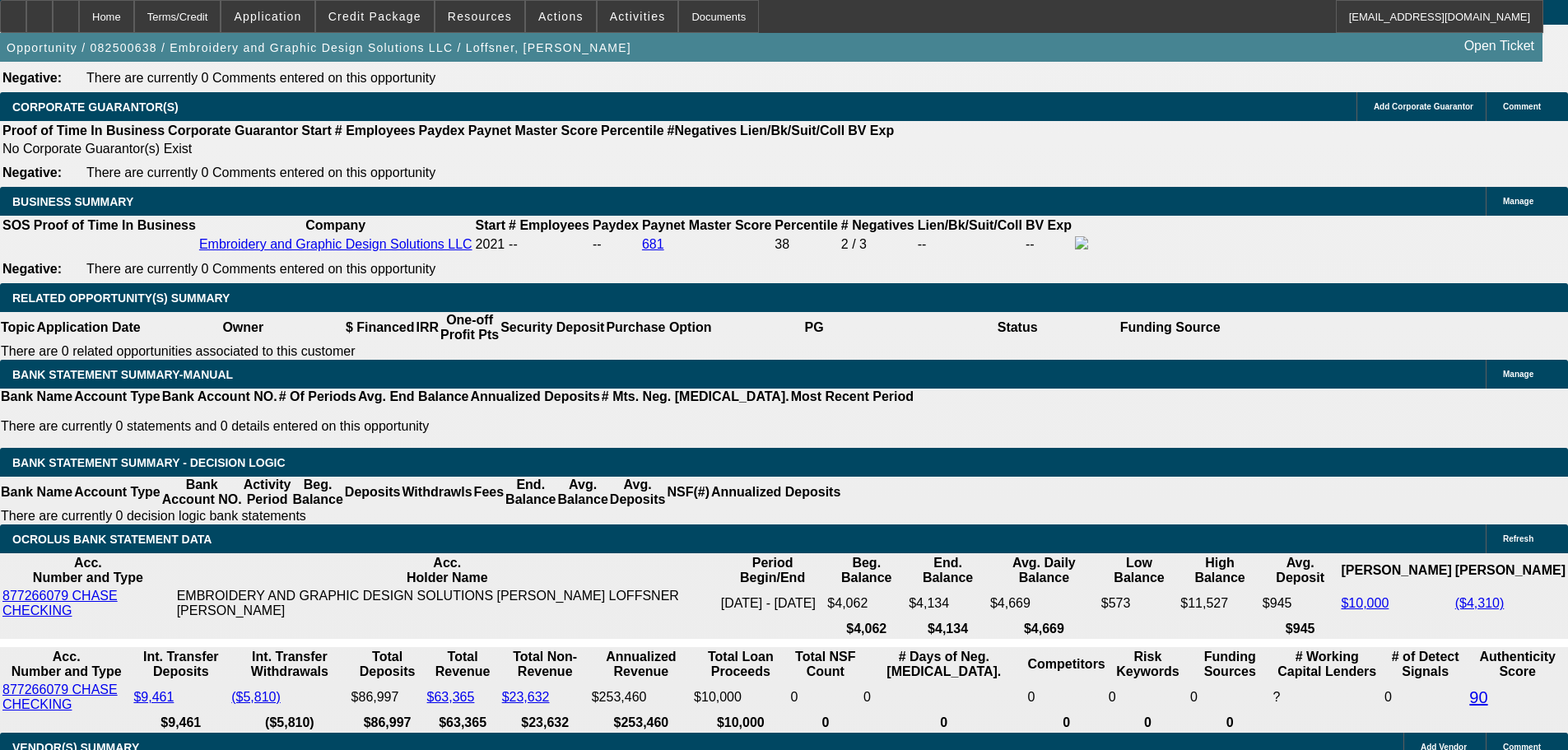
type input "165.57"
type input "$331.14"
type input "UNKNOWN"
type input "1658.57"
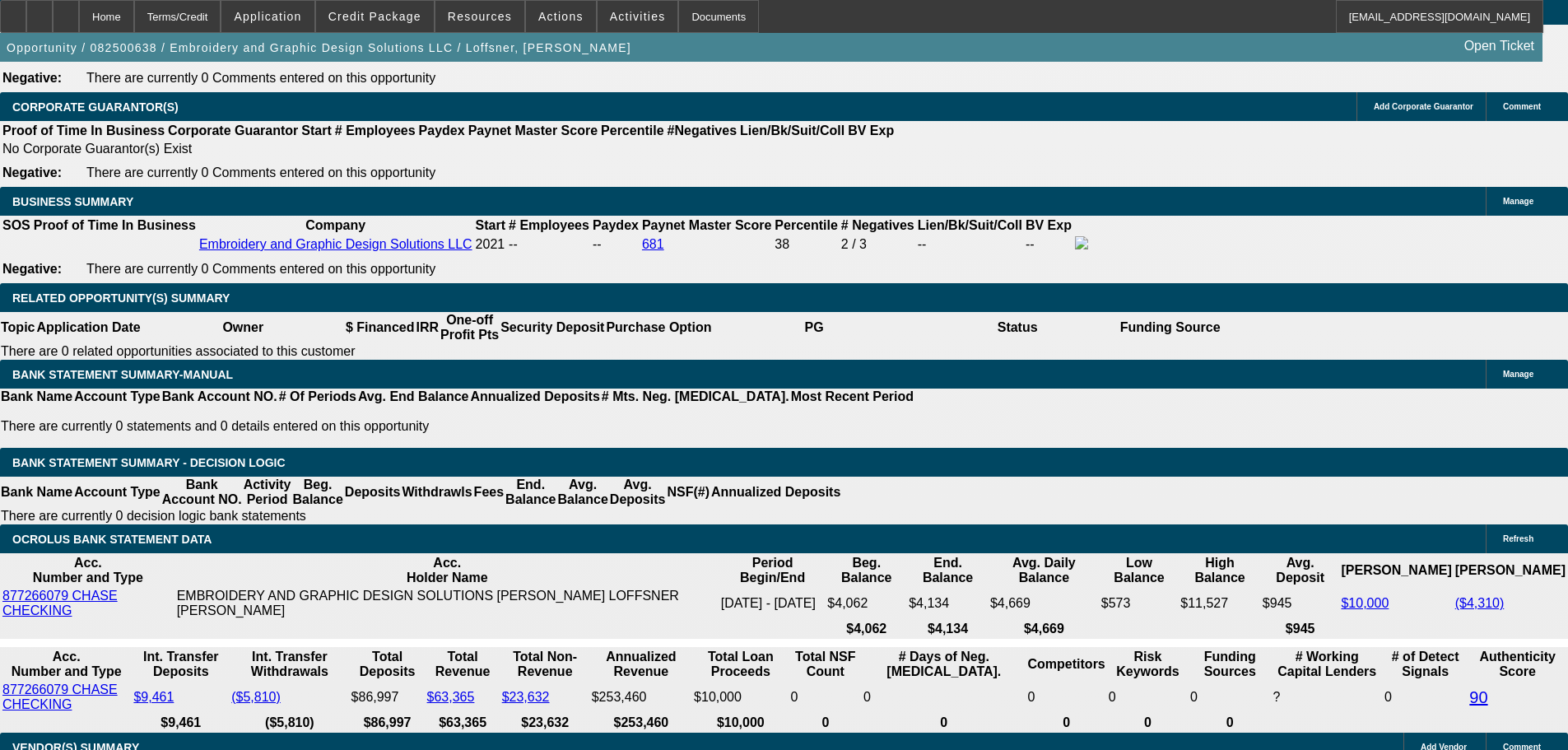
type input "$3,317.14"
type input "12.9"
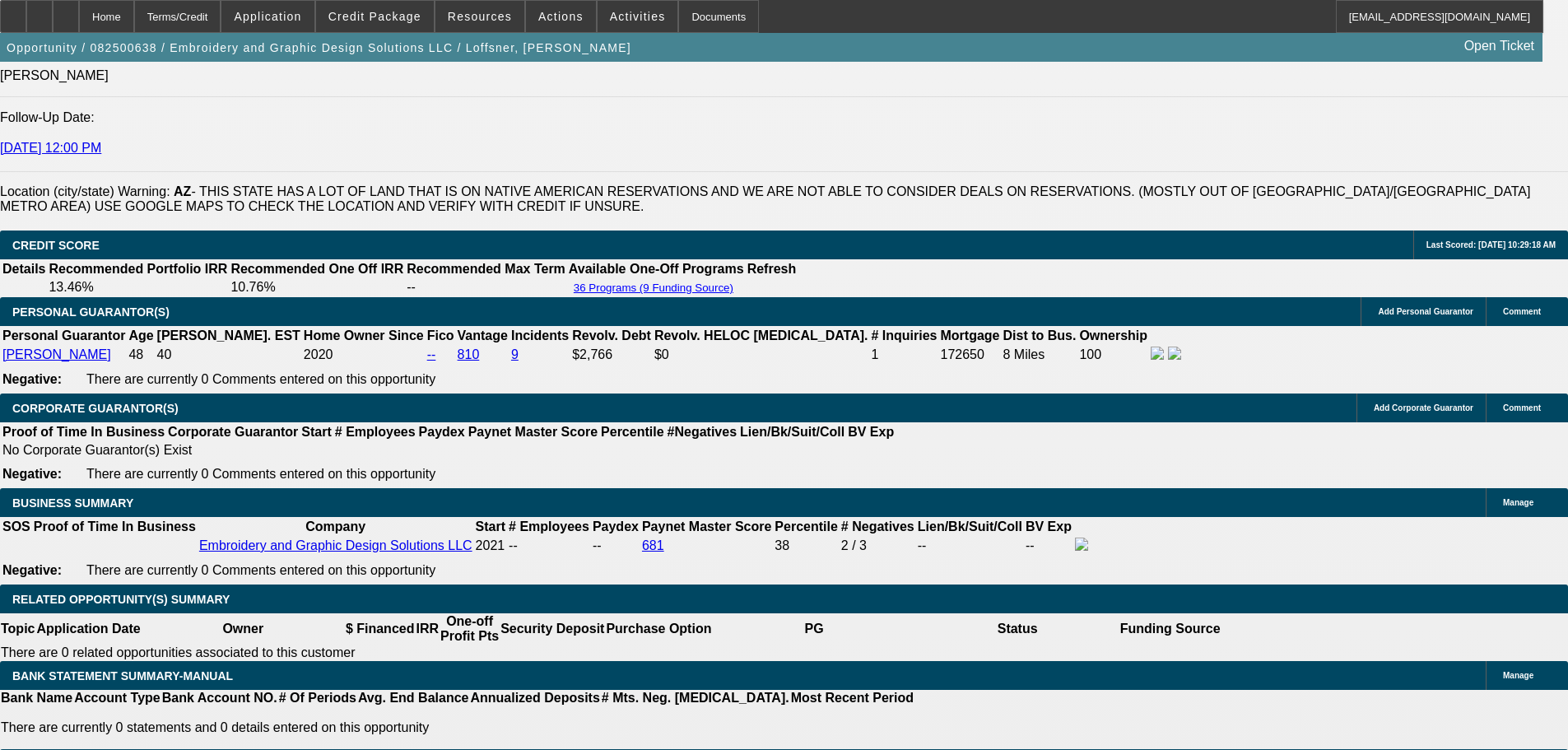
scroll to position [2182, 0]
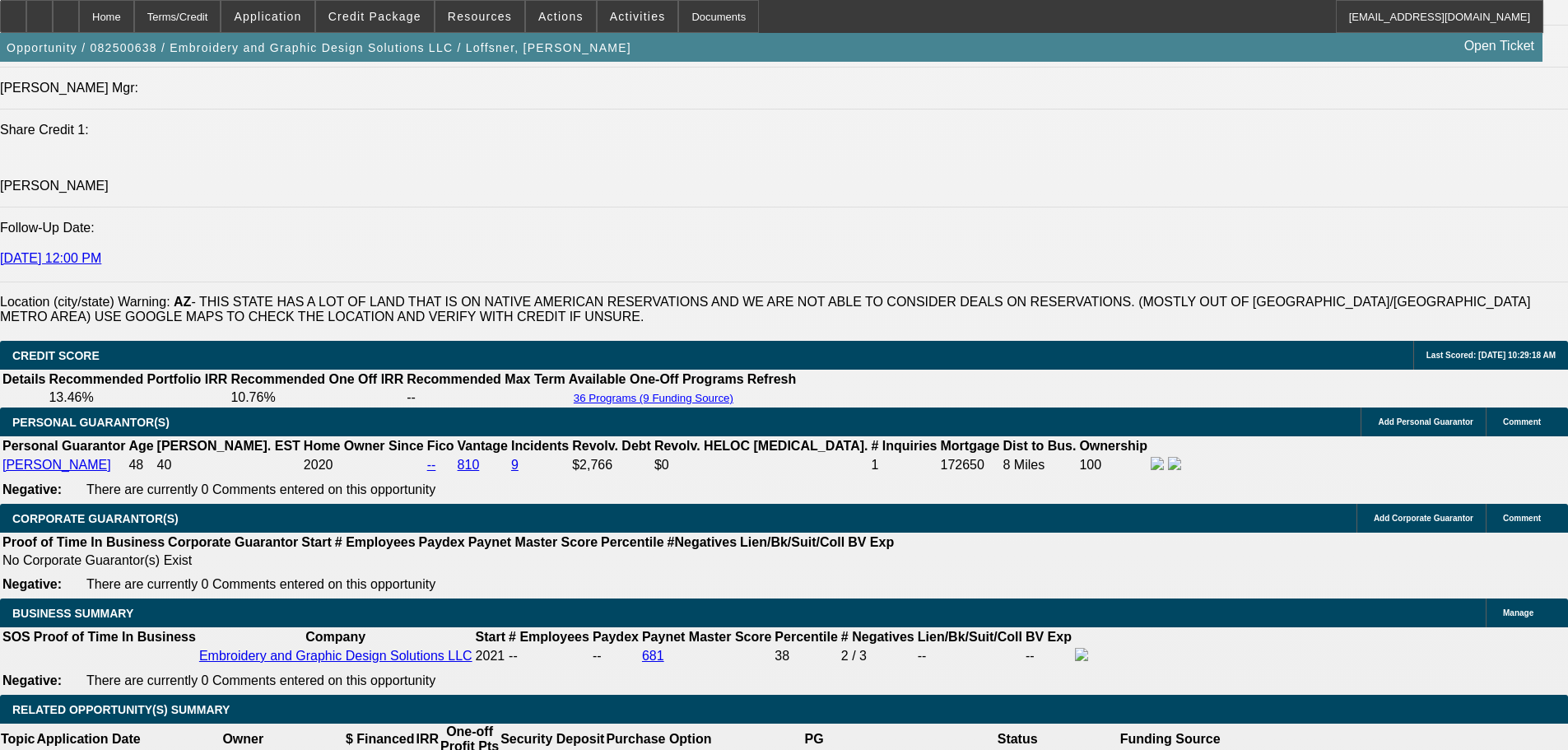
type input "$1,658.57"
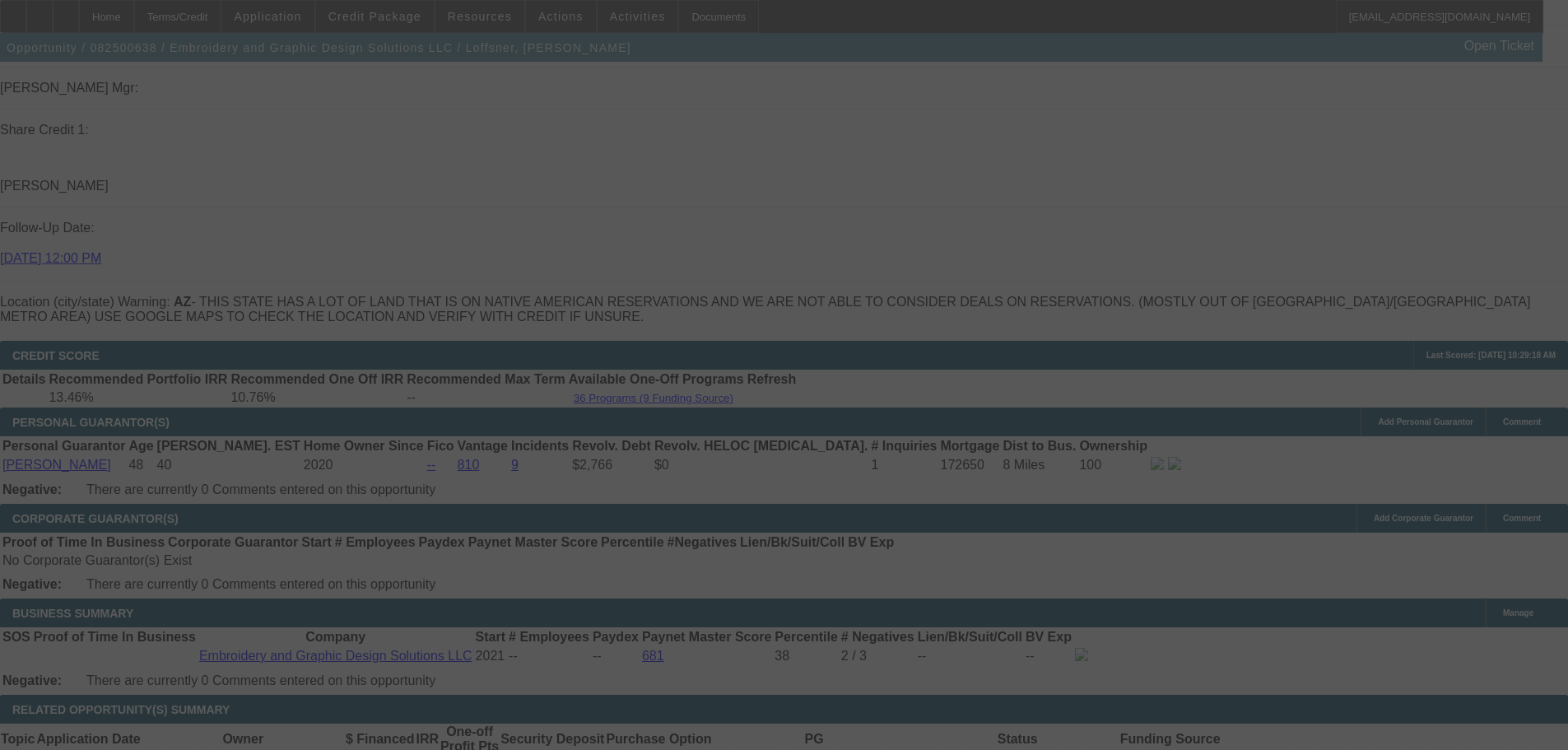
select select "0"
select select "2"
select select "0"
select select "6"
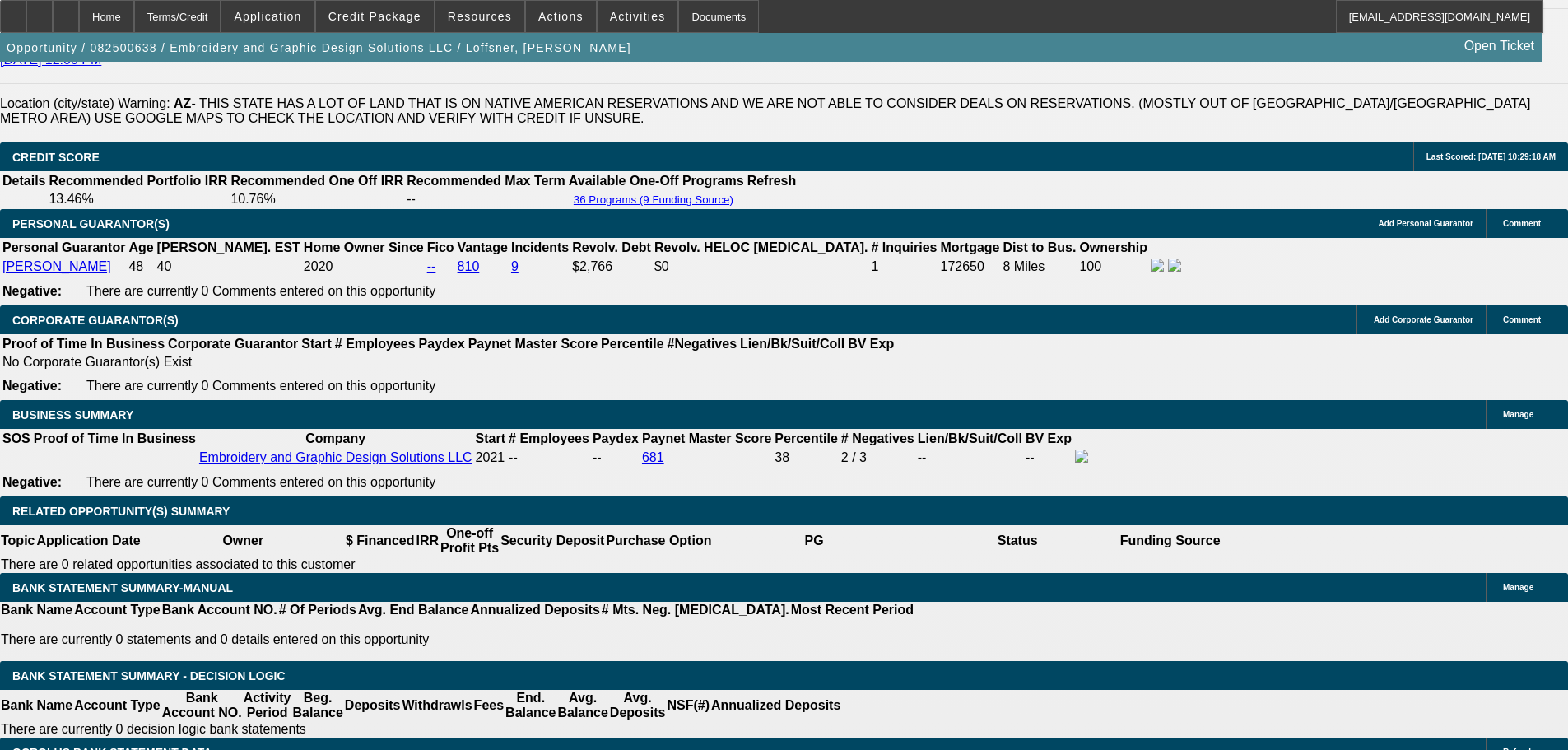
scroll to position [2676, 0]
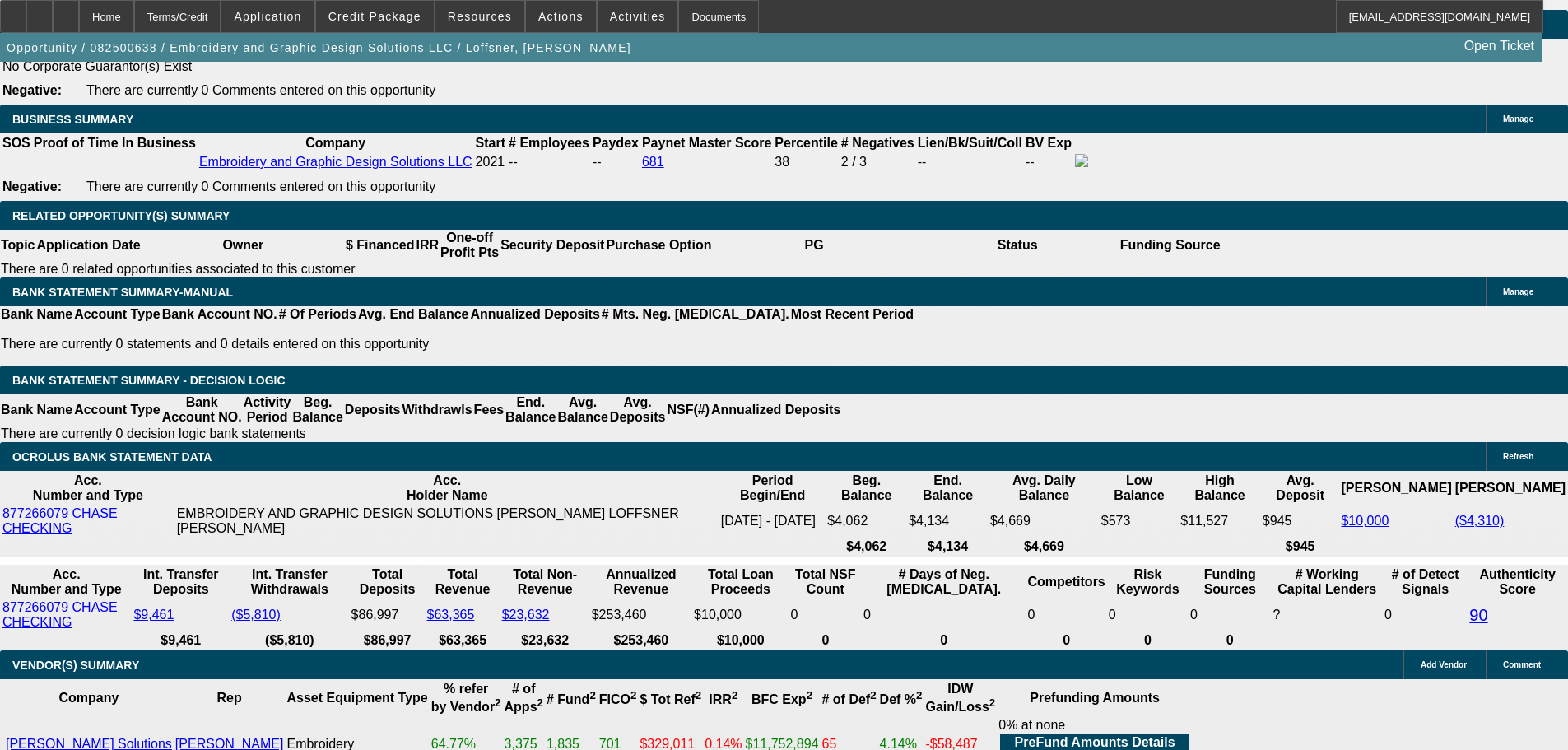
type input "186.90"
type input "$373.80"
type input "UNKNOWN"
type input "1864.90"
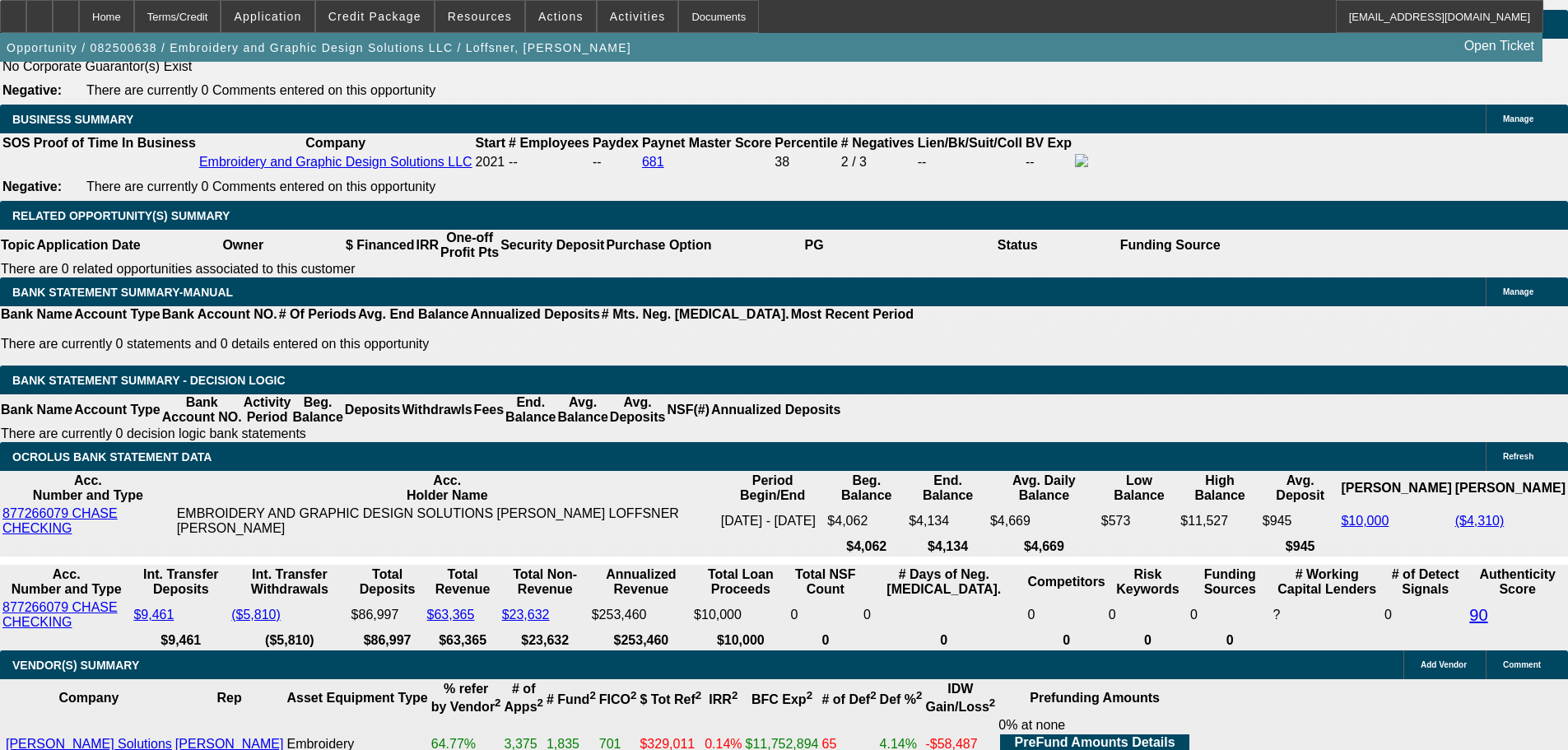
type input "$3,729.80"
type input "12.6"
type input "$1,864.90"
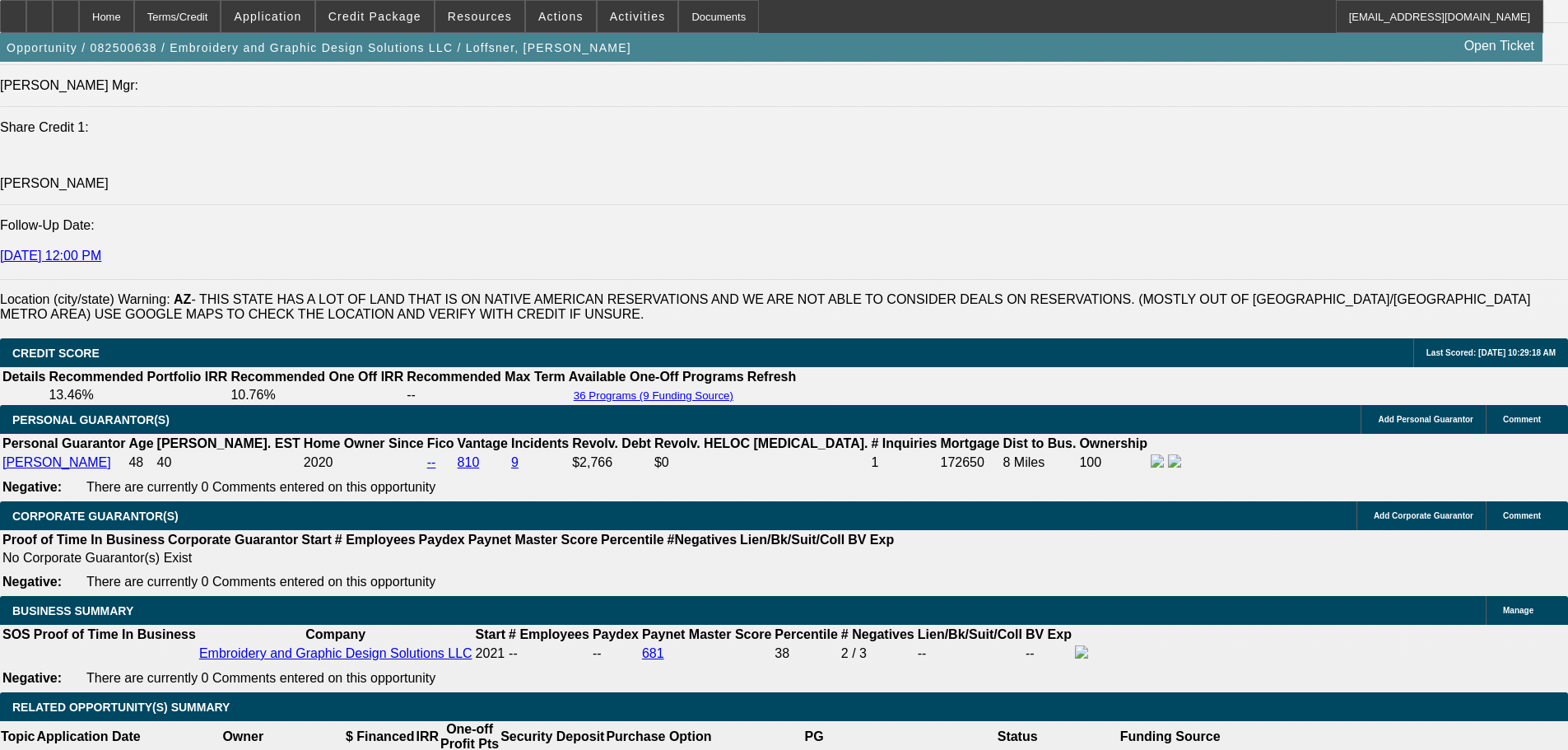
scroll to position [2182, 0]
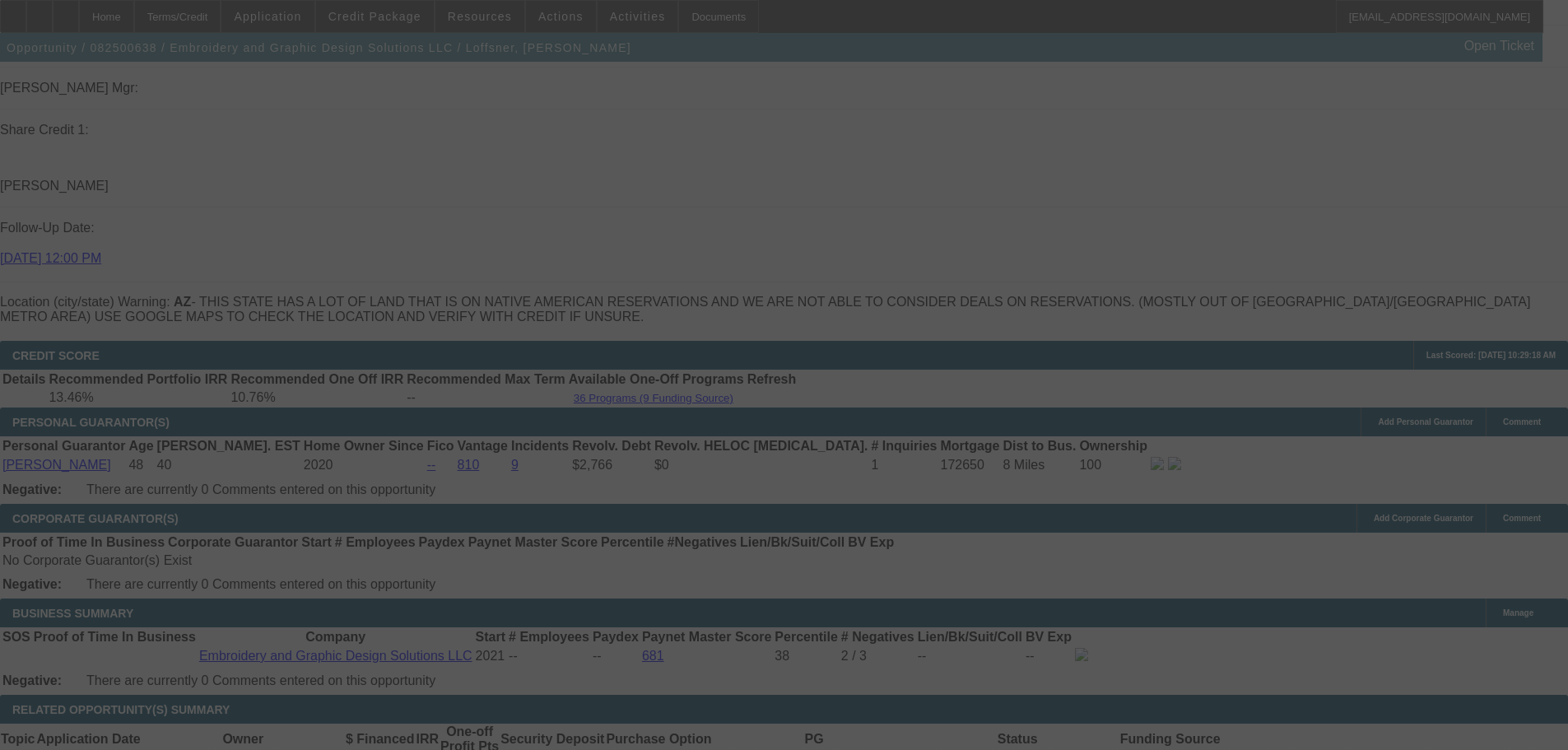
scroll to position [2676, 0]
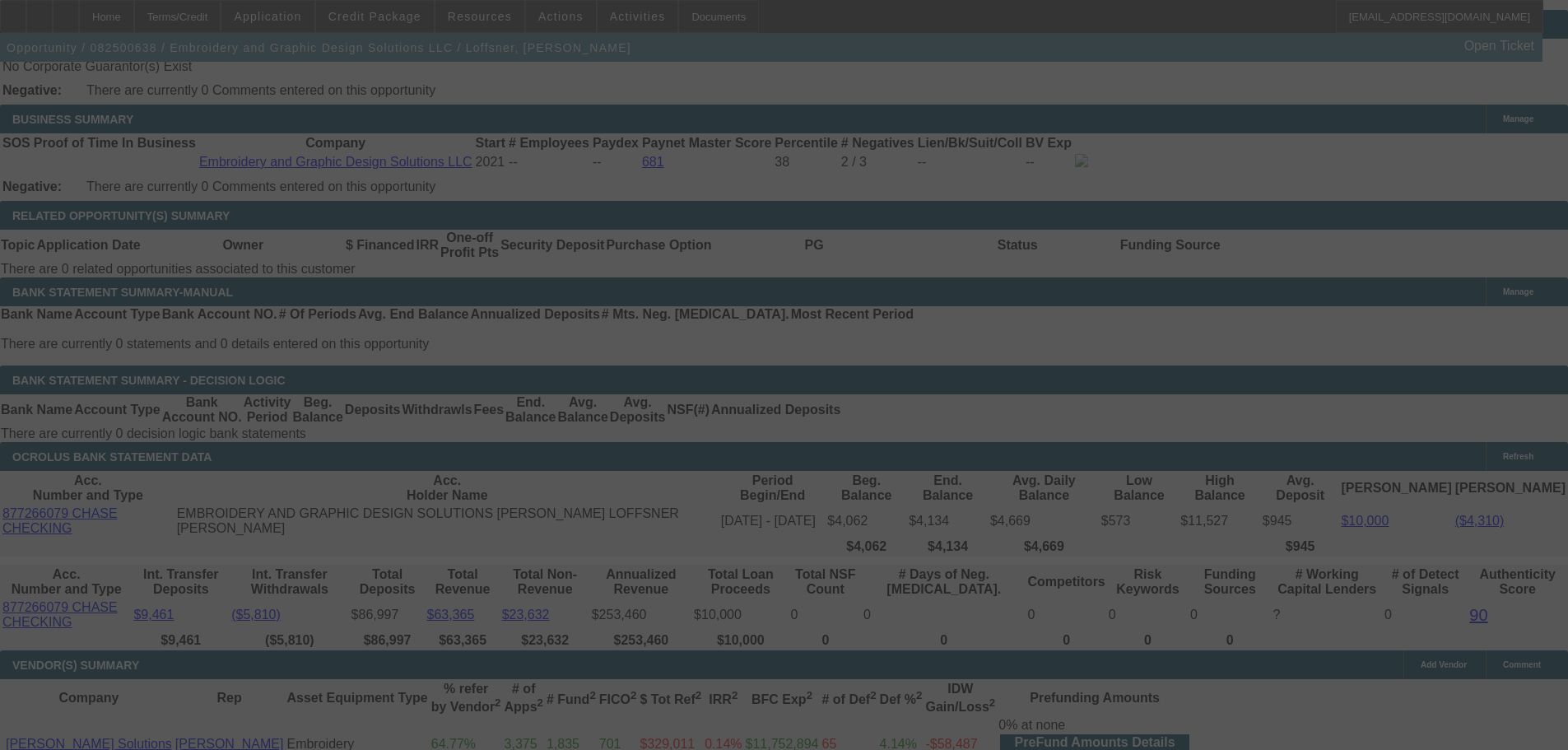
select select "0"
select select "2"
select select "0"
select select "6"
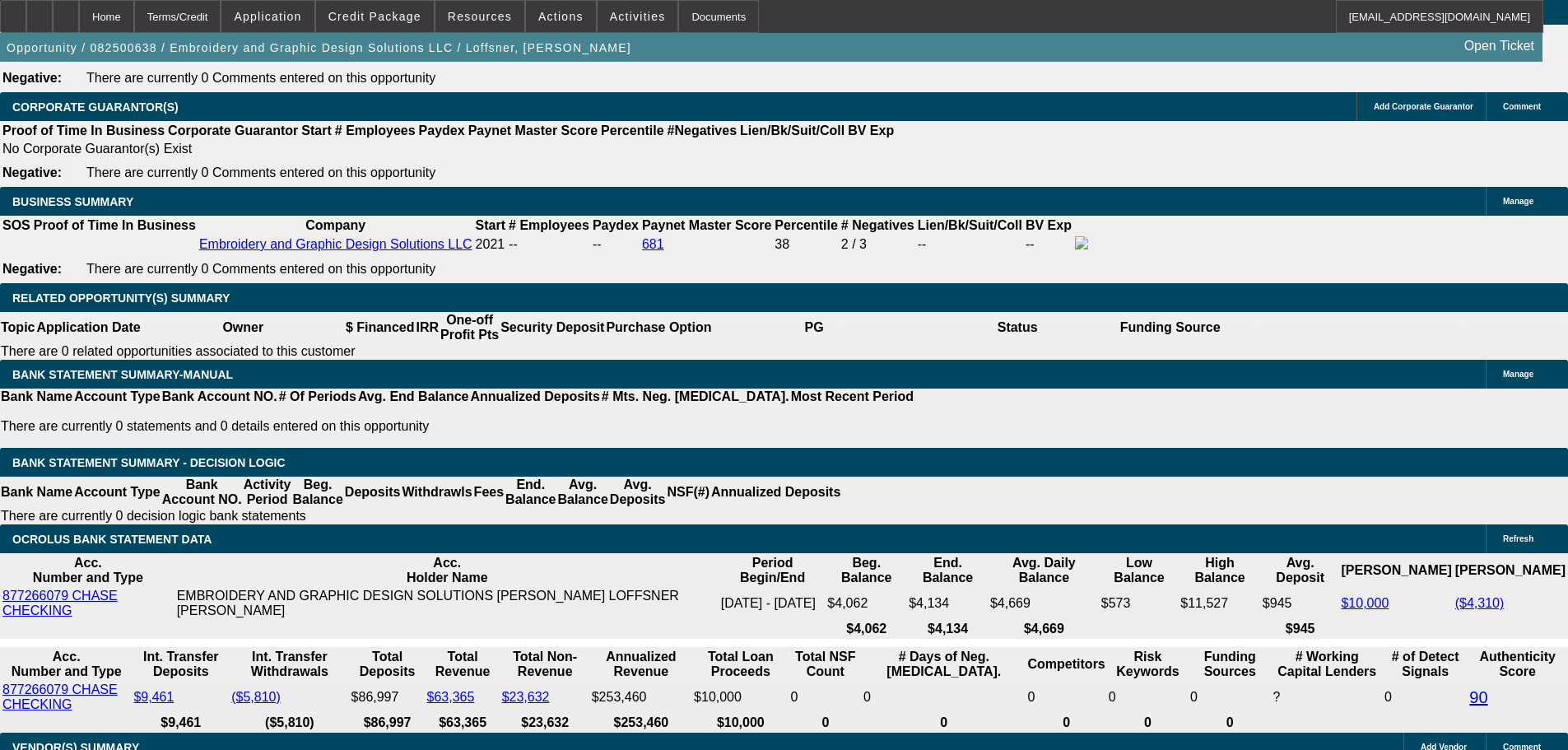
scroll to position [2842, 0]
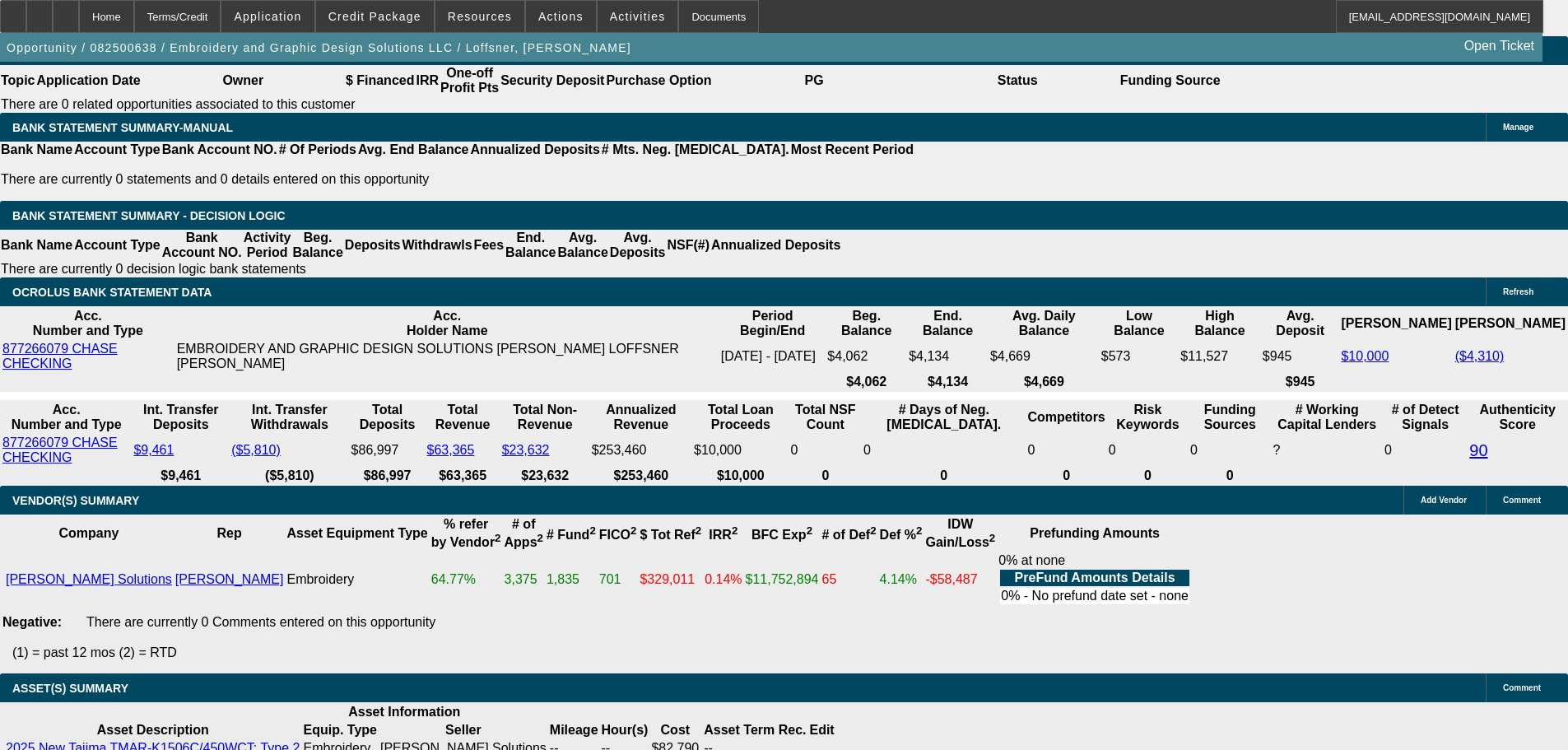
select select "3"
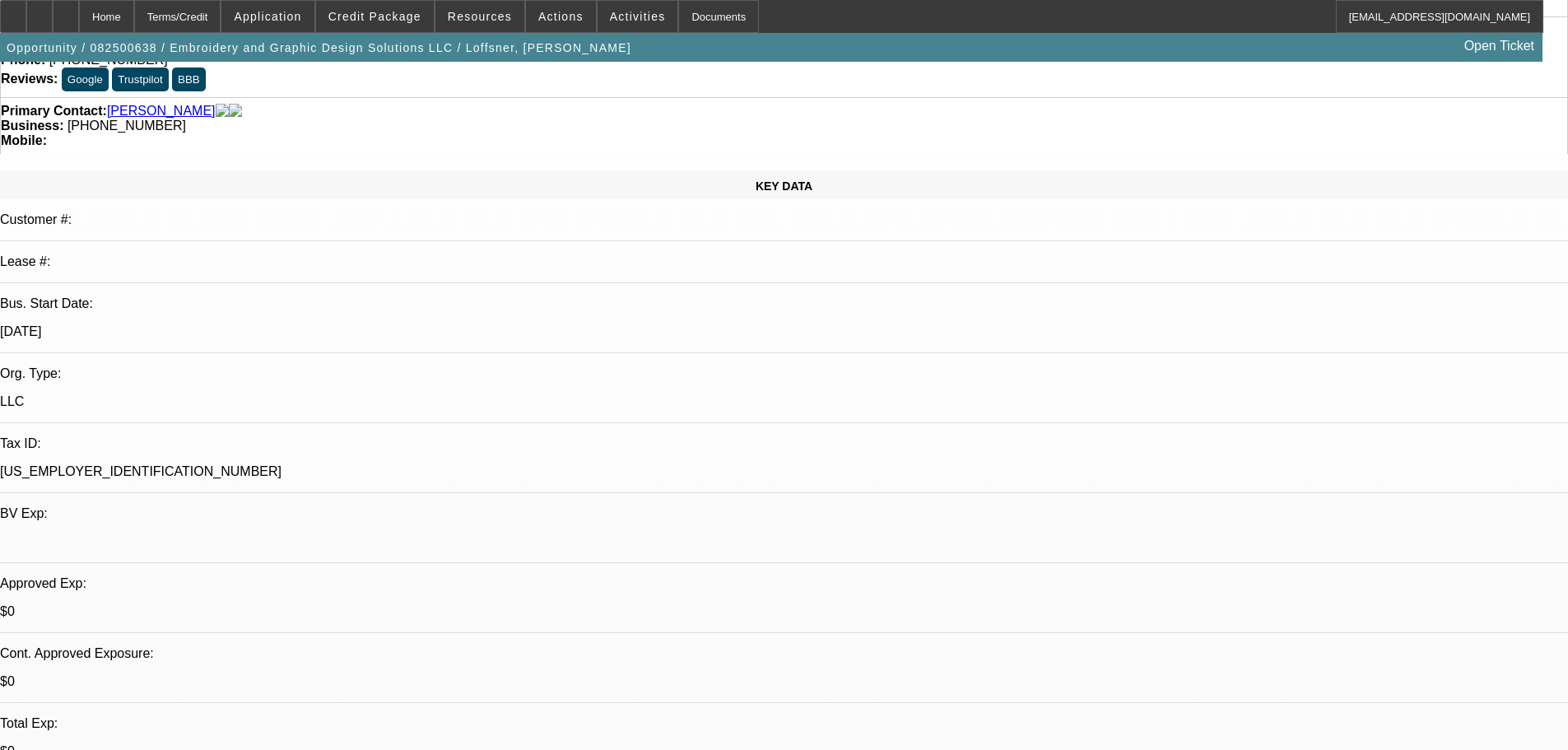
scroll to position [247, 0]
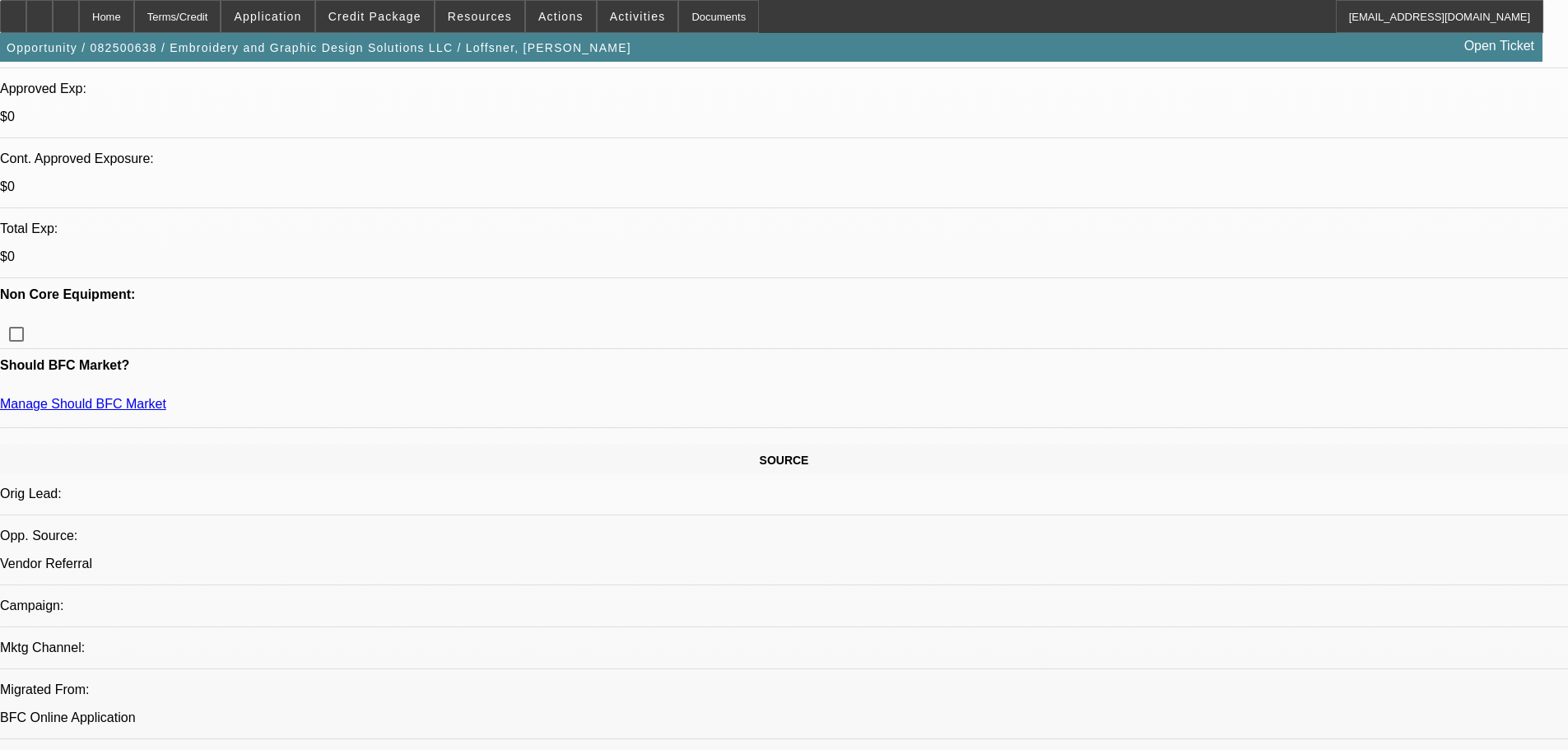
scroll to position [165, 0]
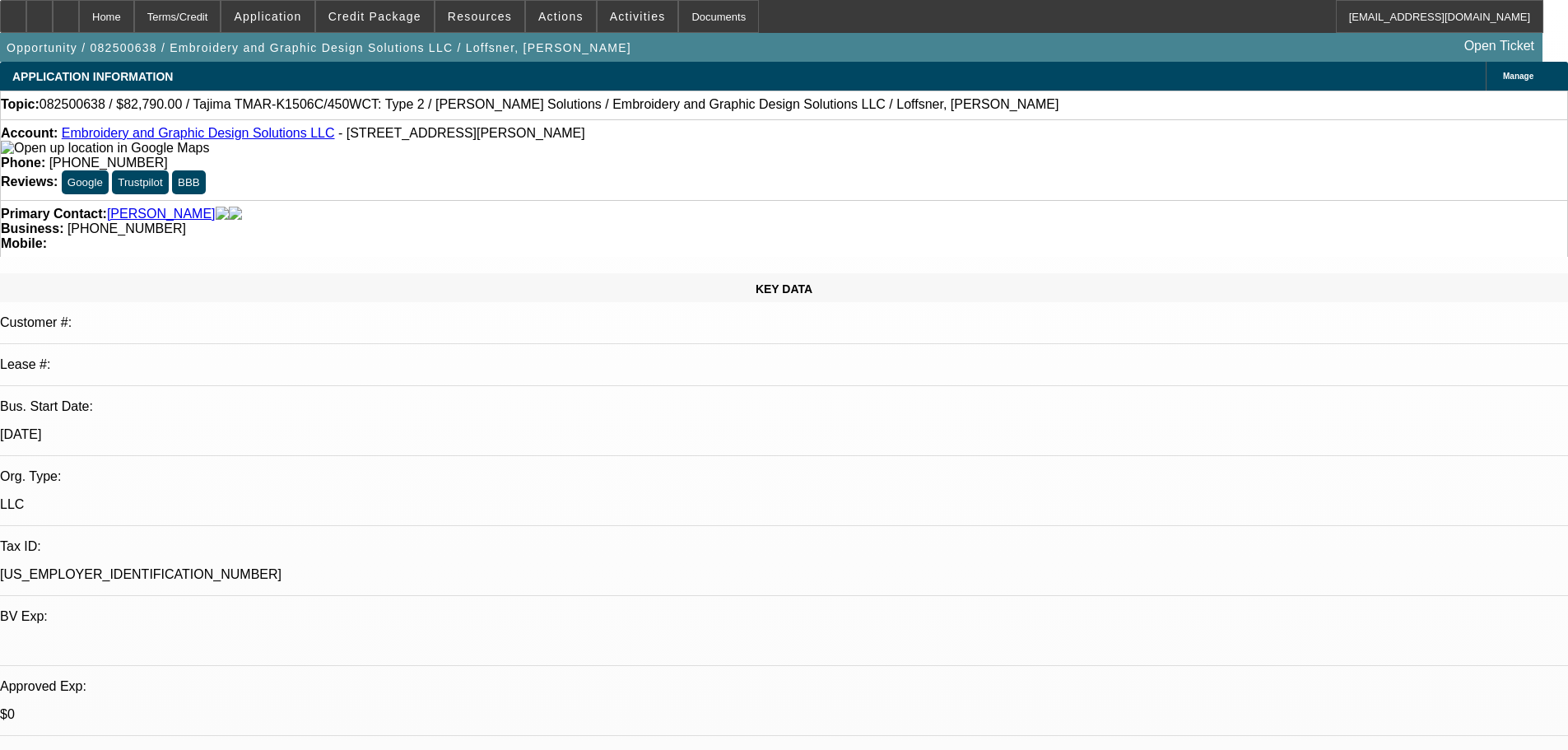
scroll to position [329, 0]
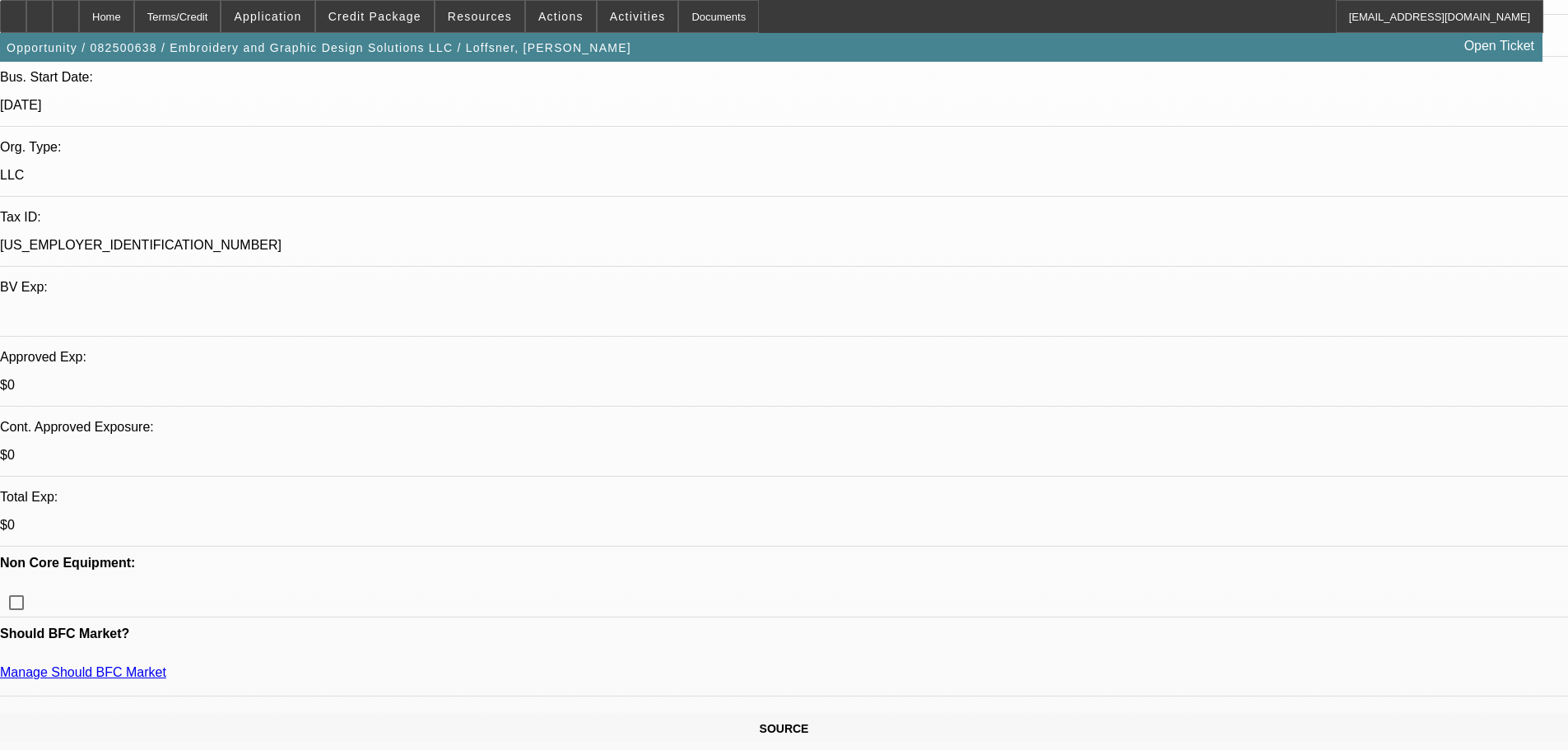
type textarea "DECENT TIB, HIGH REV, NO BORROWING NOTED, AVG BANKS , LOW BAL NOTED- GOOD LUCK"
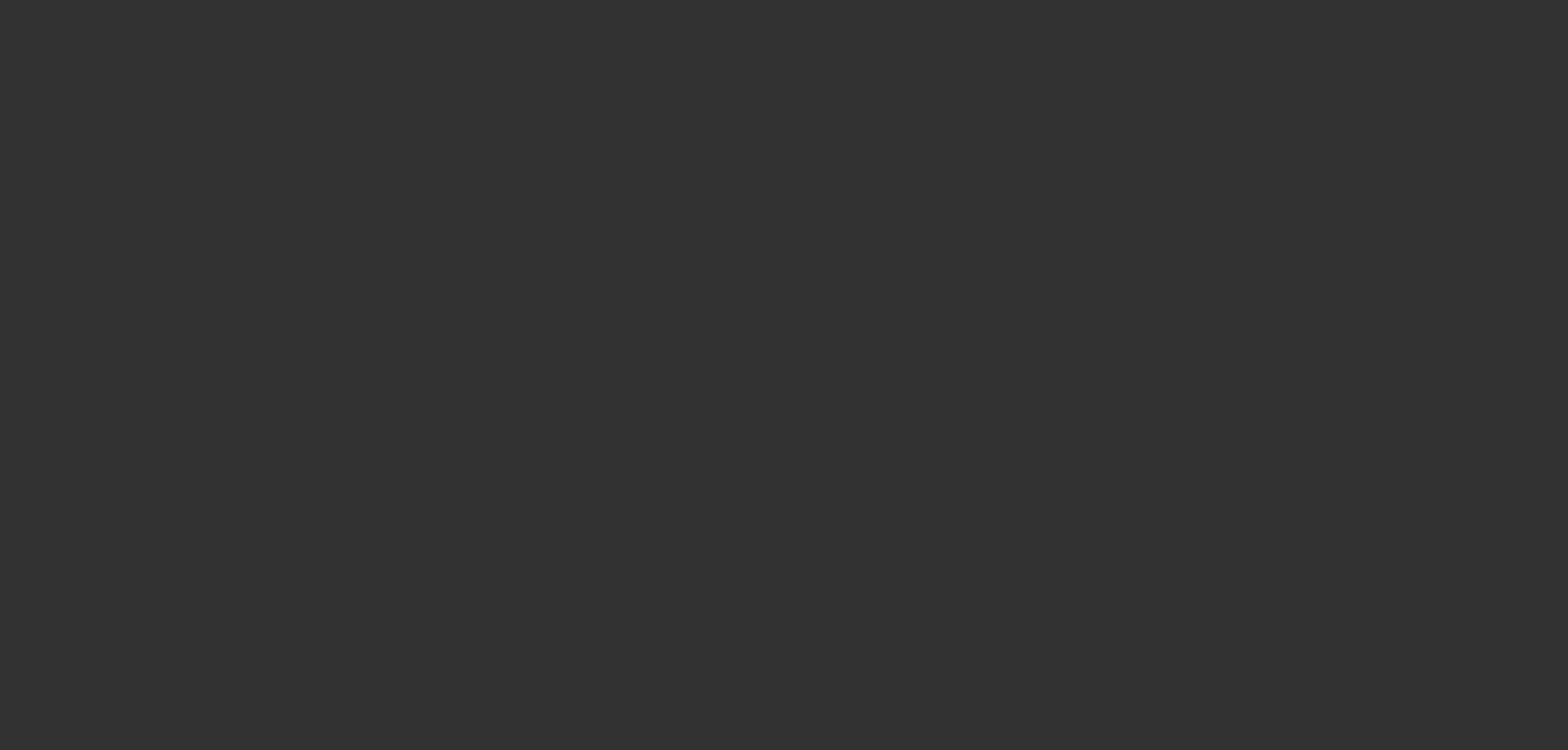
scroll to position [0, 0]
select select "0"
select select "2"
select select "0"
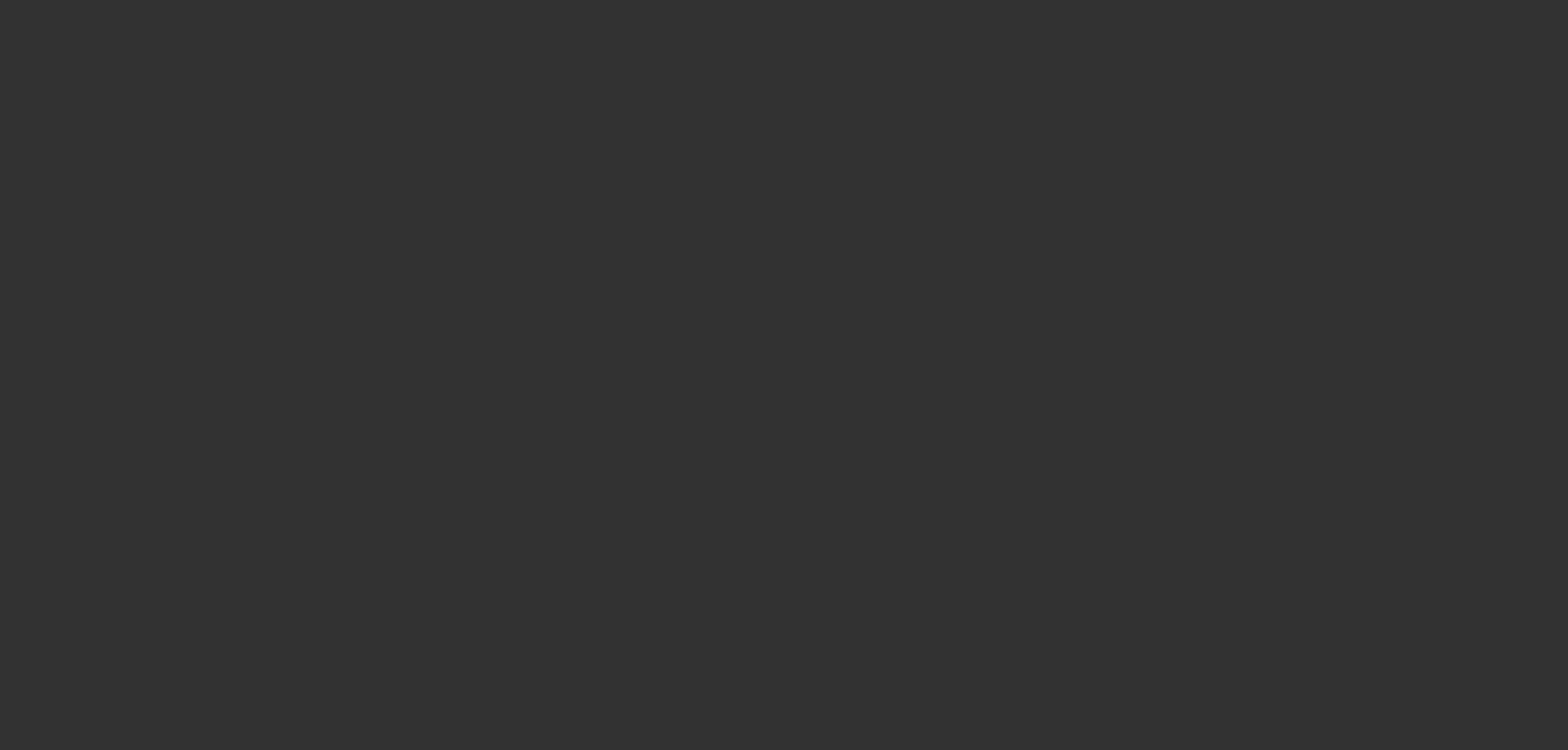
select select "6"
select select "0"
select select "2"
select select "0"
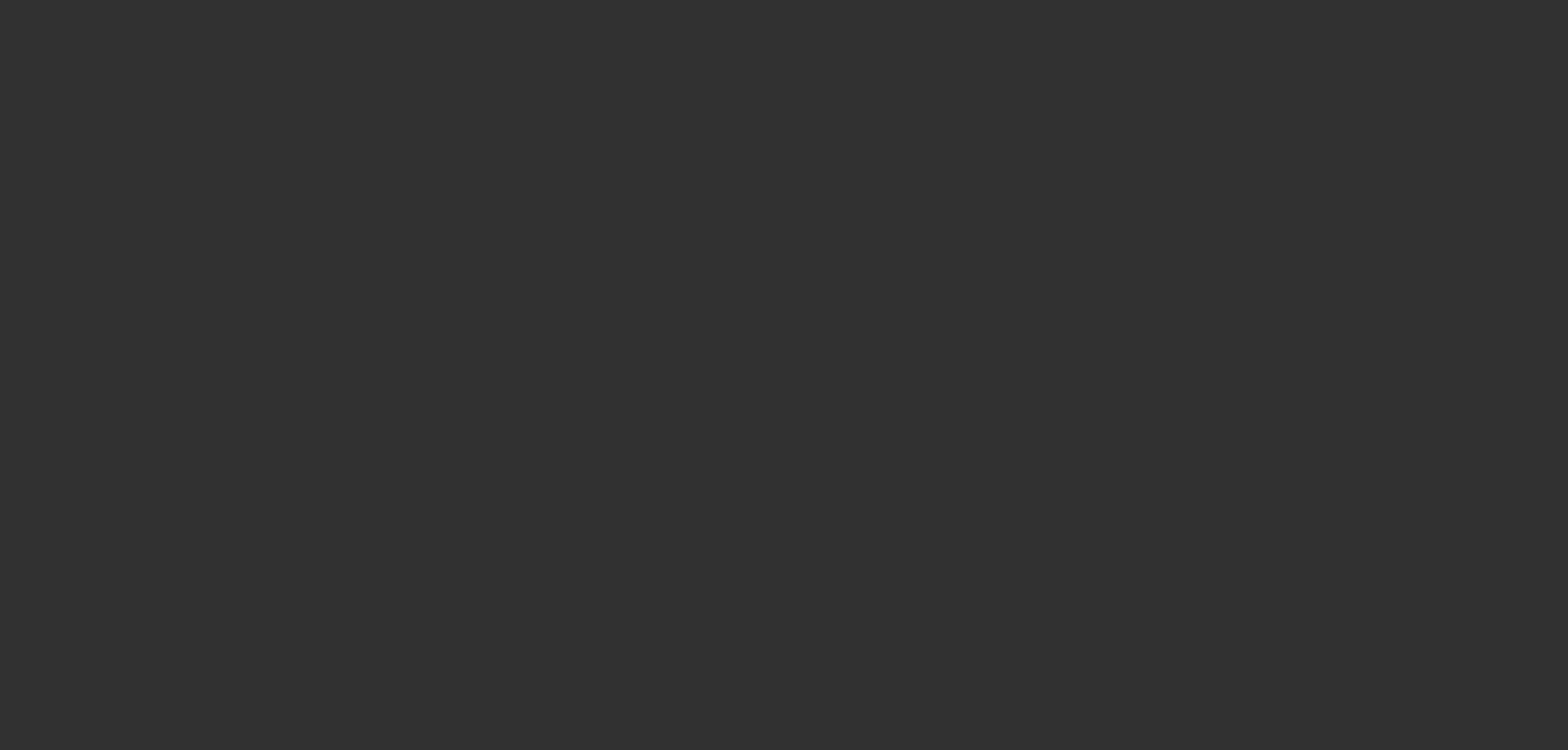
select select "6"
select select "0"
select select "2"
select select "0"
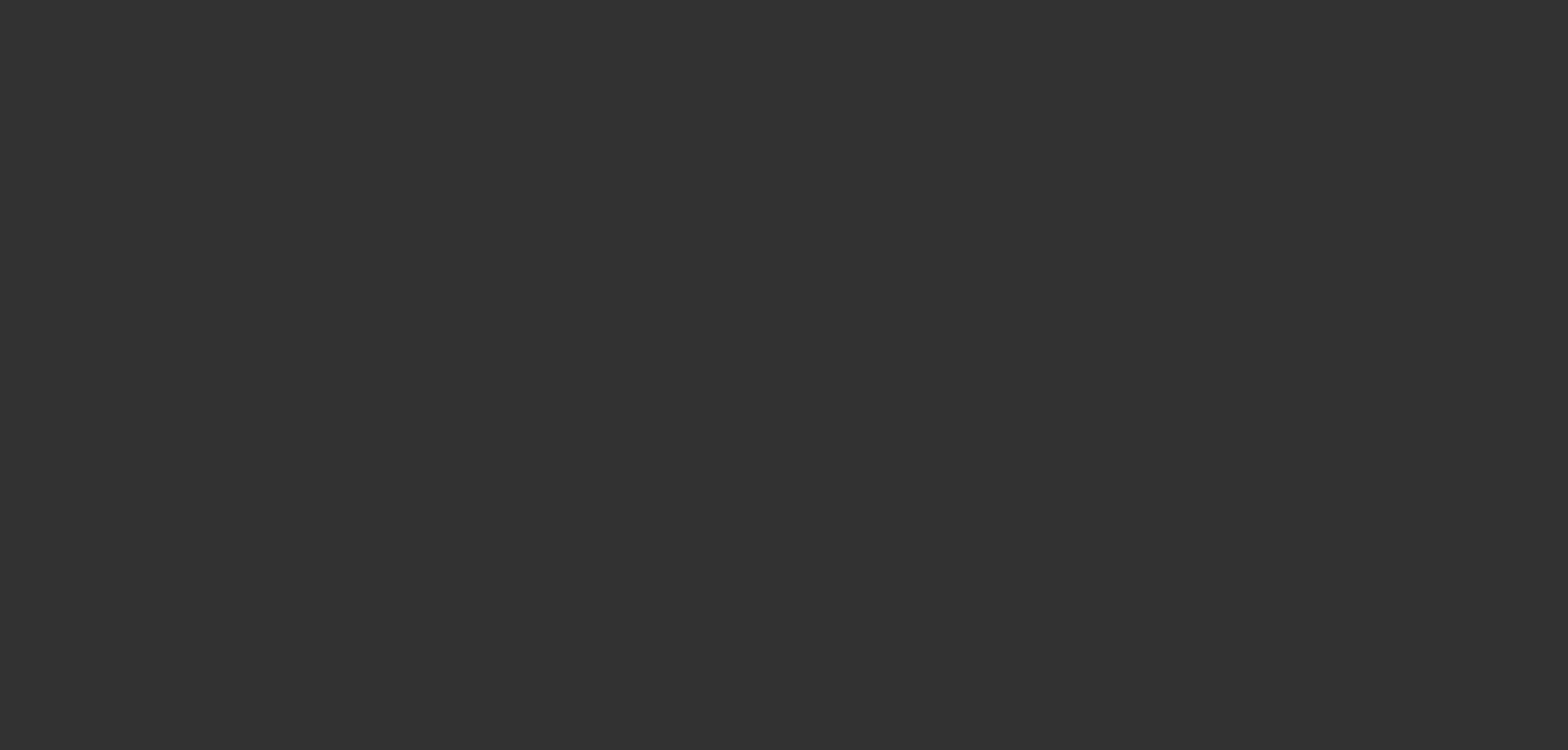
select select "6"
select select "0"
select select "2"
select select "0"
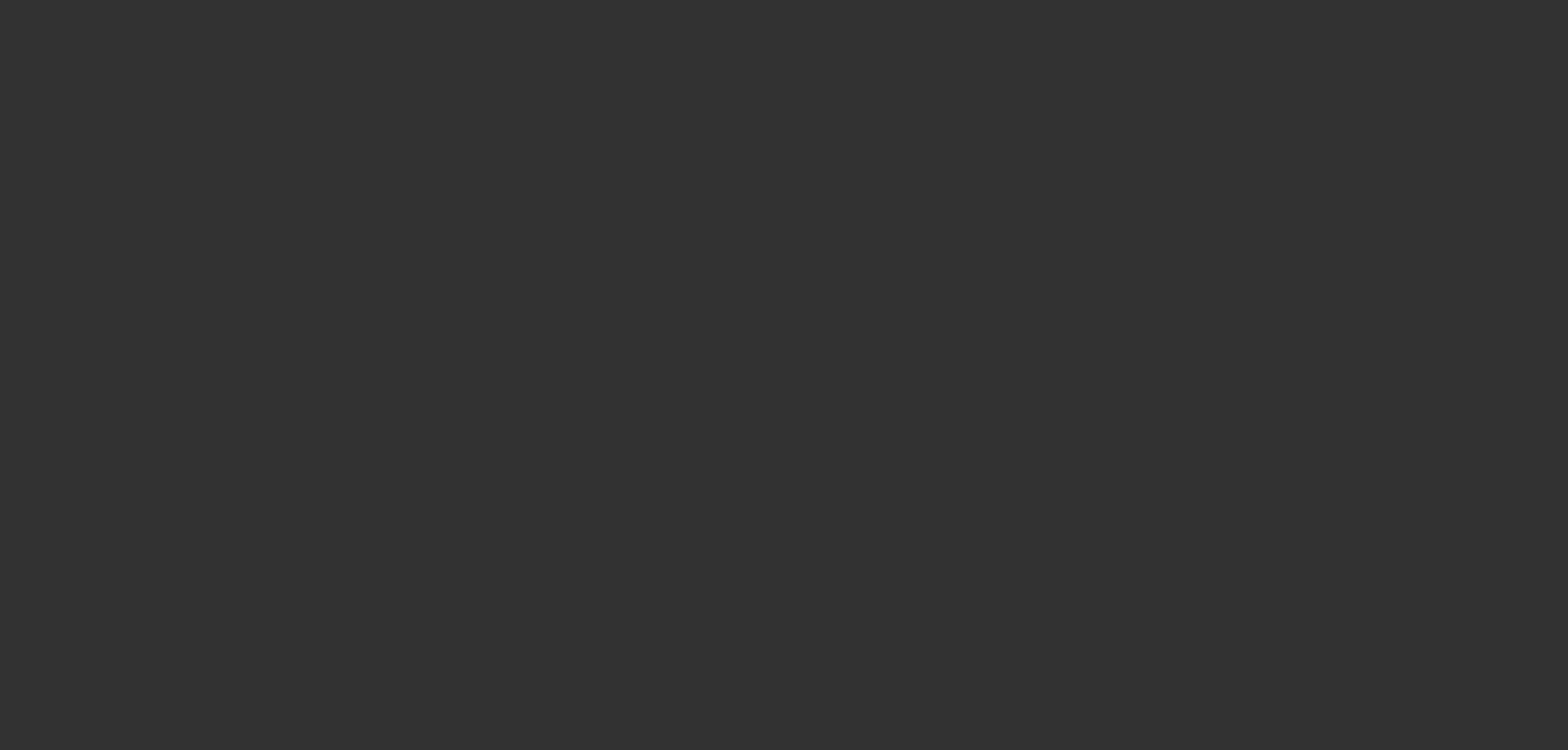
select select "6"
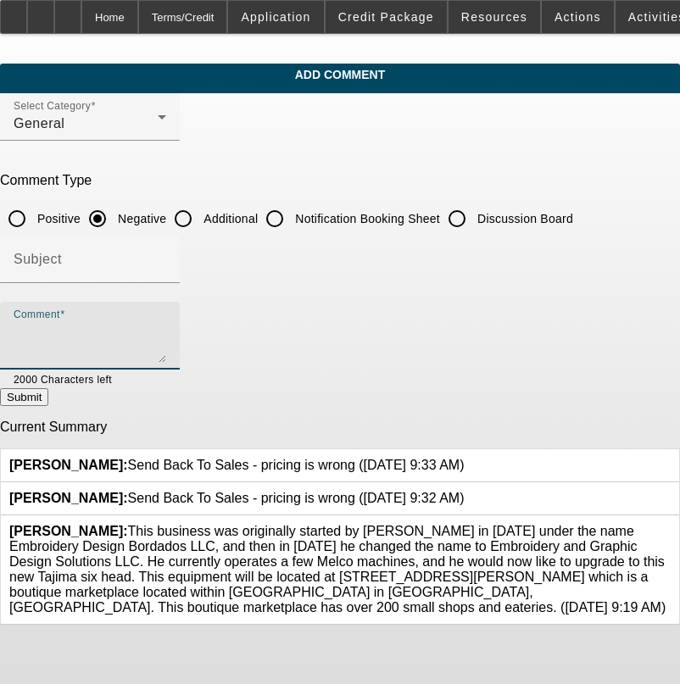
click at [166, 322] on textarea "Comment" at bounding box center [90, 342] width 153 height 41
click at [166, 333] on textarea "5K DEAL AIR," at bounding box center [90, 342] width 153 height 41
click at [166, 329] on textarea "5K DEAL AIR, LIMITED PEWESONAL AS 1 OPEN CC," at bounding box center [90, 342] width 153 height 41
click at [166, 329] on textarea "5K DEAL AIR, LIMITED PERSONAL AS 1 OPEN CC," at bounding box center [90, 342] width 153 height 41
click at [166, 340] on textarea "5K DEAL AIR, LIMITED PERSONAL , 2 CC AND MAXED ON THEM OWING AS 1 OPEN CC," at bounding box center [90, 342] width 153 height 41
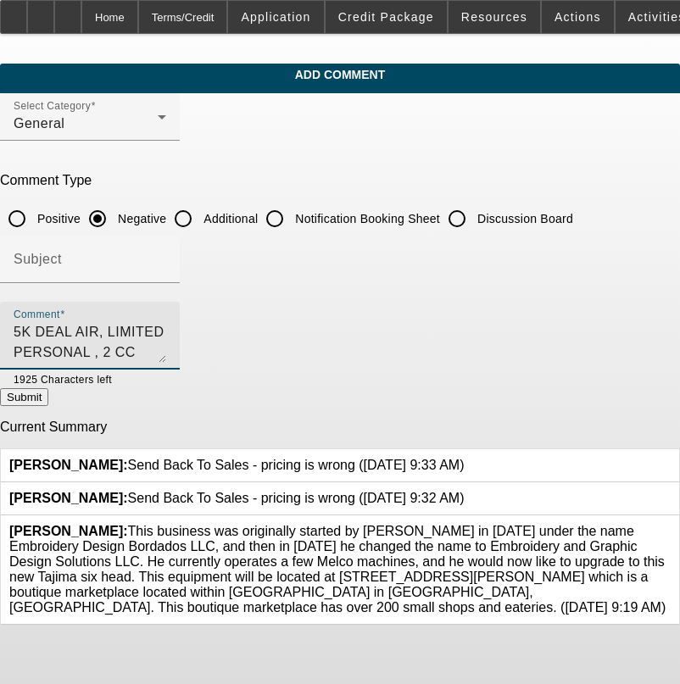
click at [166, 329] on textarea "5K DEAL AIR, LIMITED PERSONAL , 2 CC AND MAXED ON THEM OWING AS 1 OPEN CC," at bounding box center [90, 342] width 153 height 41
click at [166, 332] on textarea "5K DEAL AIR, LIMITED PERSONAL , 2 CC AND MAXED ON THEM OWING $19,500," at bounding box center [90, 342] width 153 height 41
click at [98, 349] on textarea "5K DEAL AIR, LIMITED PERSONAL , 2 CC AND MAXED ON THEM OWING $19,500, NO BORROW…" at bounding box center [90, 342] width 153 height 41
click at [166, 349] on textarea "5K DEAL AIR, LIMITED PERSONAL , 2 CC AND MAXED ON THEM OWING $19,500, NO BORROW…" at bounding box center [90, 342] width 153 height 41
type textarea "5K DEAL AIR, LIMITED PERSONAL , 2 CC AND MAXED ON THEM OWING $19,500, NO BORROW…"
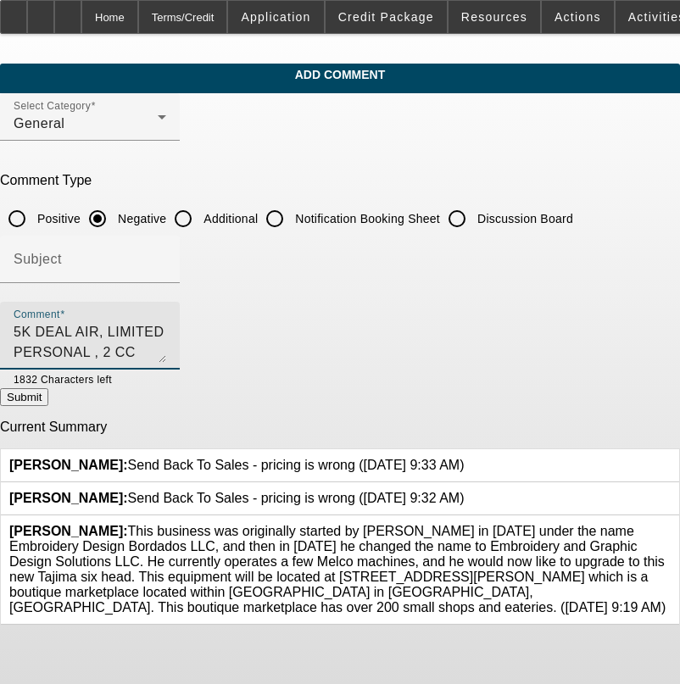
click at [48, 392] on button "Submit" at bounding box center [24, 397] width 48 height 18
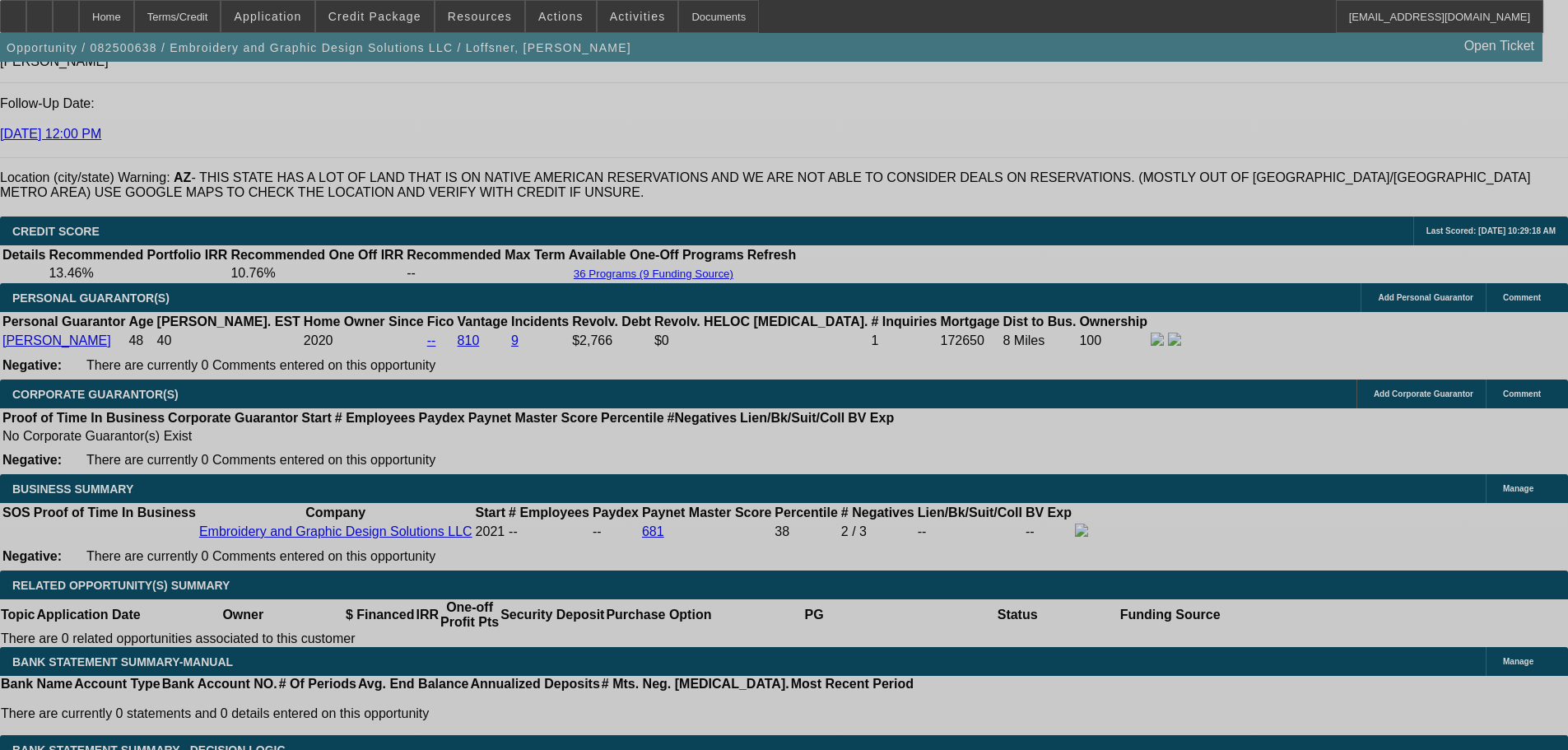
select select "0"
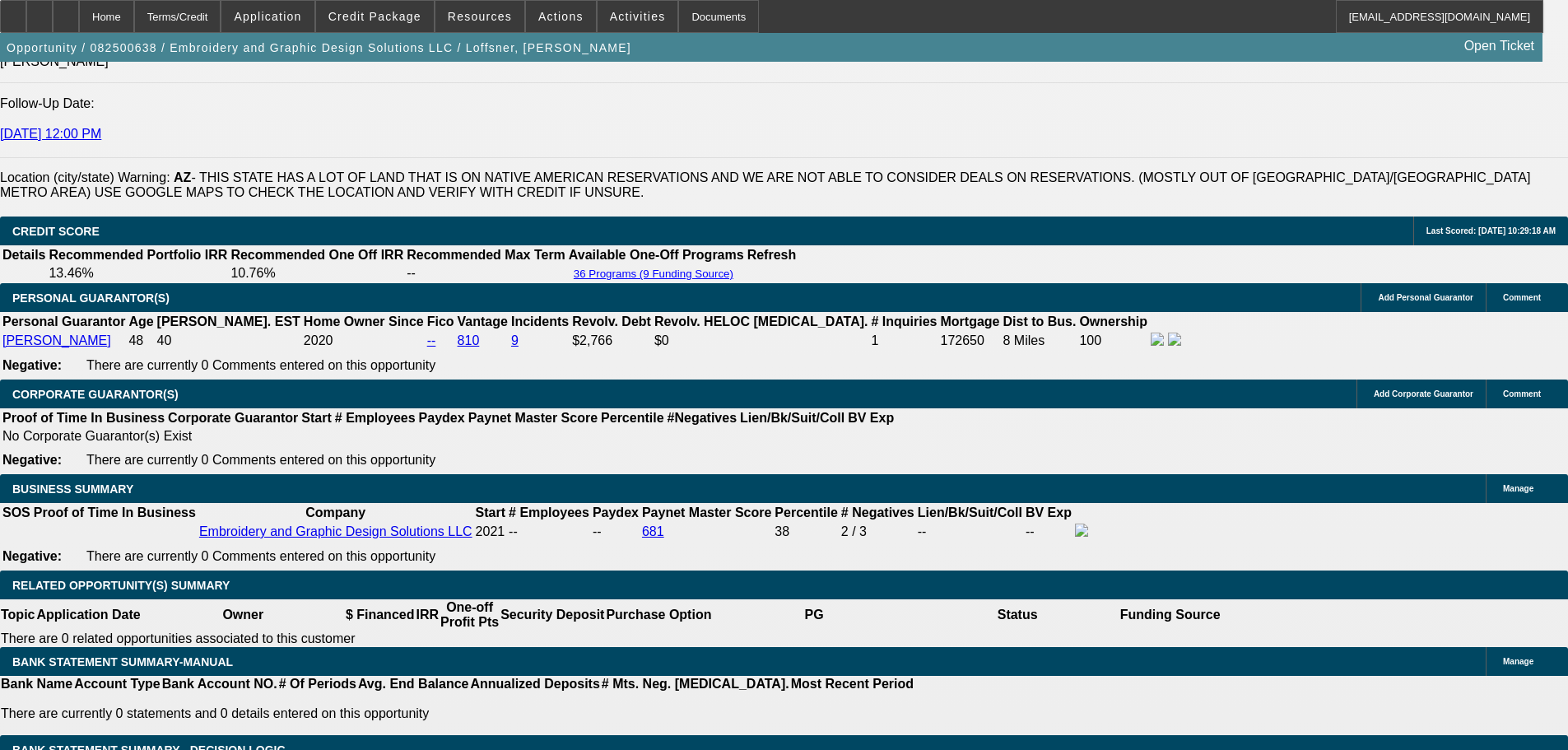
select select "2"
select select "0"
select select "6"
select select "0"
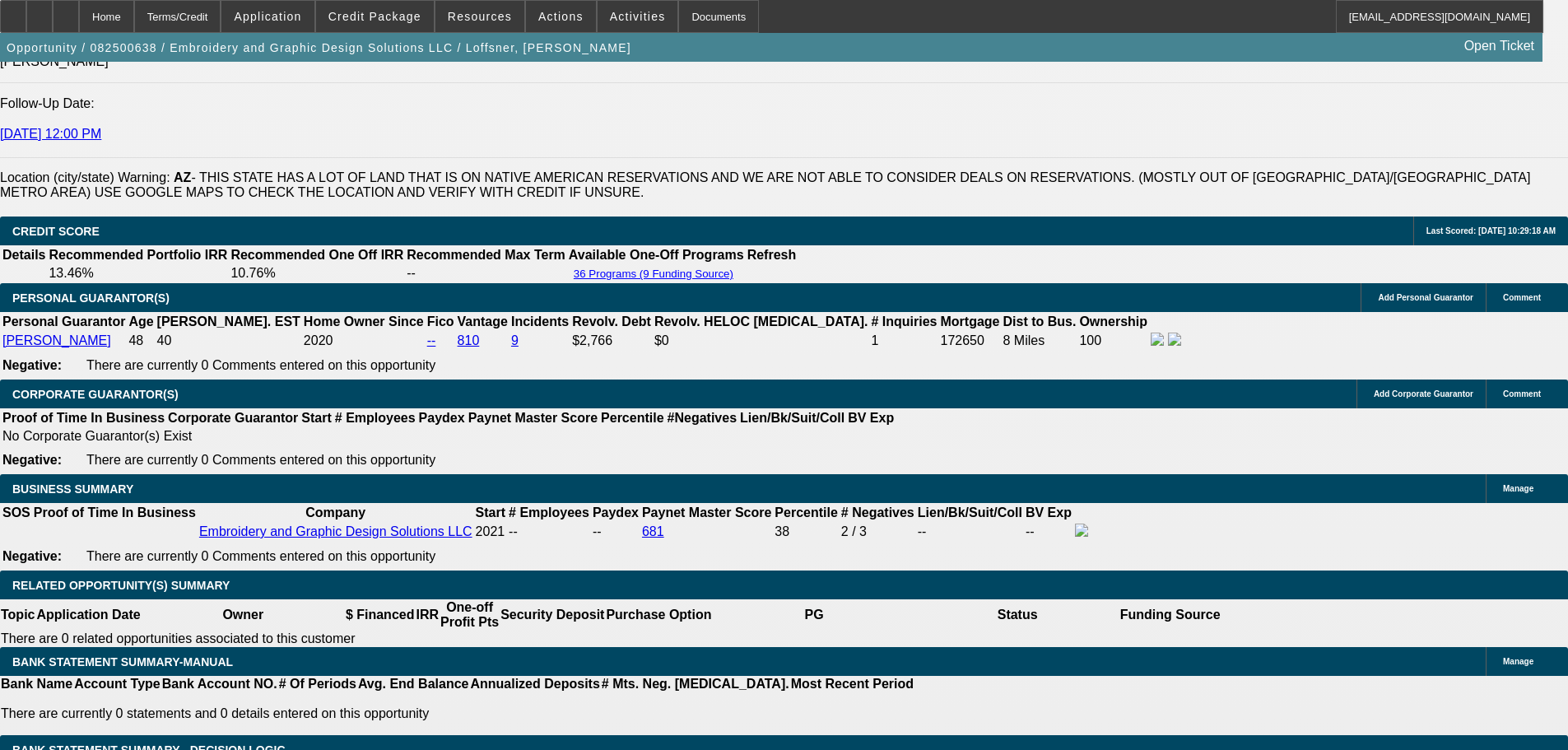
select select "2"
select select "0"
select select "6"
select select "0"
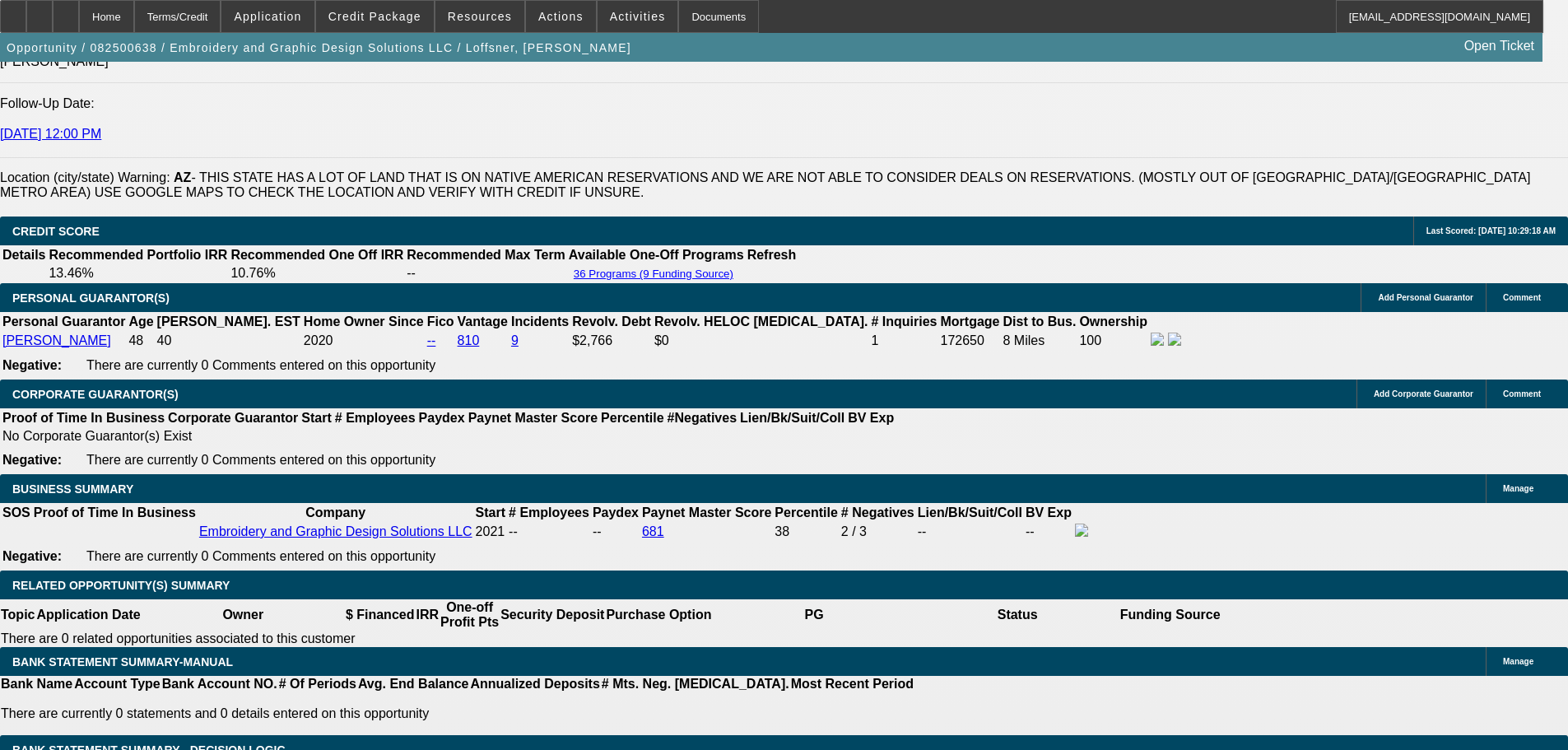
select select "2"
select select "0"
select select "6"
select select "0"
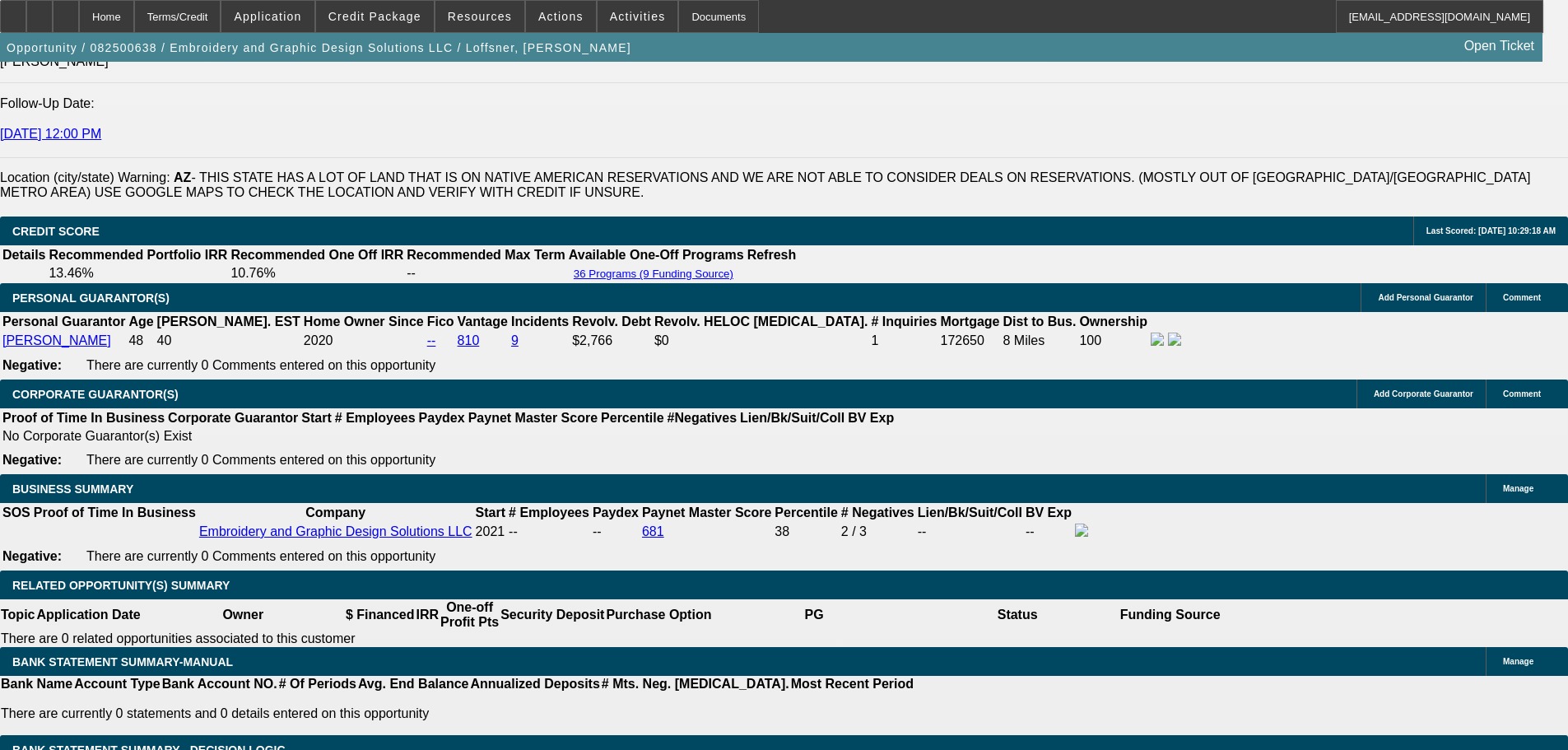
select select "2"
select select "0"
select select "6"
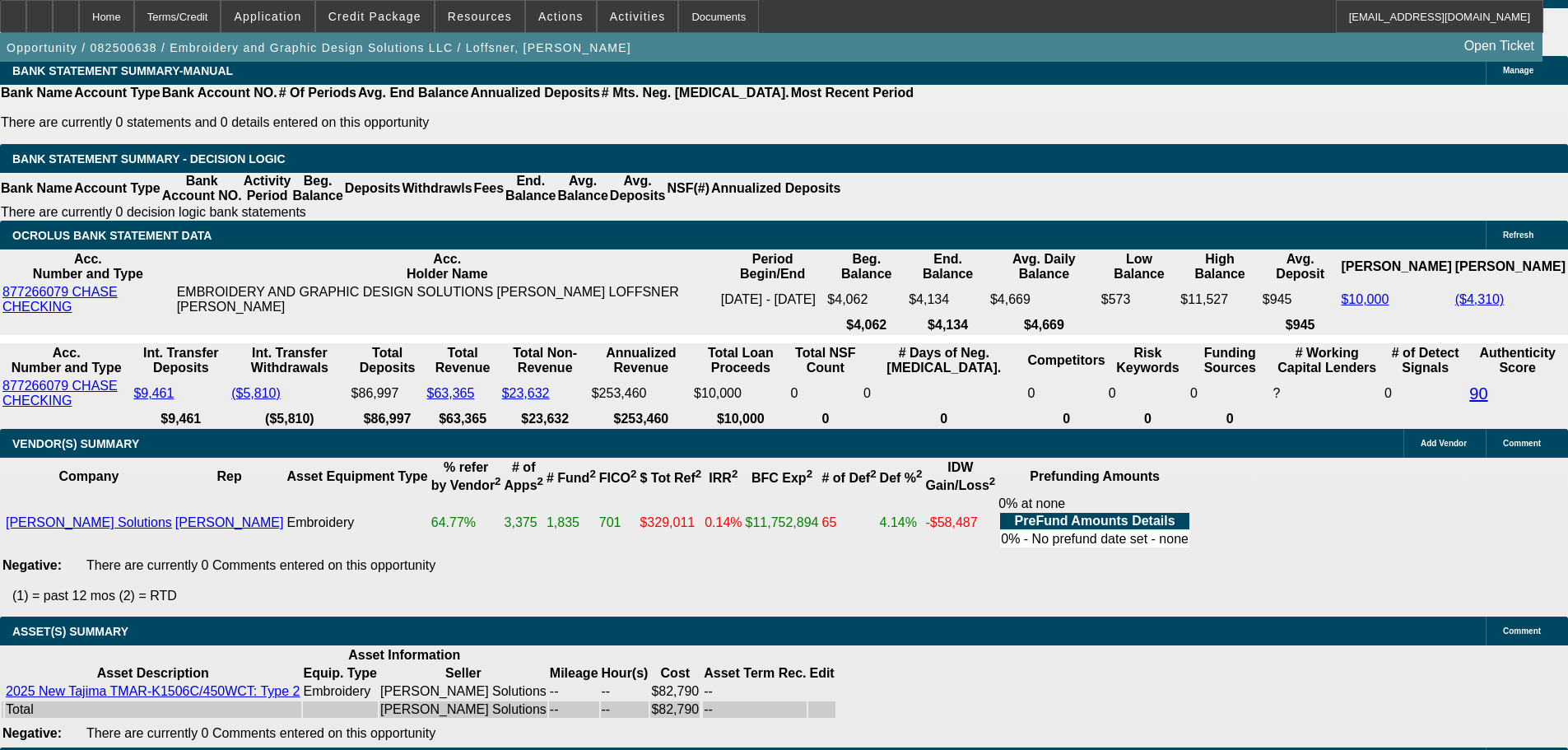
scroll to position [3048, 0]
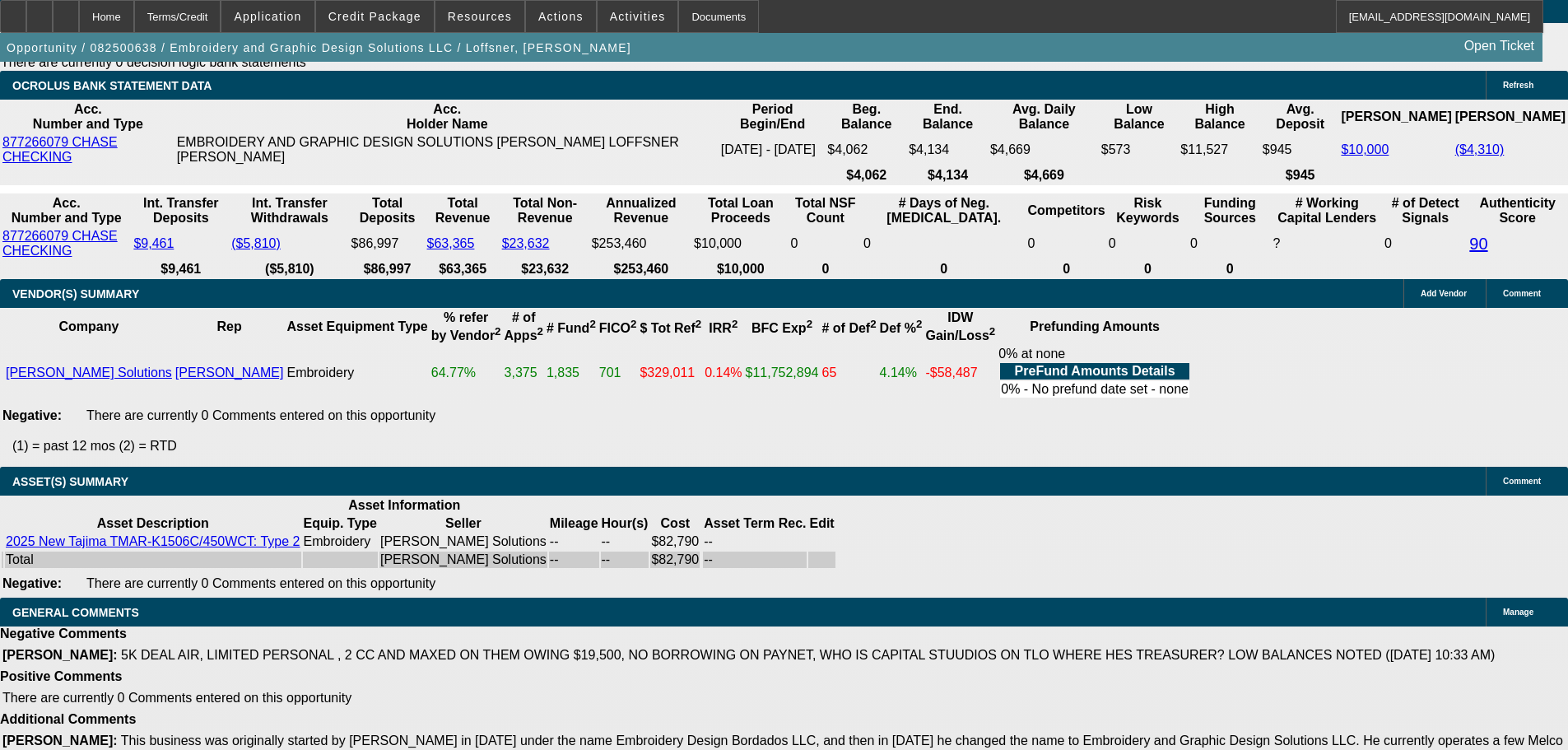
select select "3"
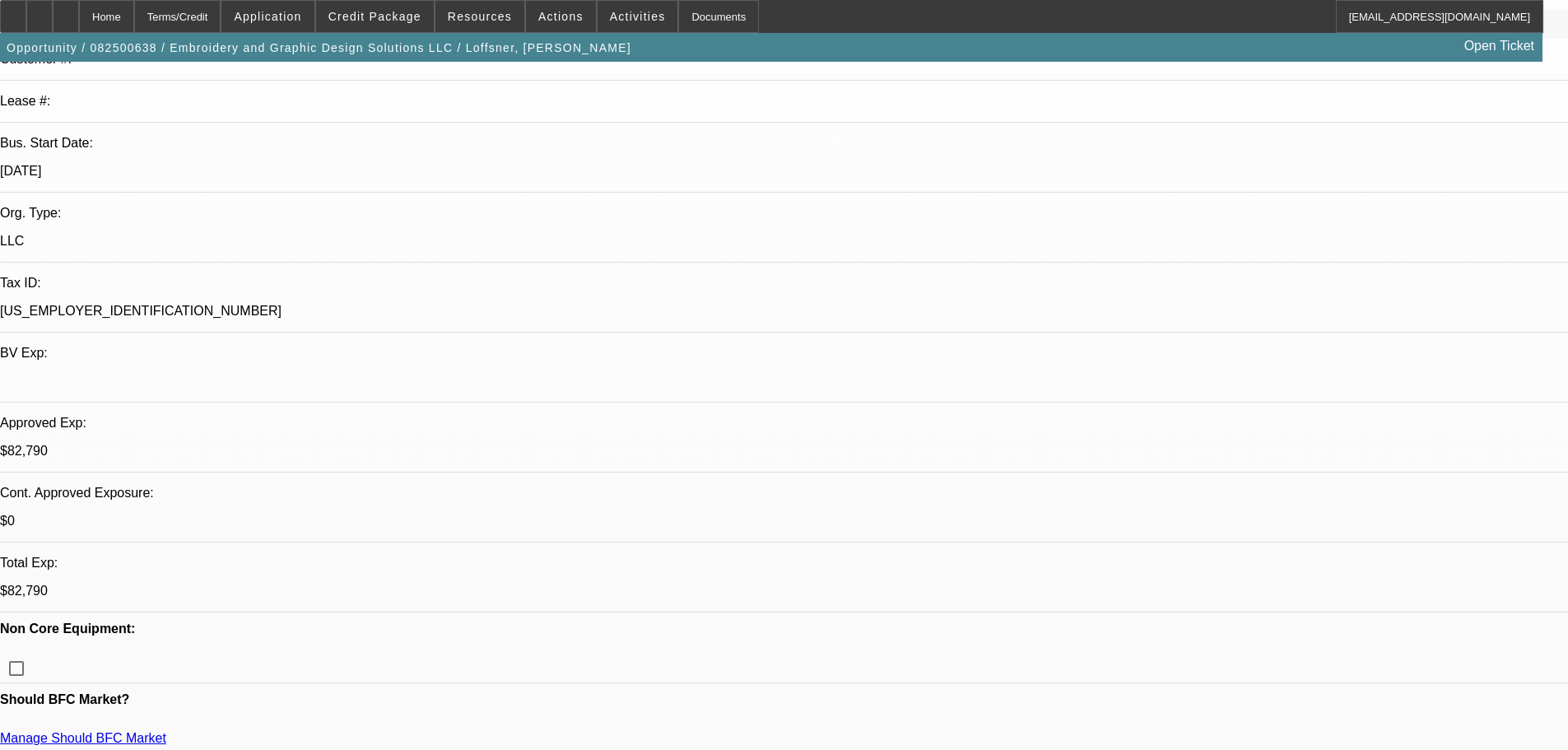
scroll to position [494, 0]
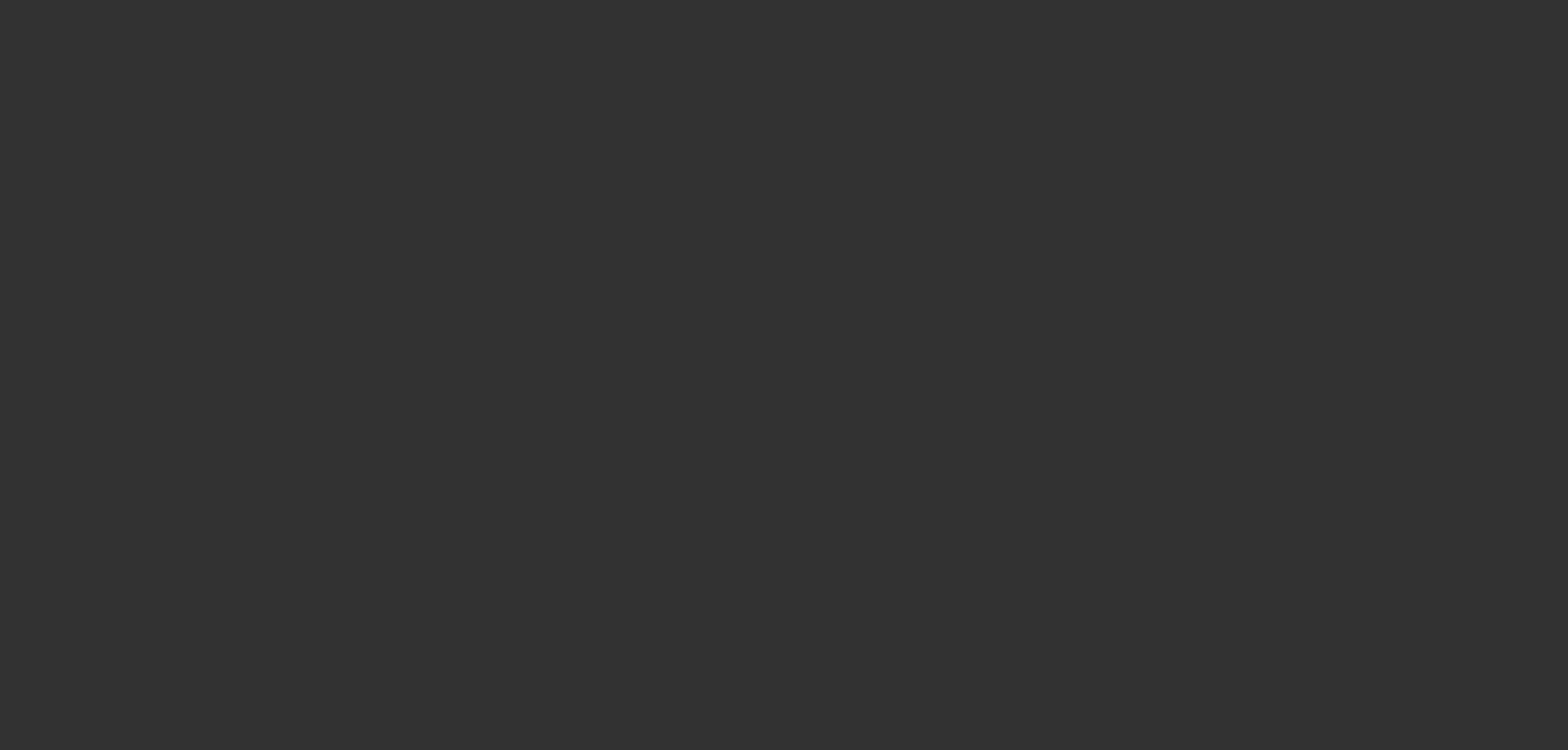
scroll to position [0, 0]
select select "0"
select select "2"
select select "0"
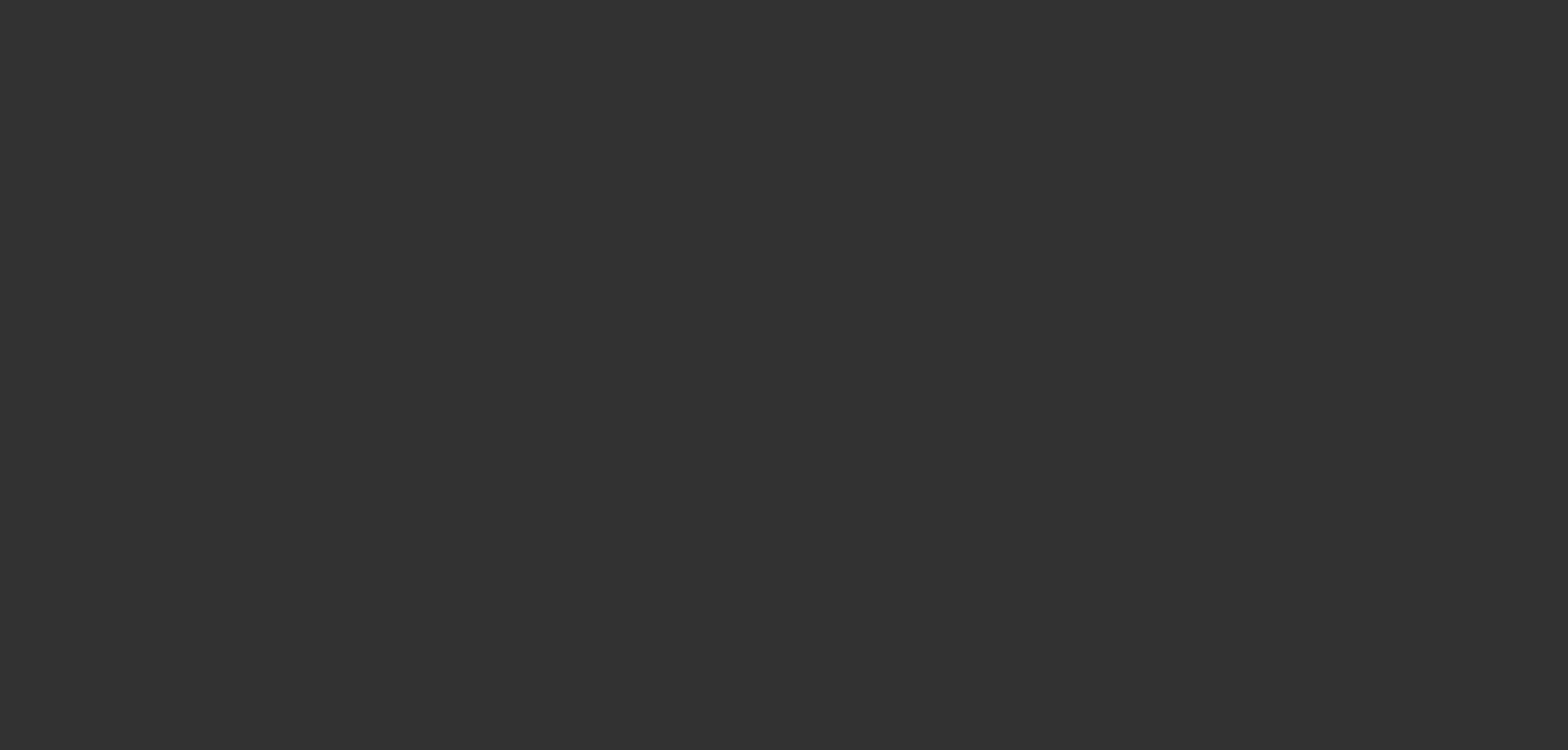
select select "6"
select select "0"
select select "2"
select select "0"
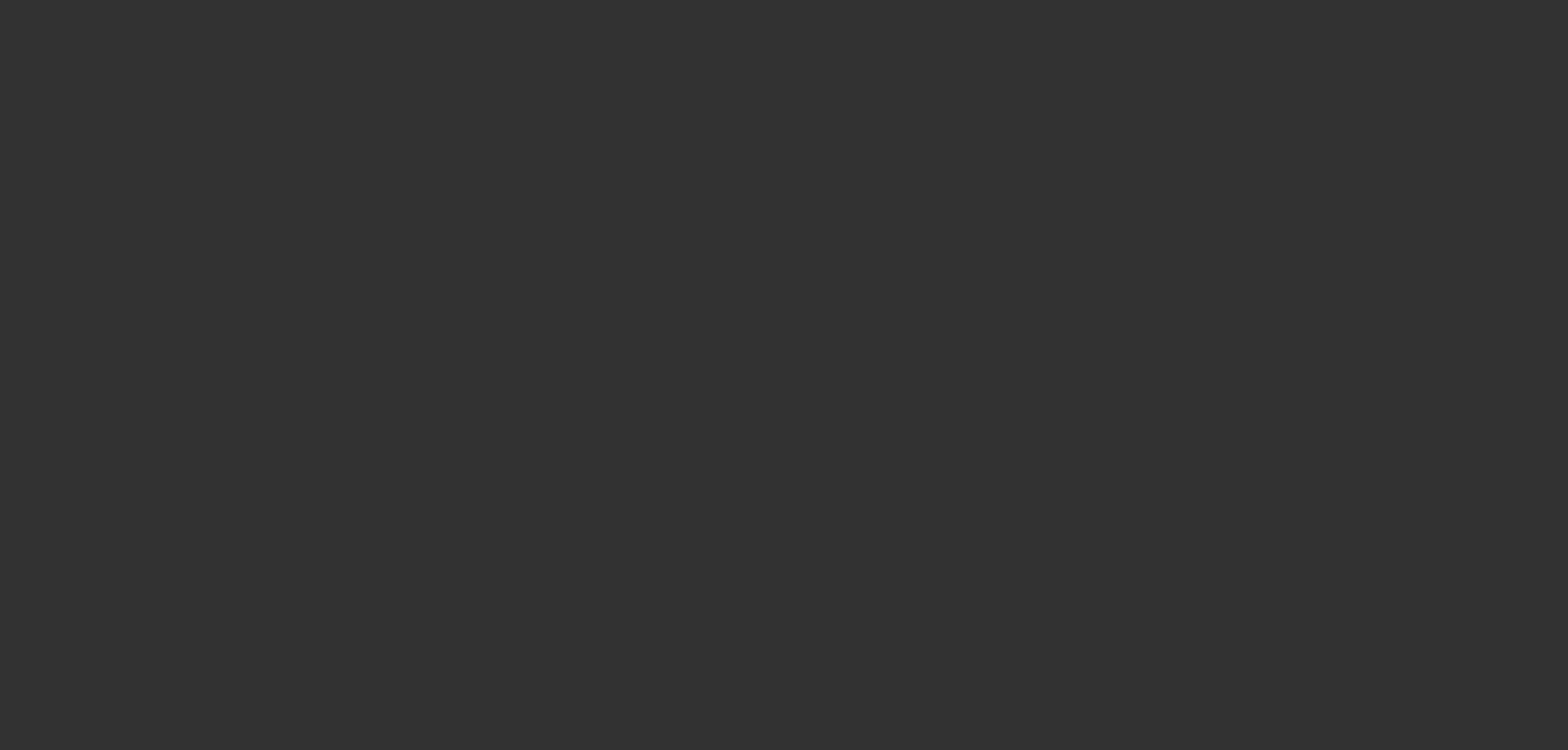
select select "6"
select select "0"
select select "2"
select select "0"
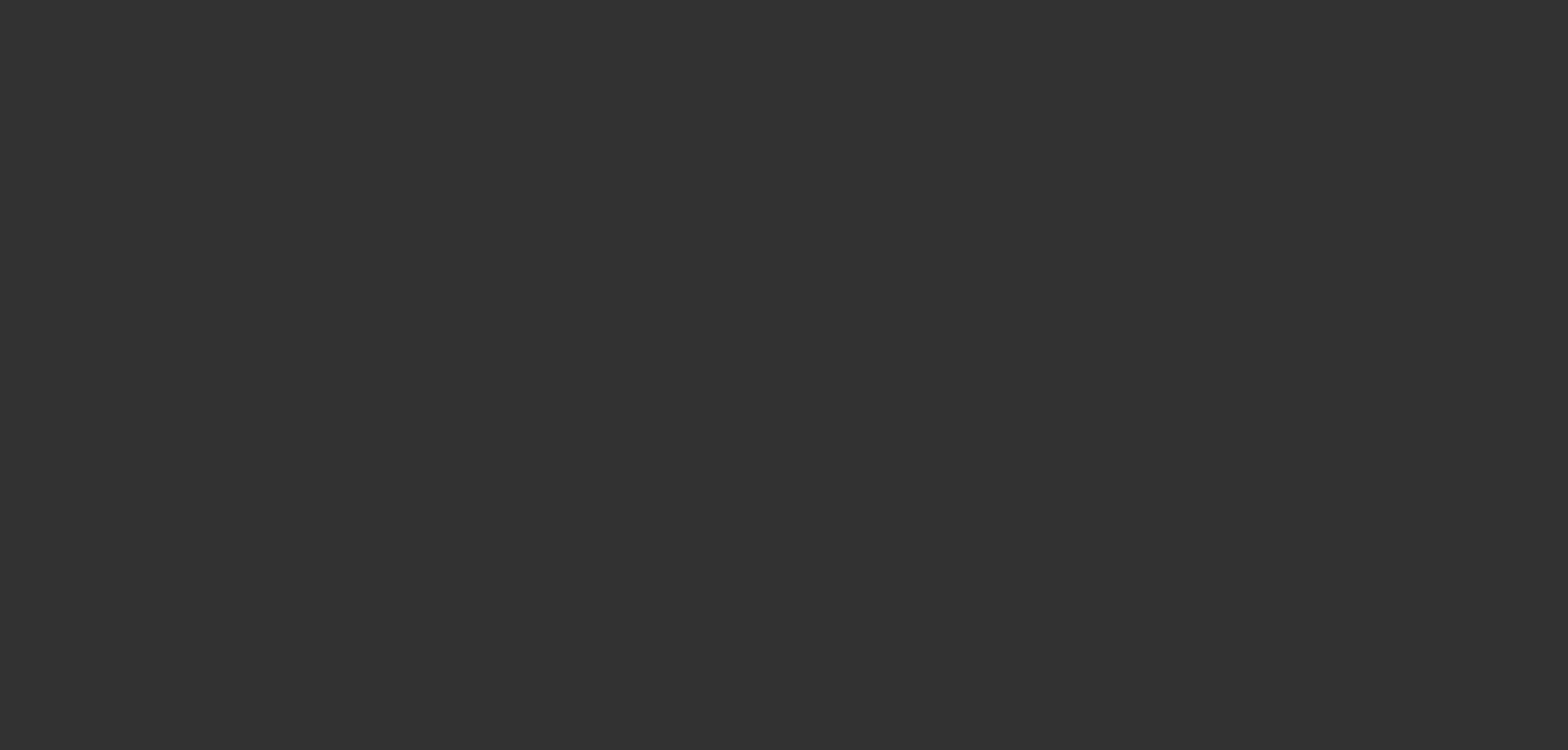
select select "6"
select select "0"
select select "2"
select select "0"
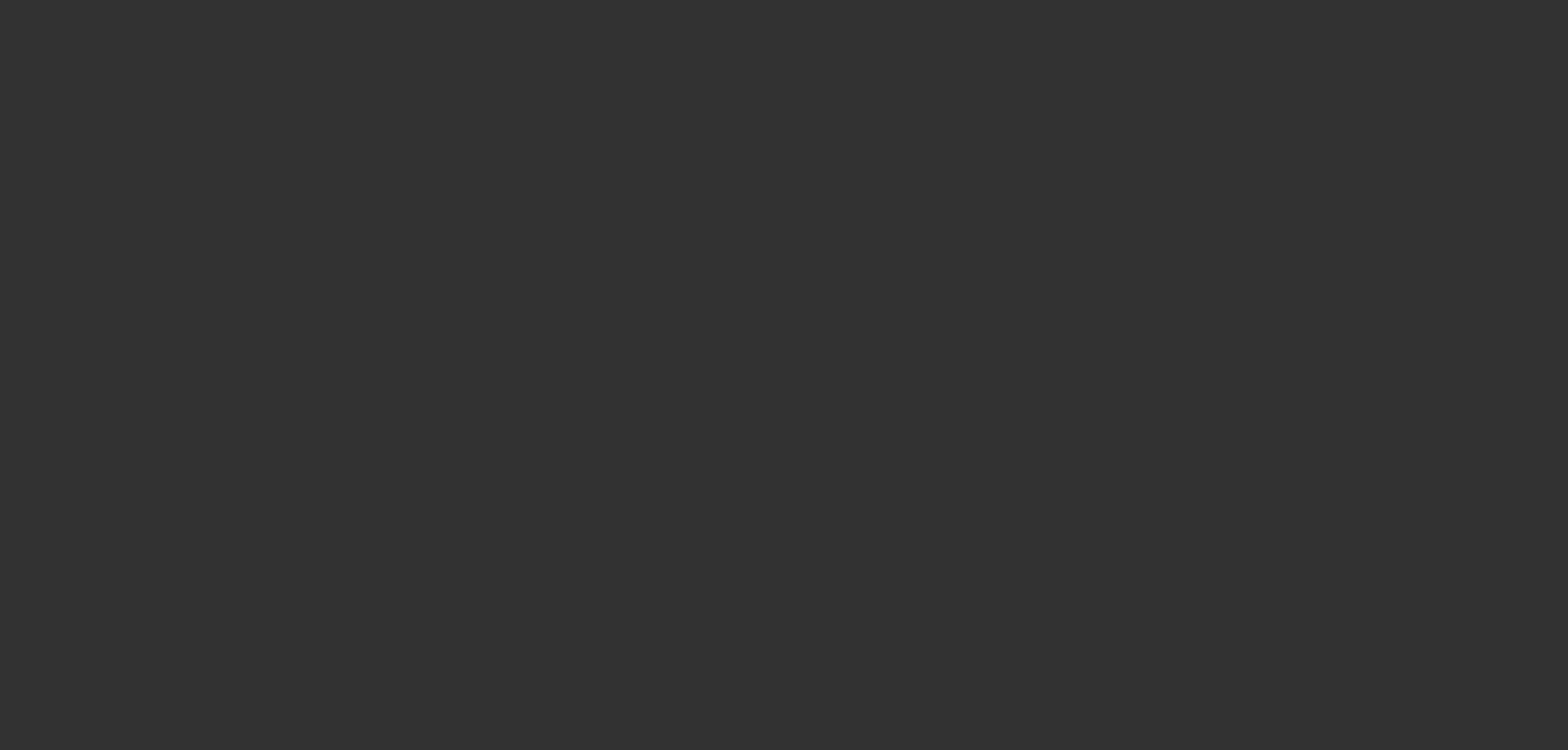
select select "6"
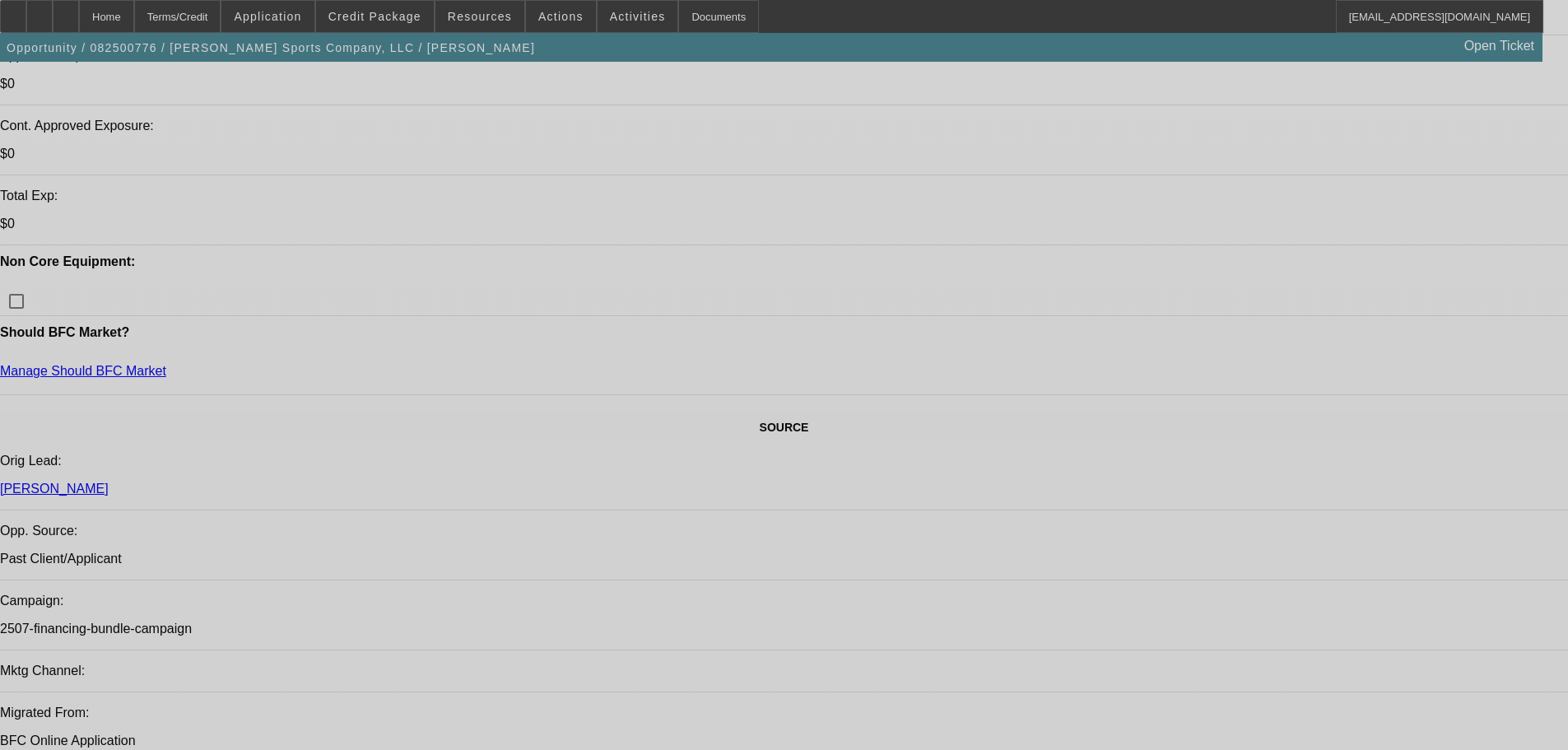
select select "0"
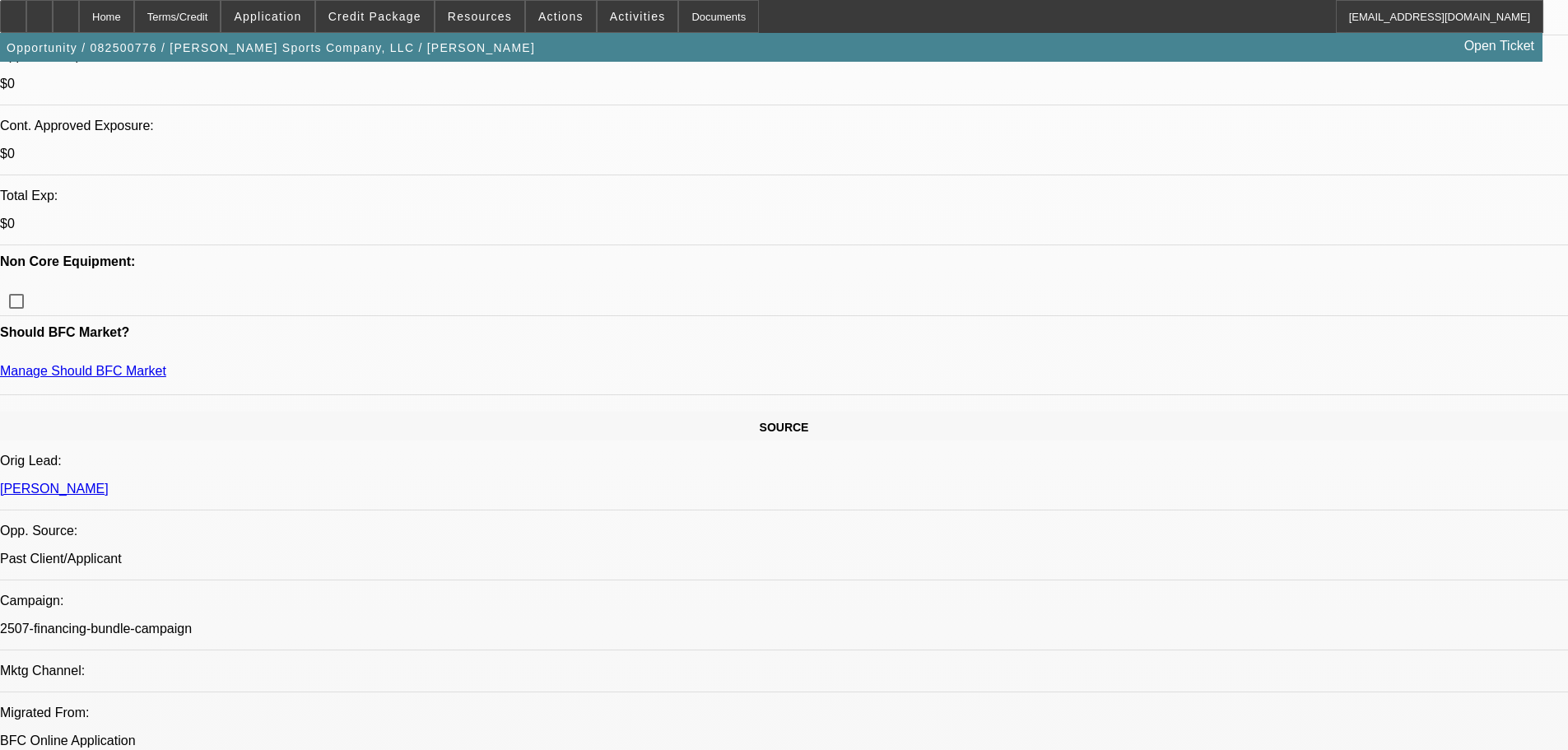
select select "2"
select select "0"
select select "2"
select select "0"
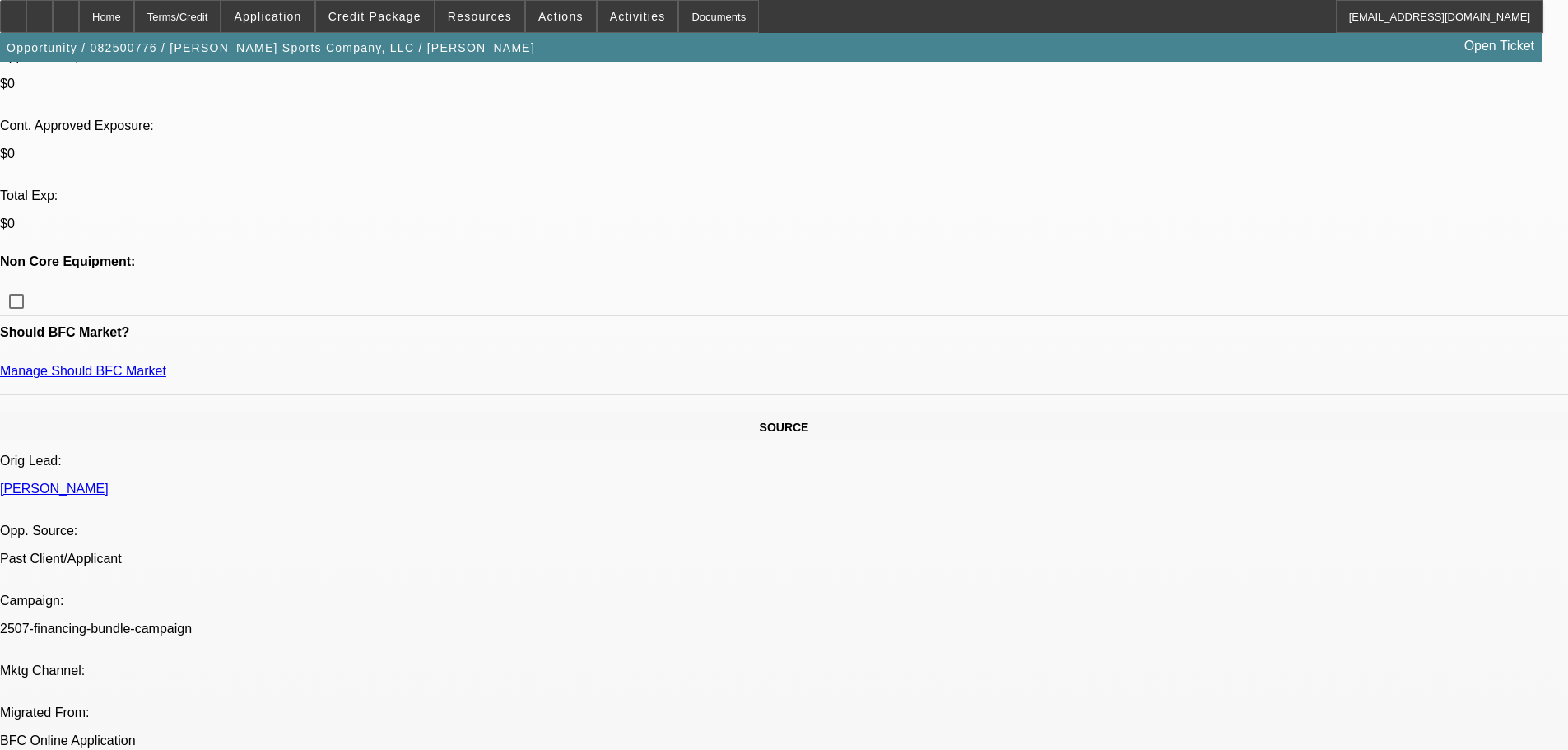
select select "2"
select select "0"
select select "2"
select select "0"
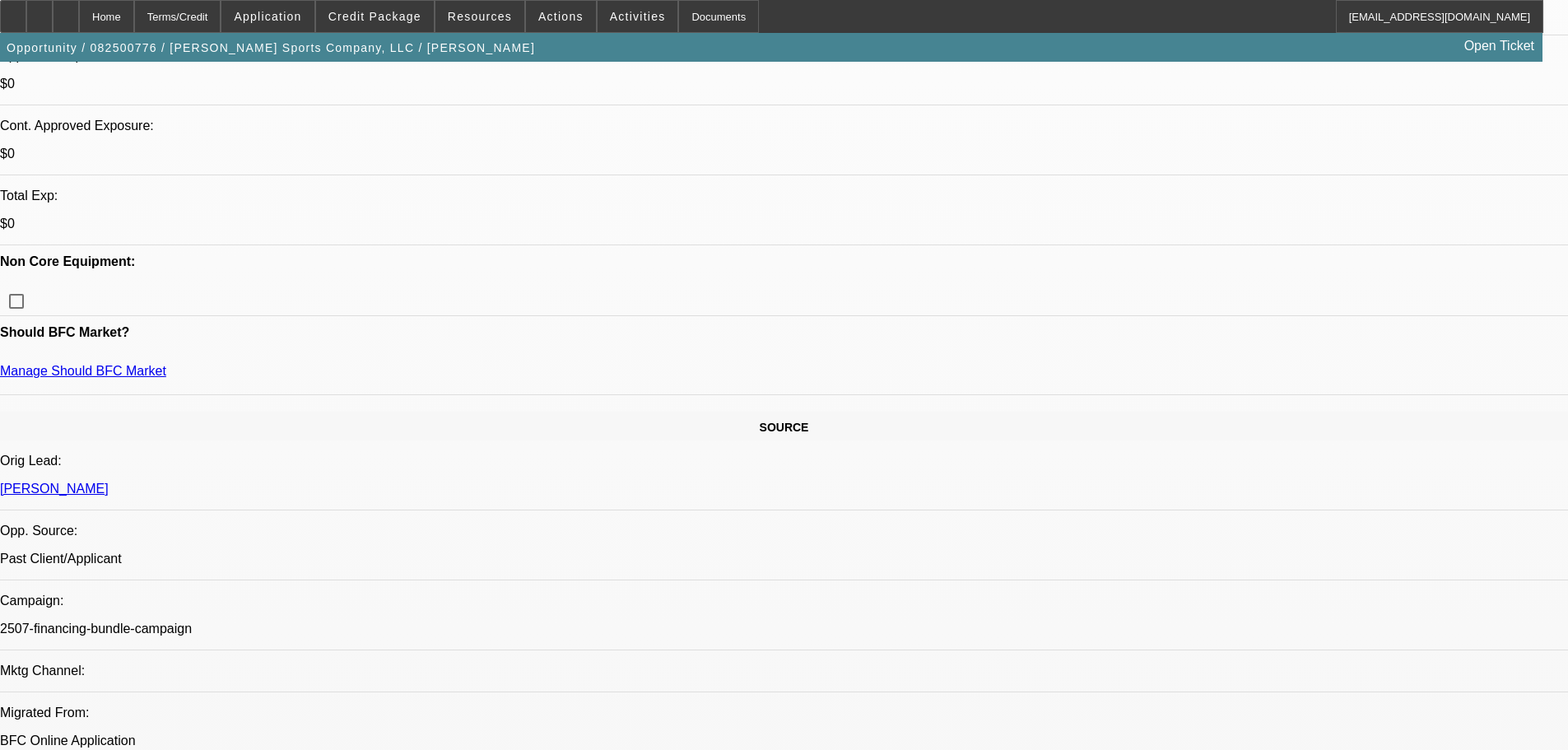
select select "2"
select select "0"
select select "2"
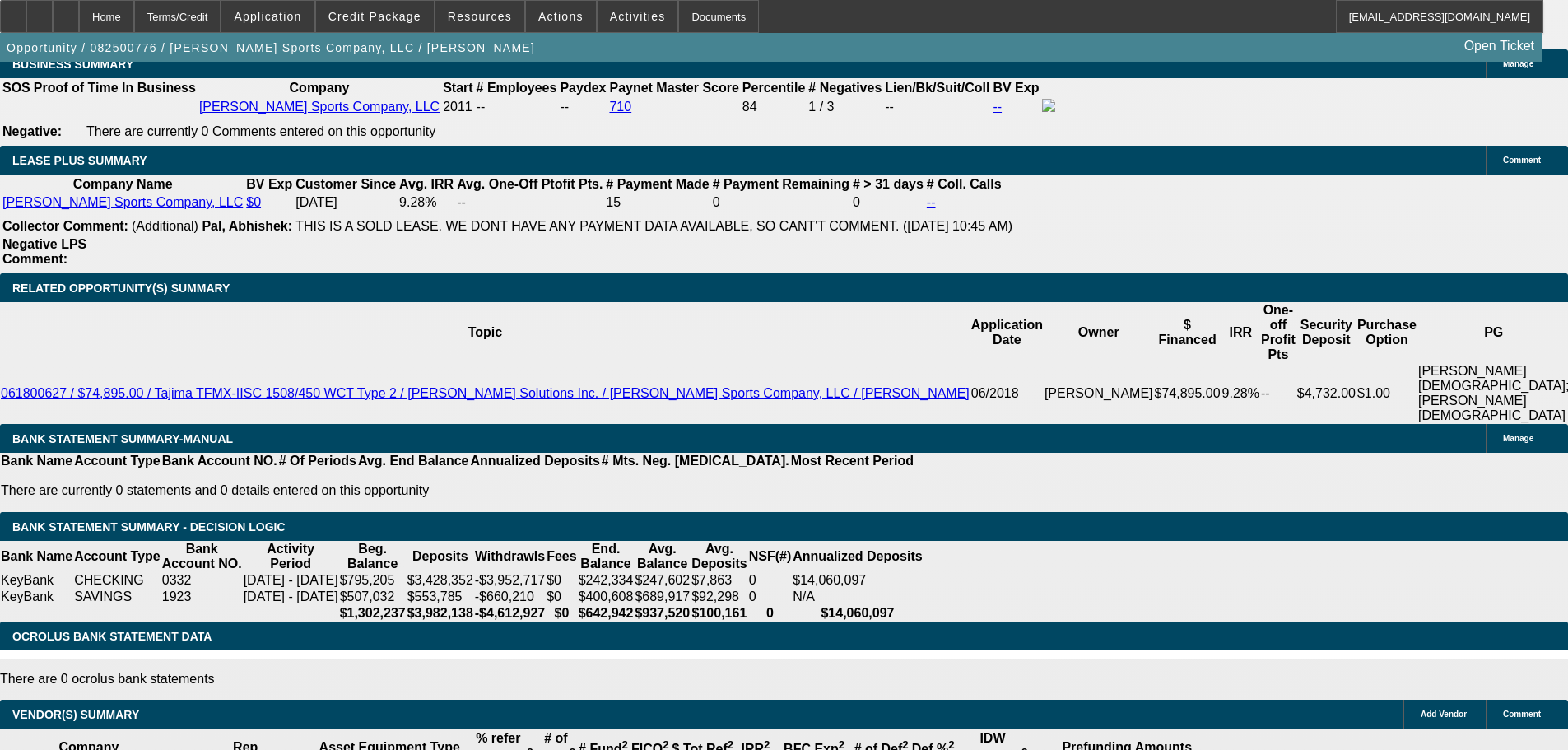
scroll to position [2841, 0]
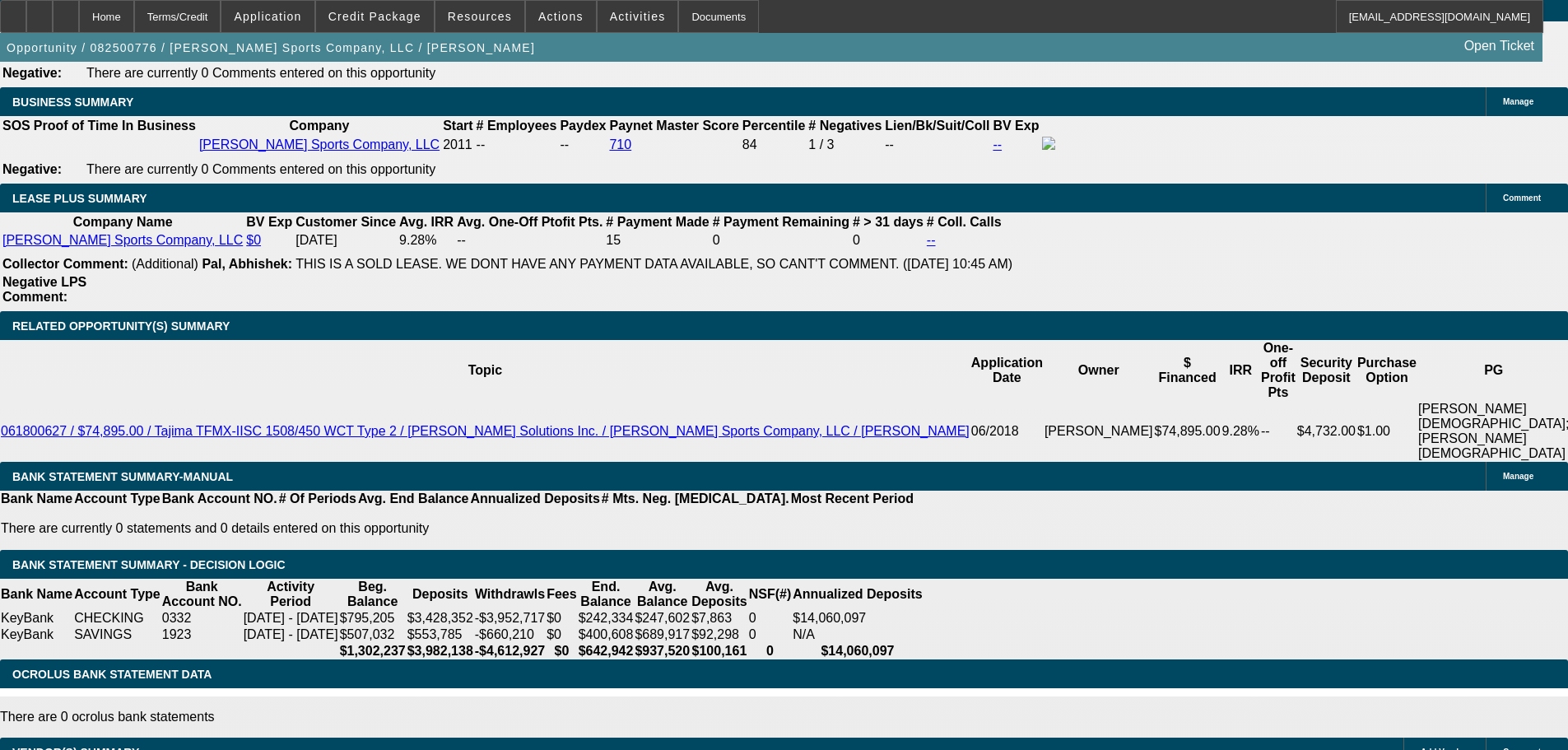
select select "6"
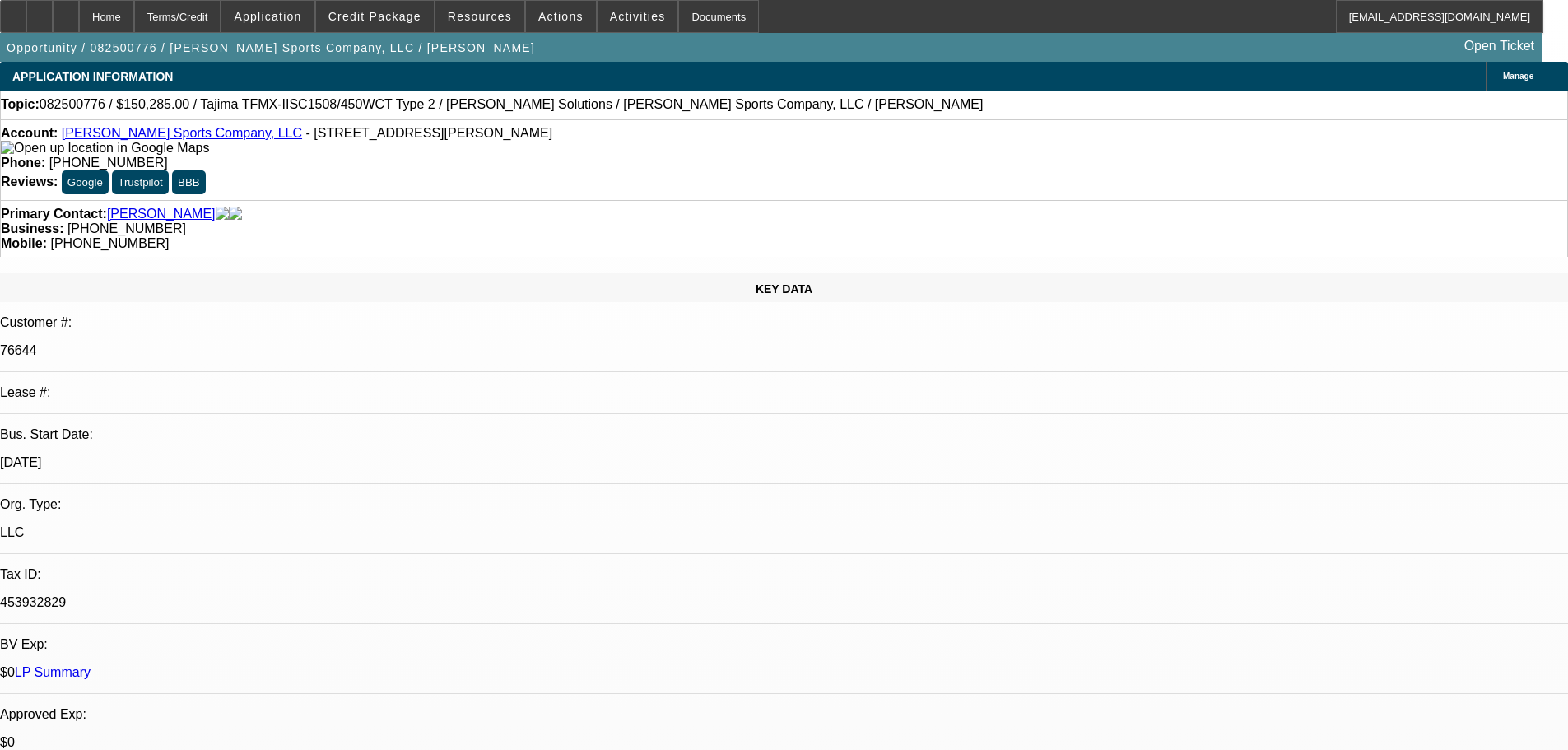
type textarea "GIVEN 9.5% EFA OK TO SELL 1-0FF 7-9 POINTS -THX"
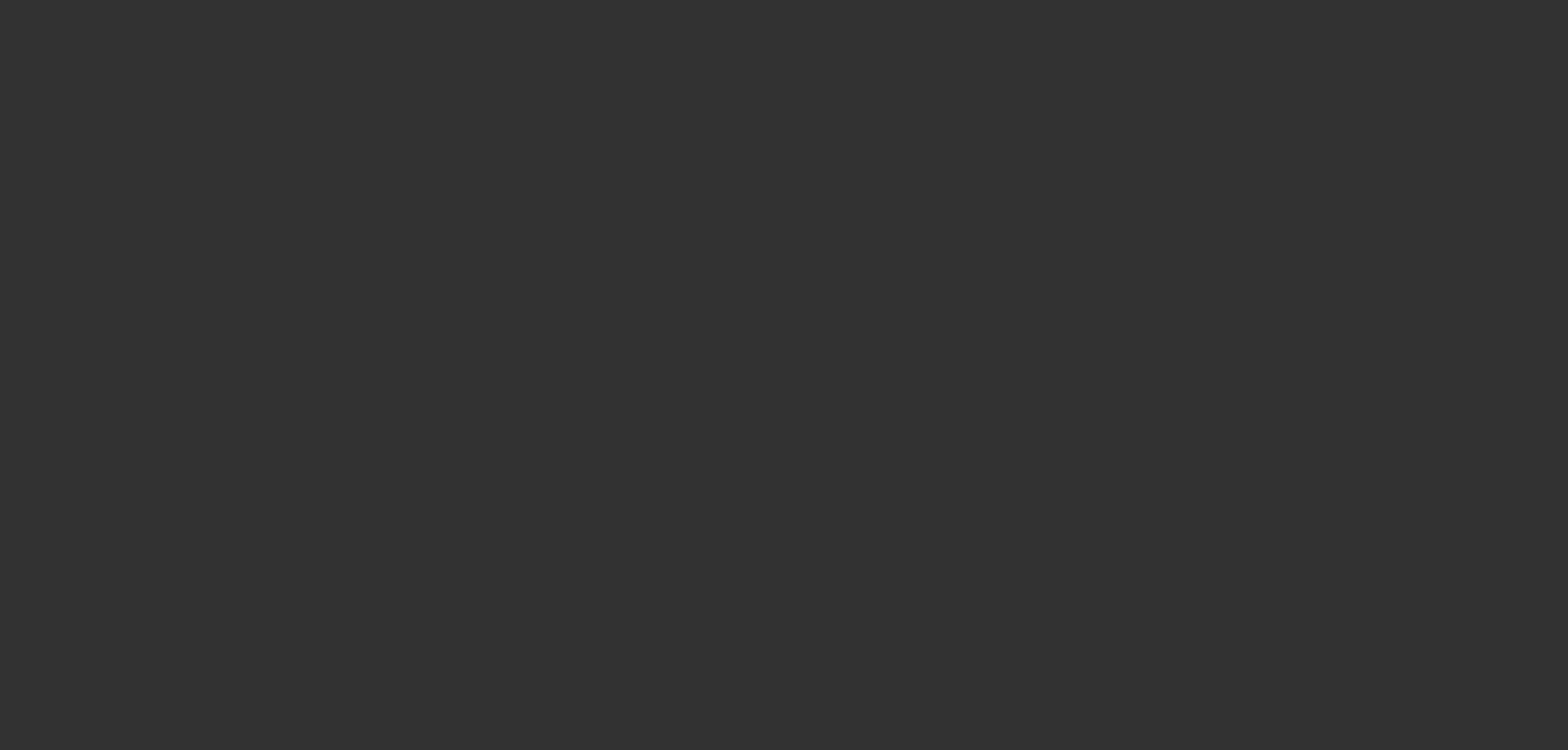
select select "0"
select select "2"
select select "0"
select select "2"
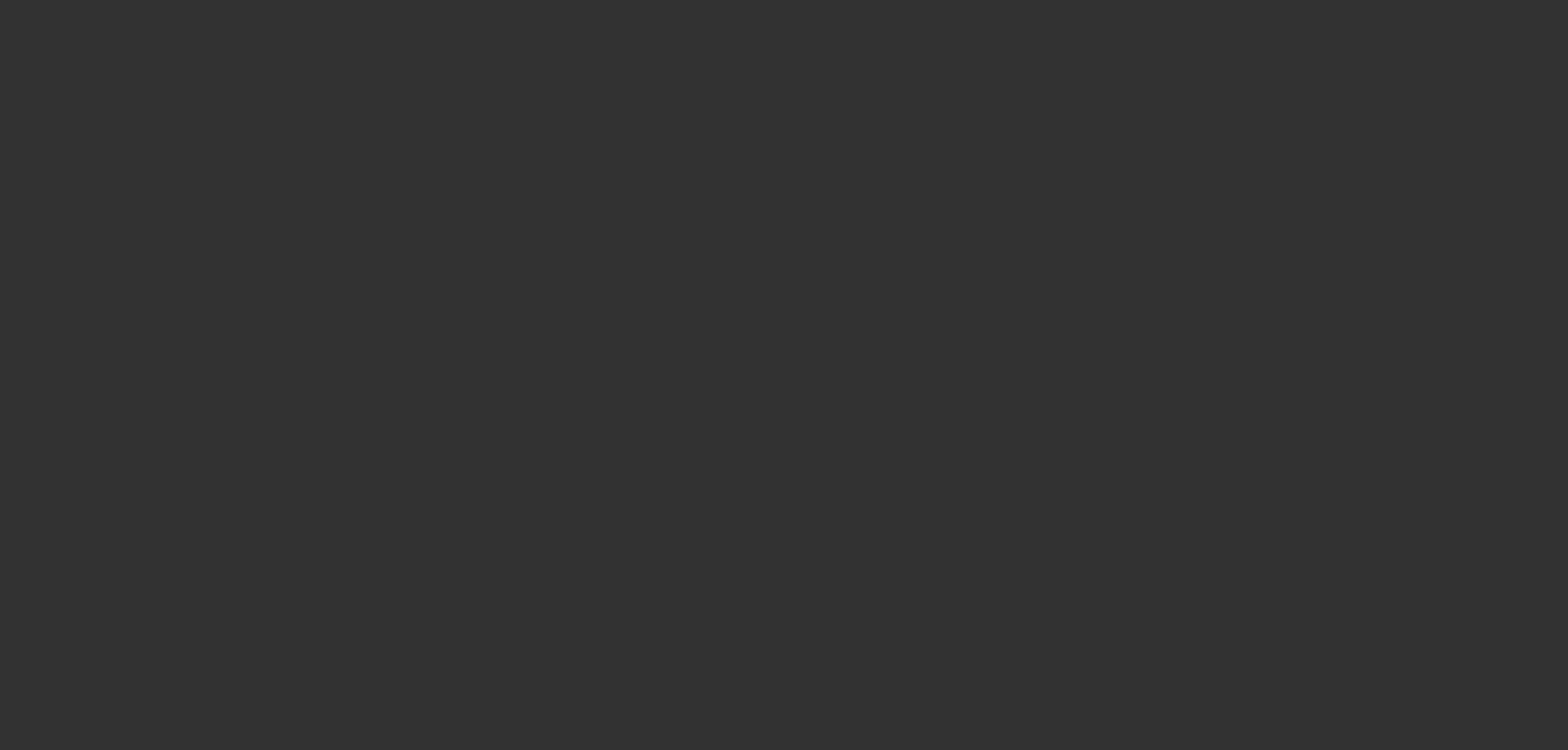
select select "0"
select select "2"
select select "0"
select select "2"
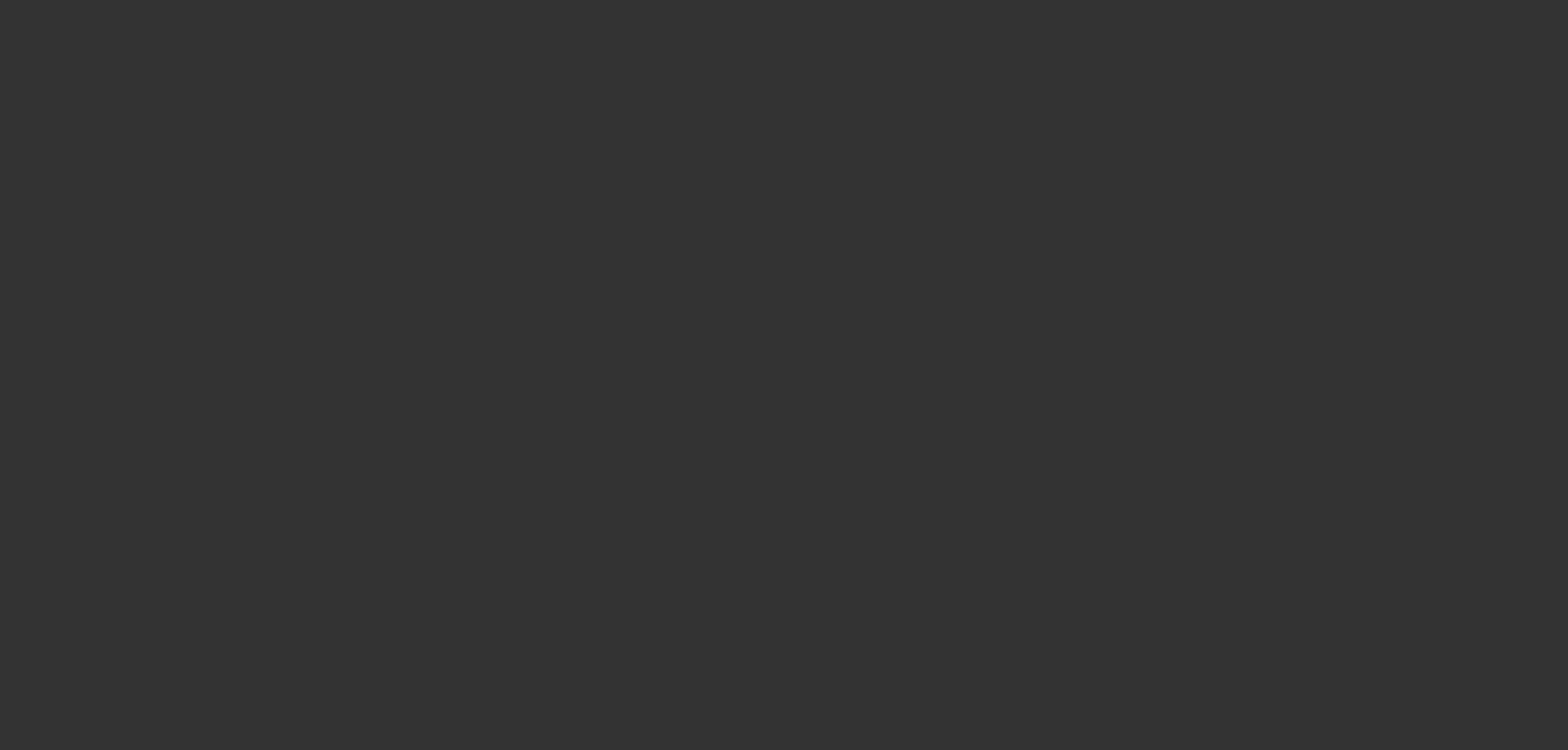
select select "0"
select select "2"
select select "0"
select select "2"
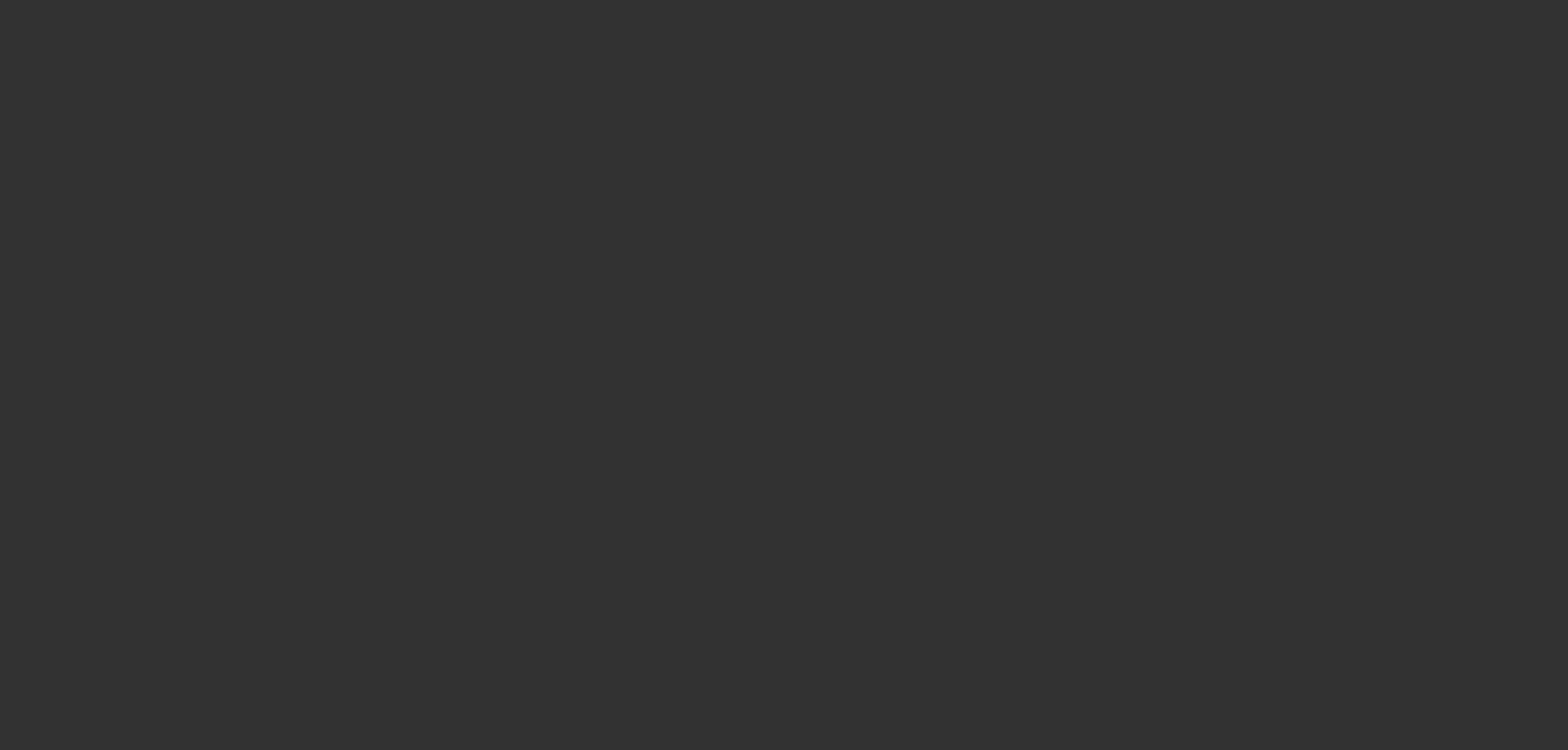
select select "0"
select select "2"
select select "0"
select select "2"
